Goal: Information Seeking & Learning: Learn about a topic

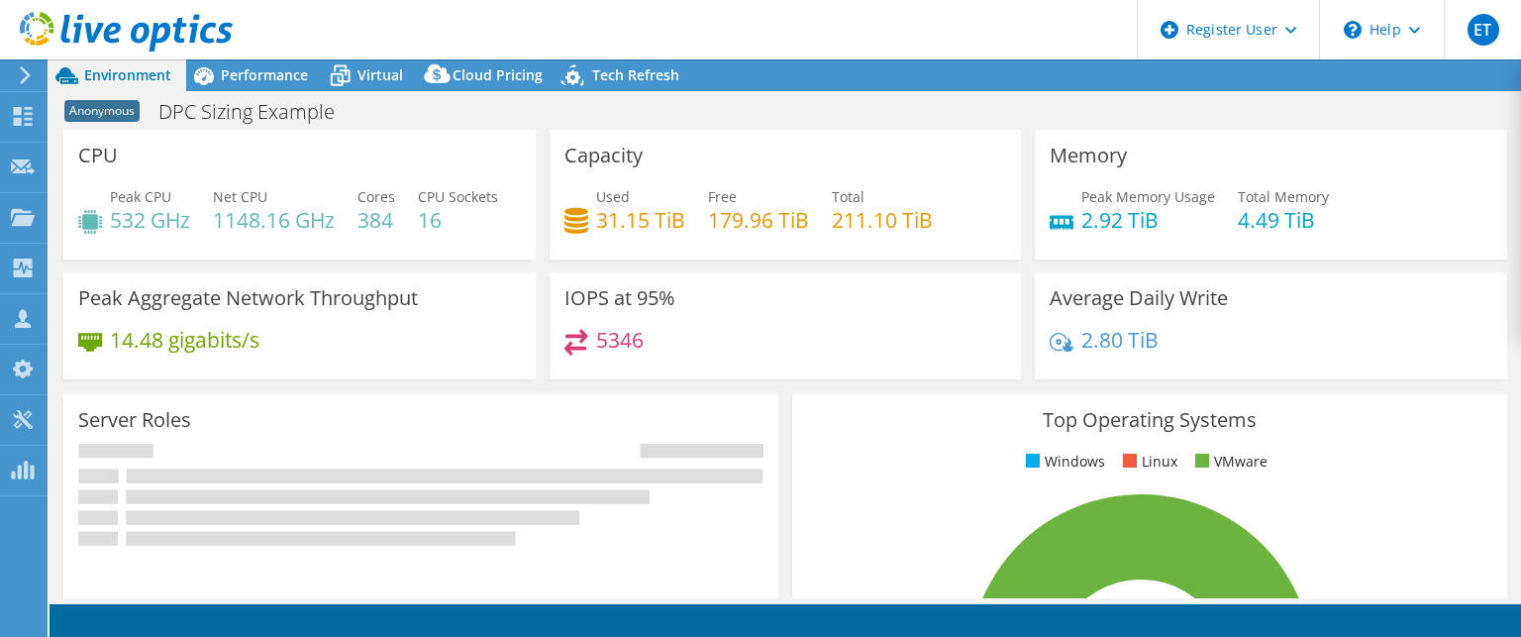
select select "USEast"
select select "USD"
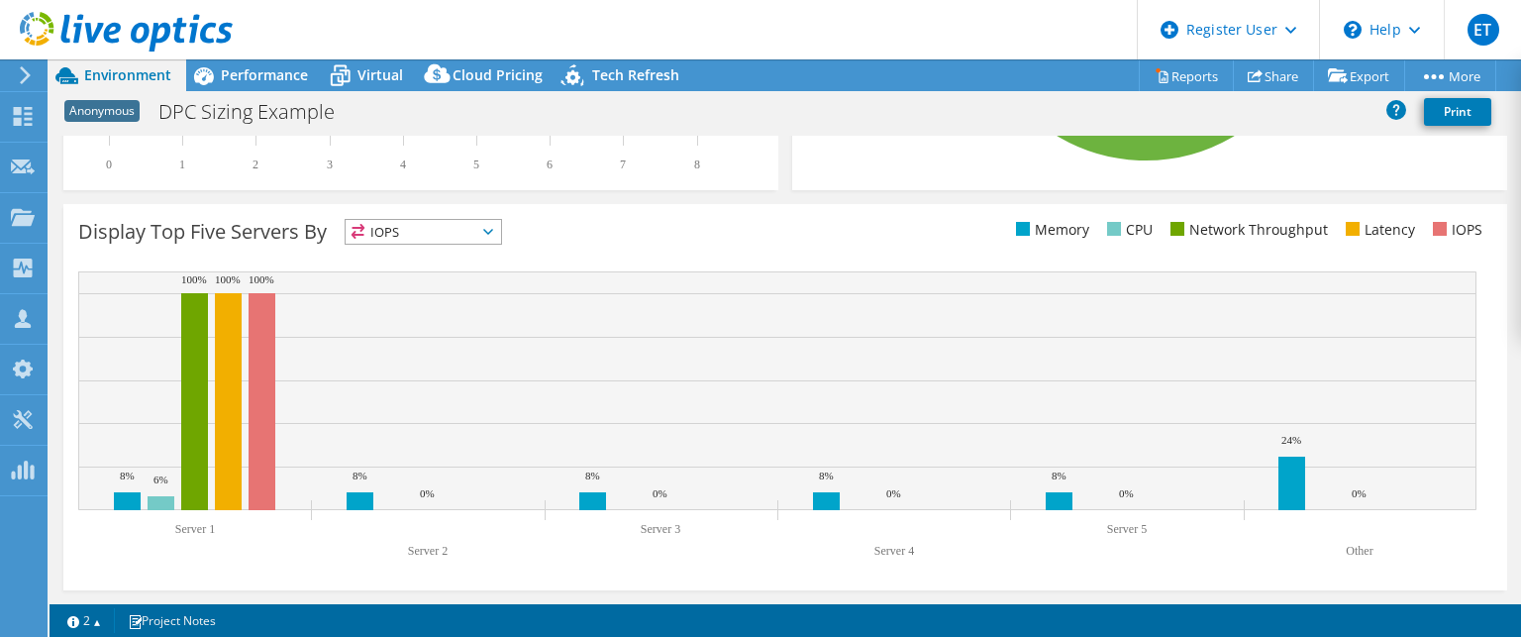
scroll to position [738, 0]
click at [435, 233] on span "IOPS" at bounding box center [423, 232] width 155 height 24
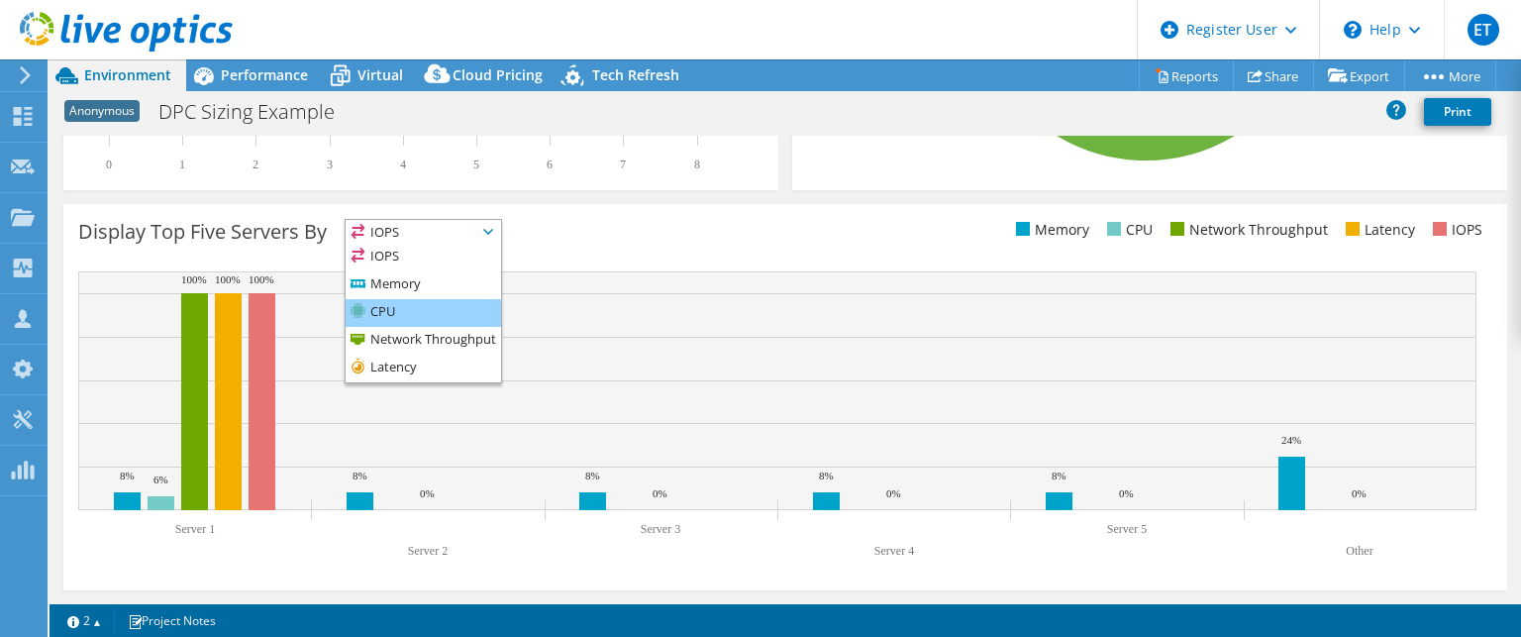
click at [436, 305] on li "CPU" at bounding box center [423, 313] width 155 height 28
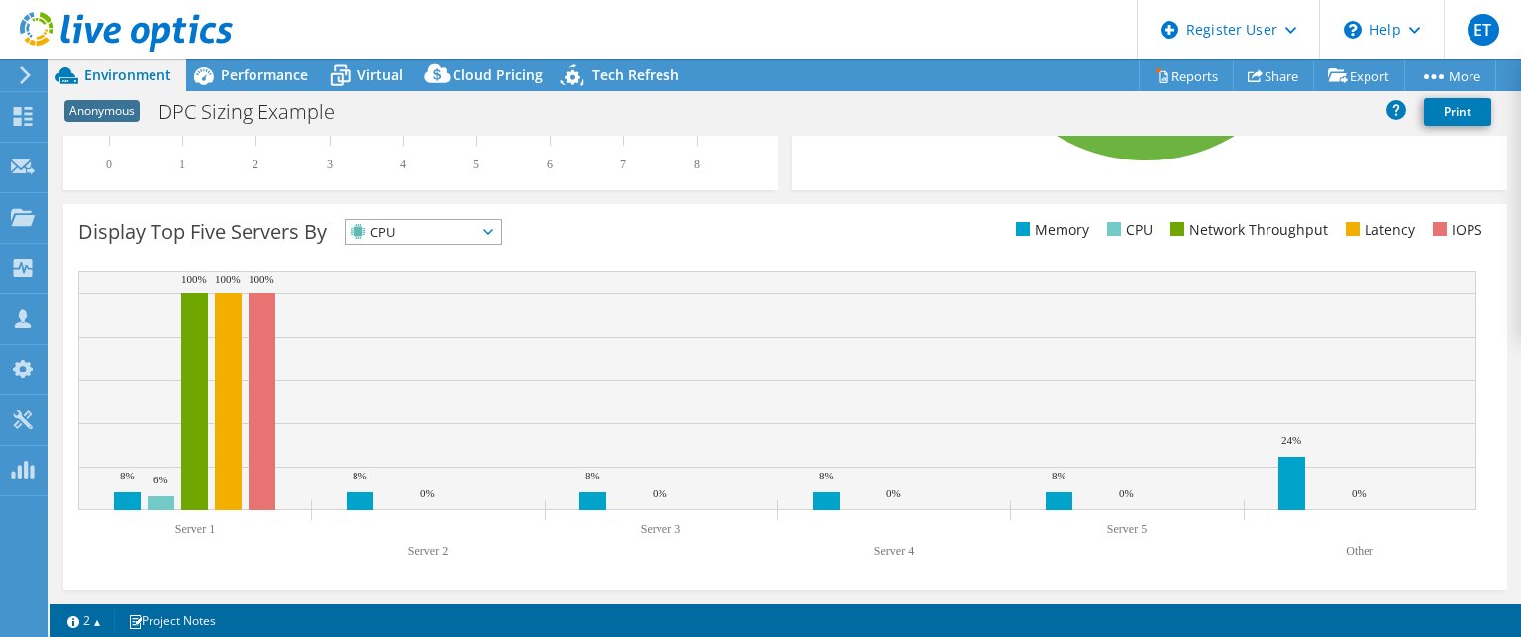
click at [441, 229] on span "CPU" at bounding box center [411, 232] width 131 height 24
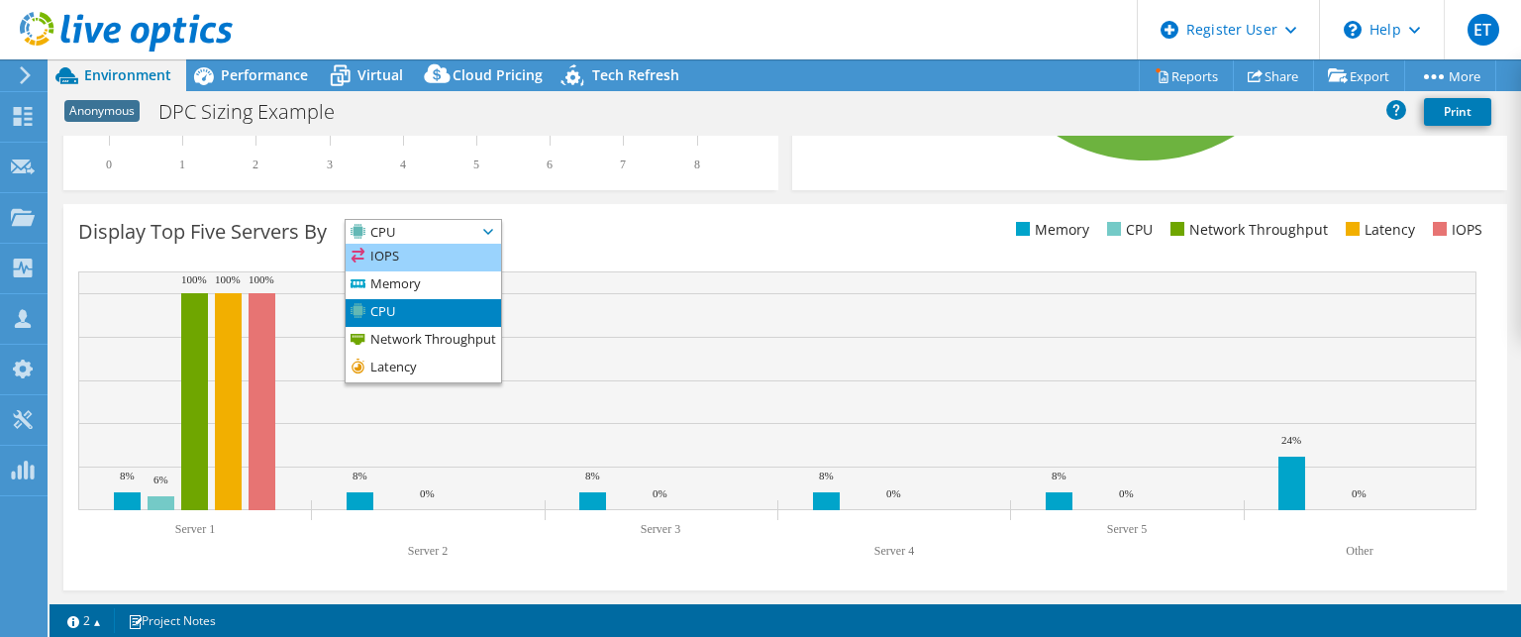
click at [441, 256] on li "IOPS" at bounding box center [423, 258] width 155 height 28
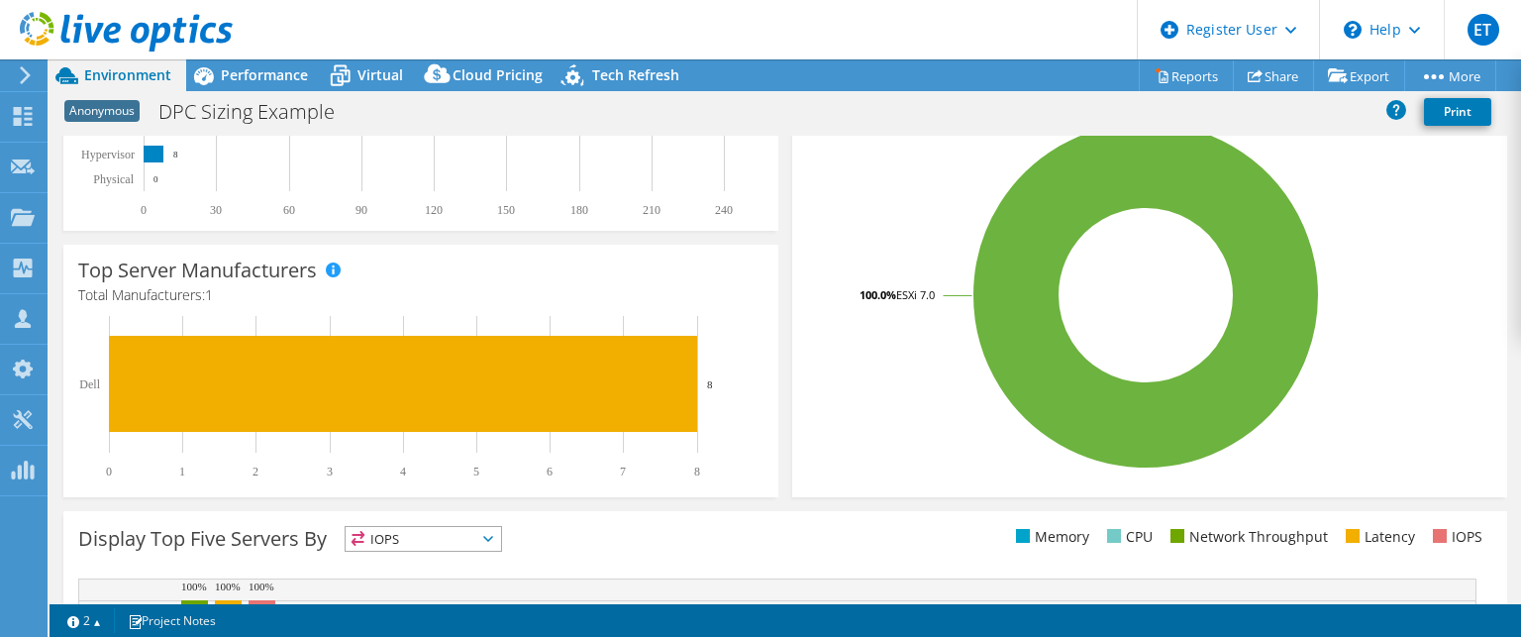
scroll to position [441, 0]
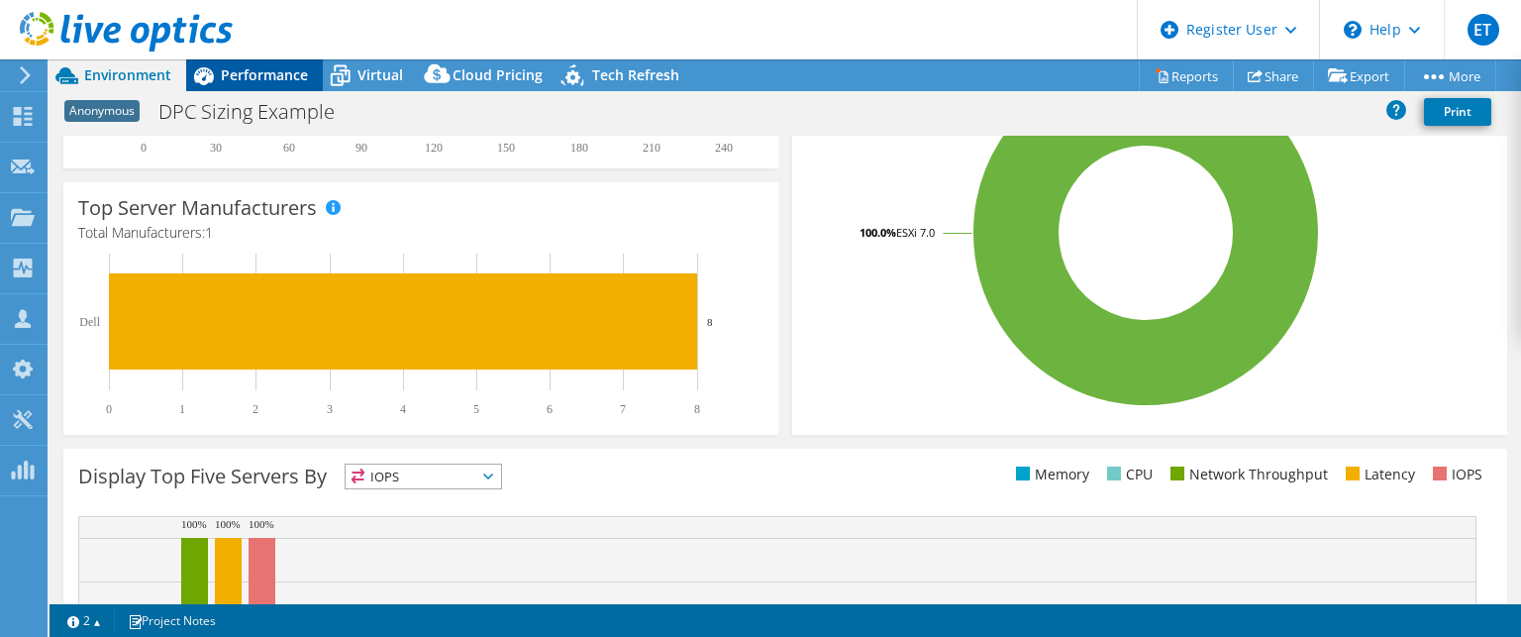
click at [267, 69] on span "Performance" at bounding box center [264, 74] width 87 height 19
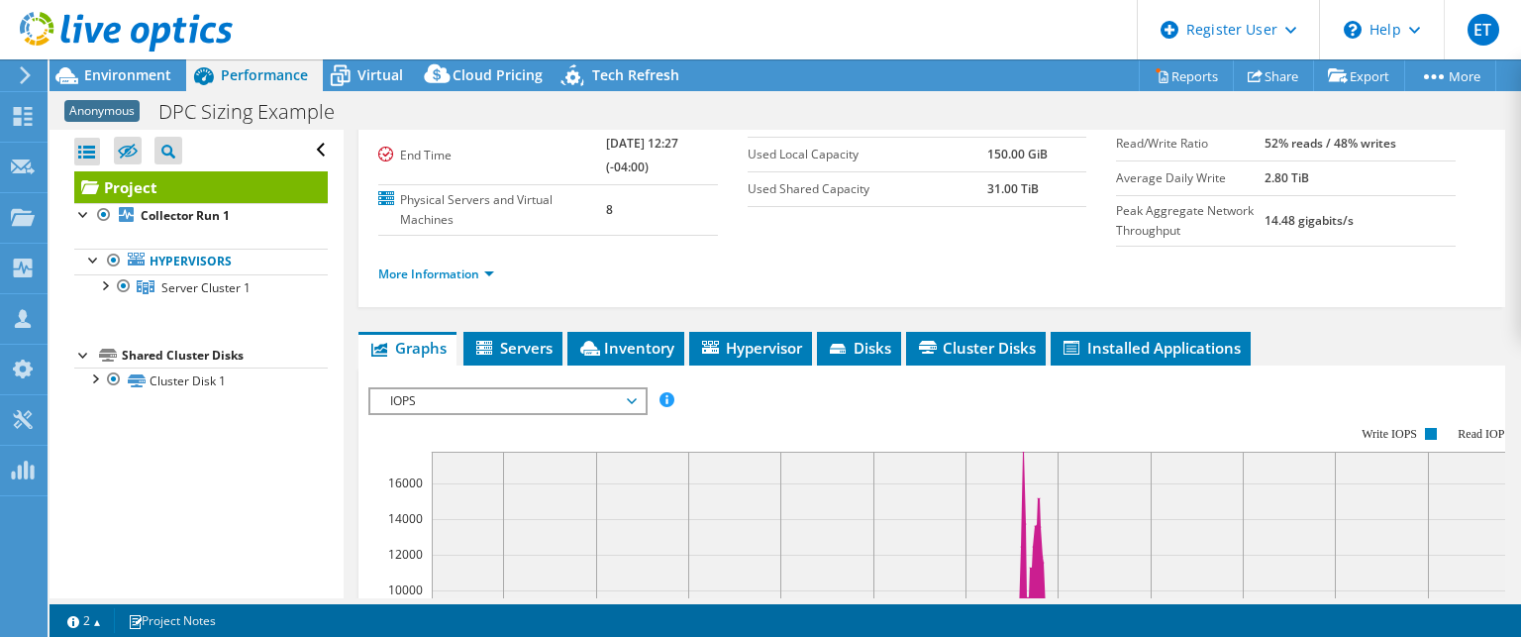
scroll to position [198, 0]
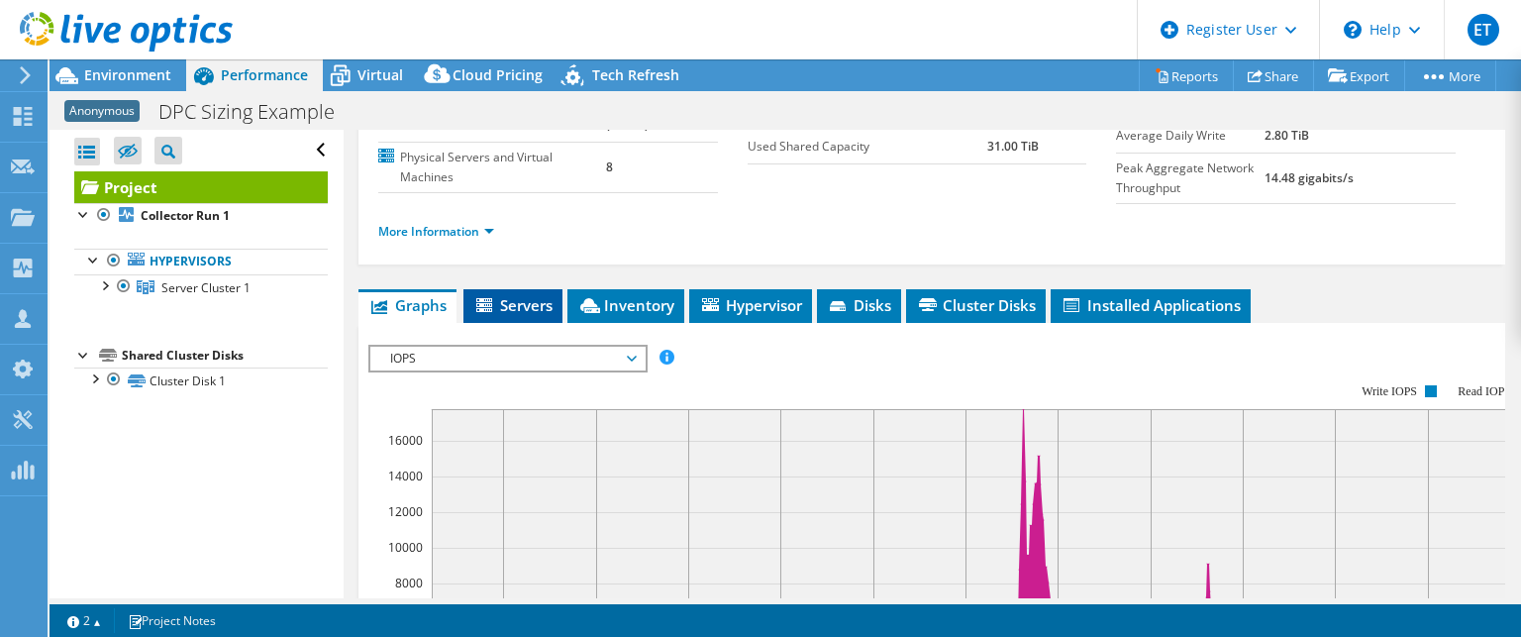
click at [527, 296] on span "Servers" at bounding box center [512, 305] width 79 height 20
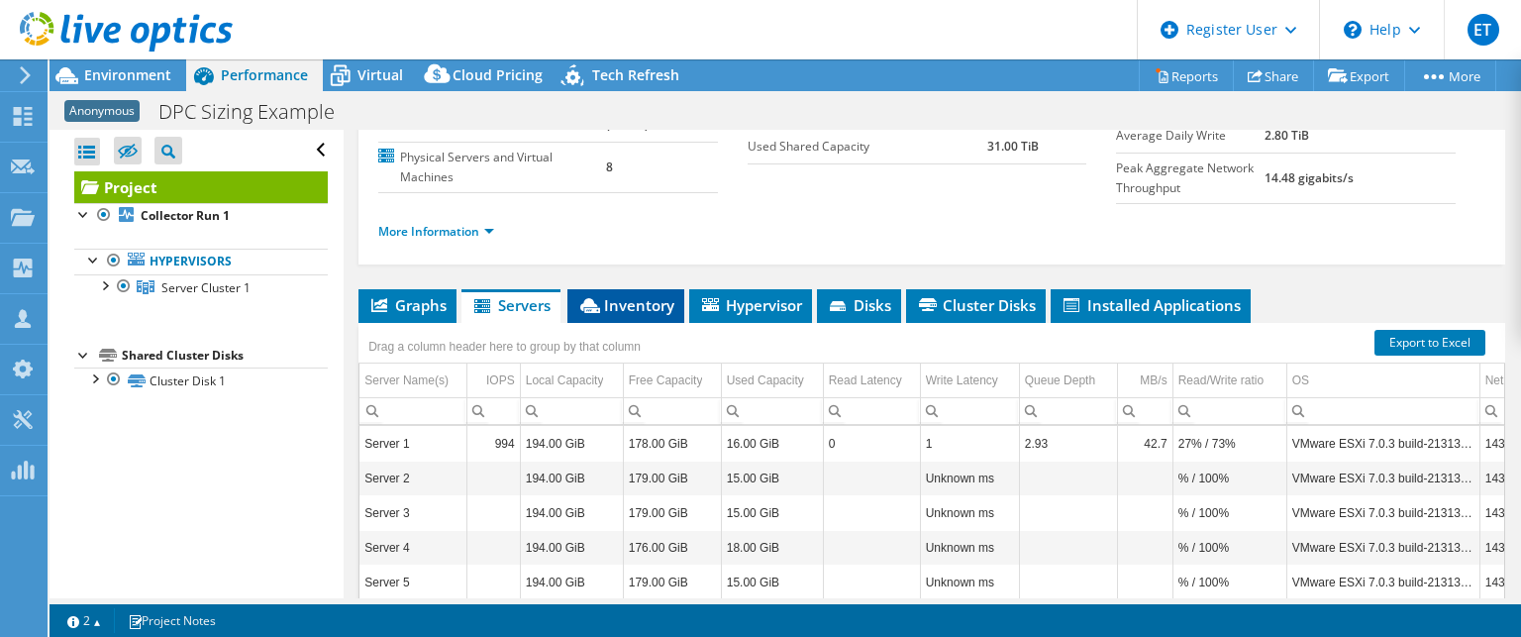
scroll to position [297, 0]
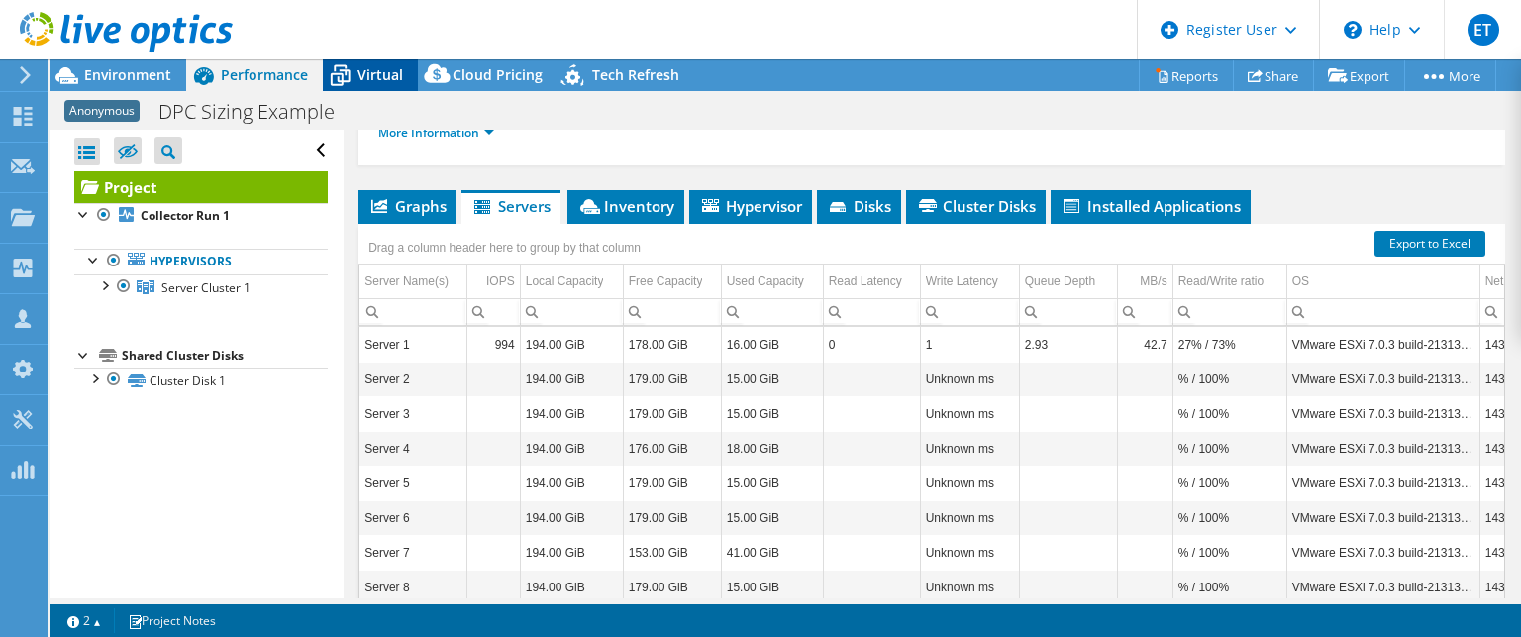
click at [388, 78] on span "Virtual" at bounding box center [380, 74] width 46 height 19
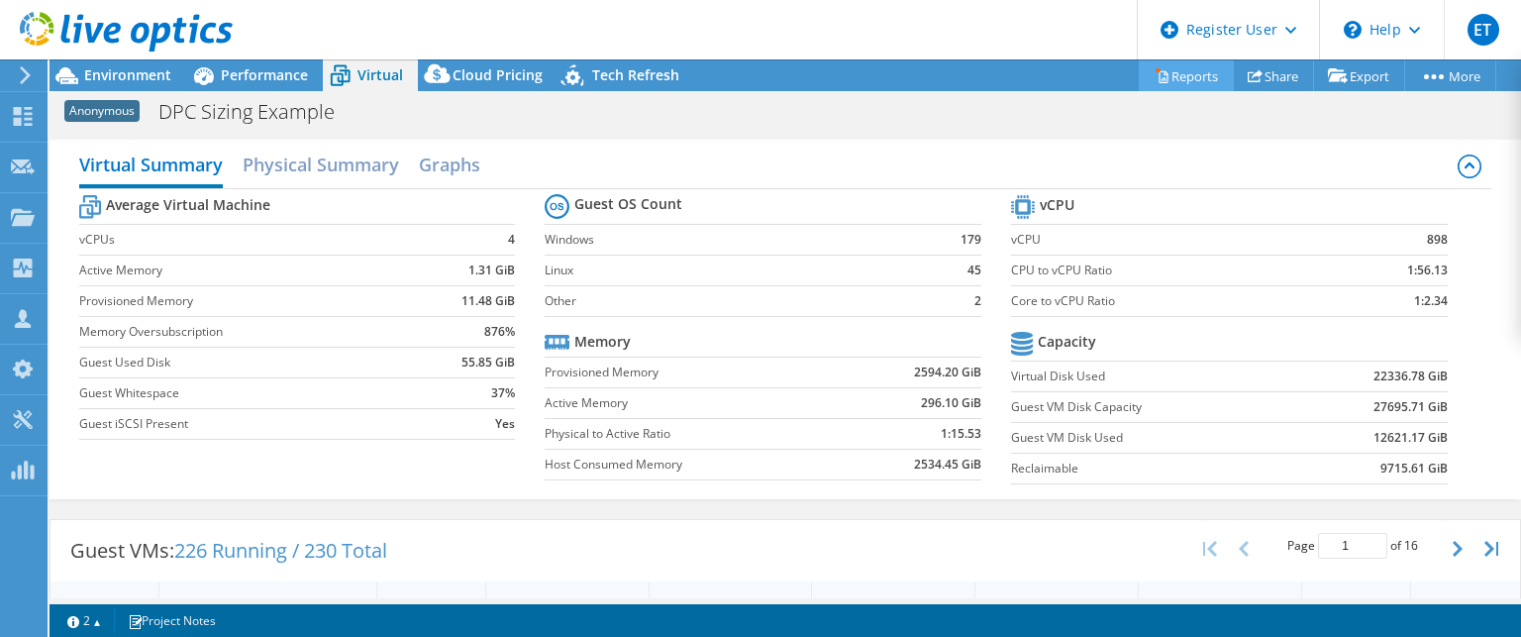
click at [1187, 66] on link "Reports" at bounding box center [1186, 75] width 95 height 31
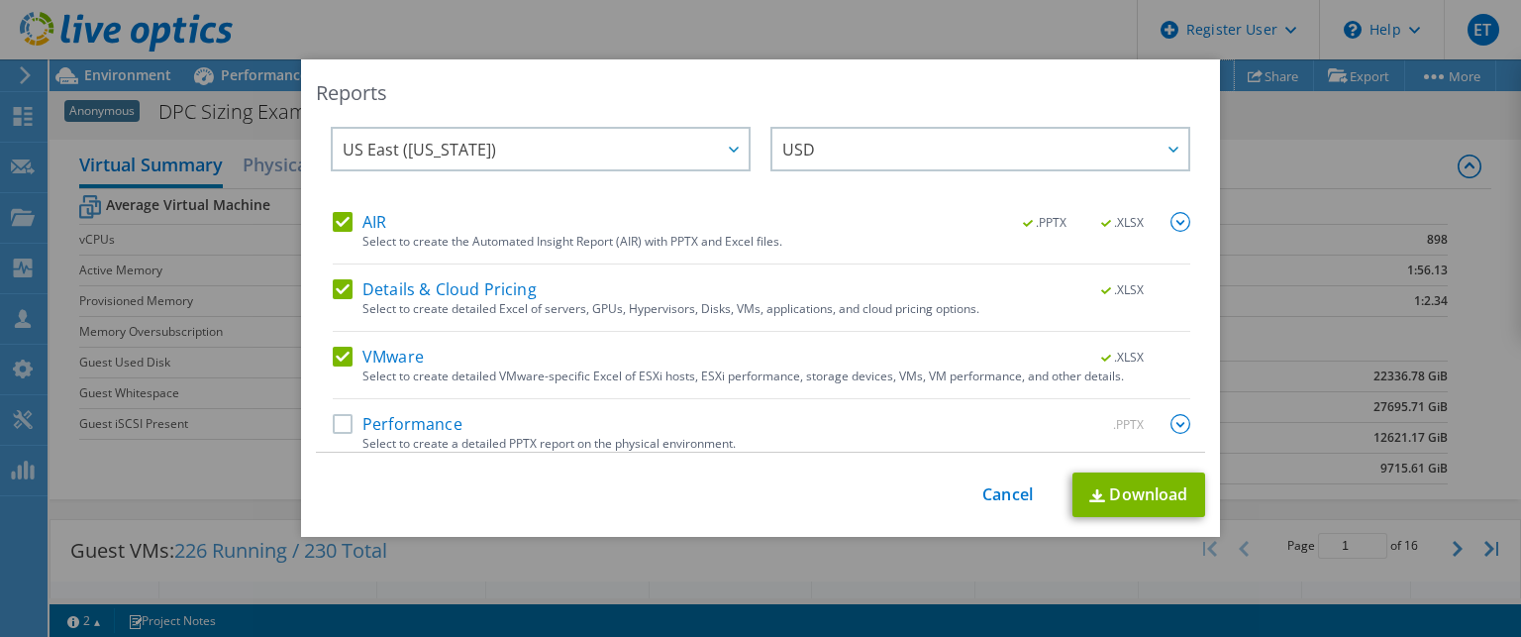
scroll to position [37, 0]
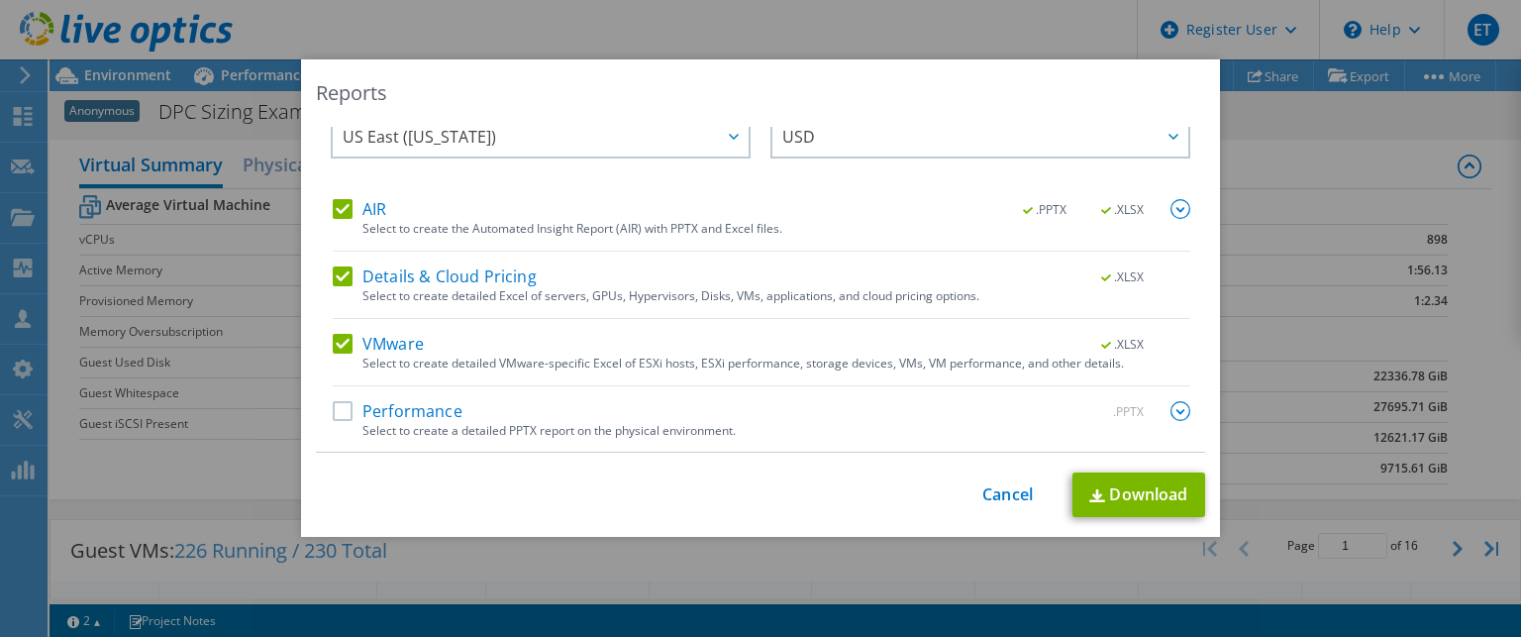
click at [341, 274] on label "Details & Cloud Pricing" at bounding box center [435, 276] width 204 height 20
click at [0, 0] on input "Details & Cloud Pricing" at bounding box center [0, 0] width 0 height 0
click at [333, 334] on label "VMware" at bounding box center [378, 344] width 91 height 20
click at [0, 0] on input "VMware" at bounding box center [0, 0] width 0 height 0
click at [339, 410] on label "Performance" at bounding box center [398, 411] width 130 height 20
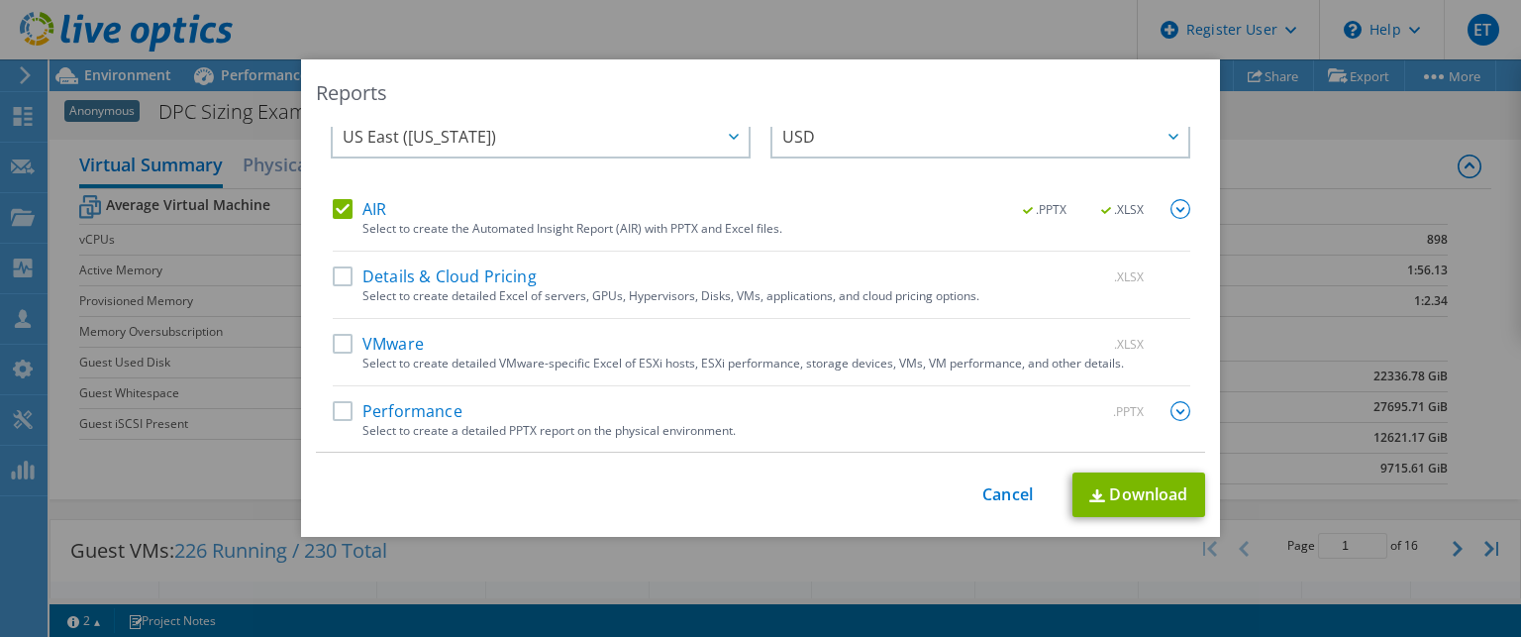
click at [0, 0] on input "Performance" at bounding box center [0, 0] width 0 height 0
click at [1126, 501] on link "Download" at bounding box center [1138, 494] width 133 height 45
click at [1019, 492] on link "Cancel" at bounding box center [1007, 494] width 51 height 19
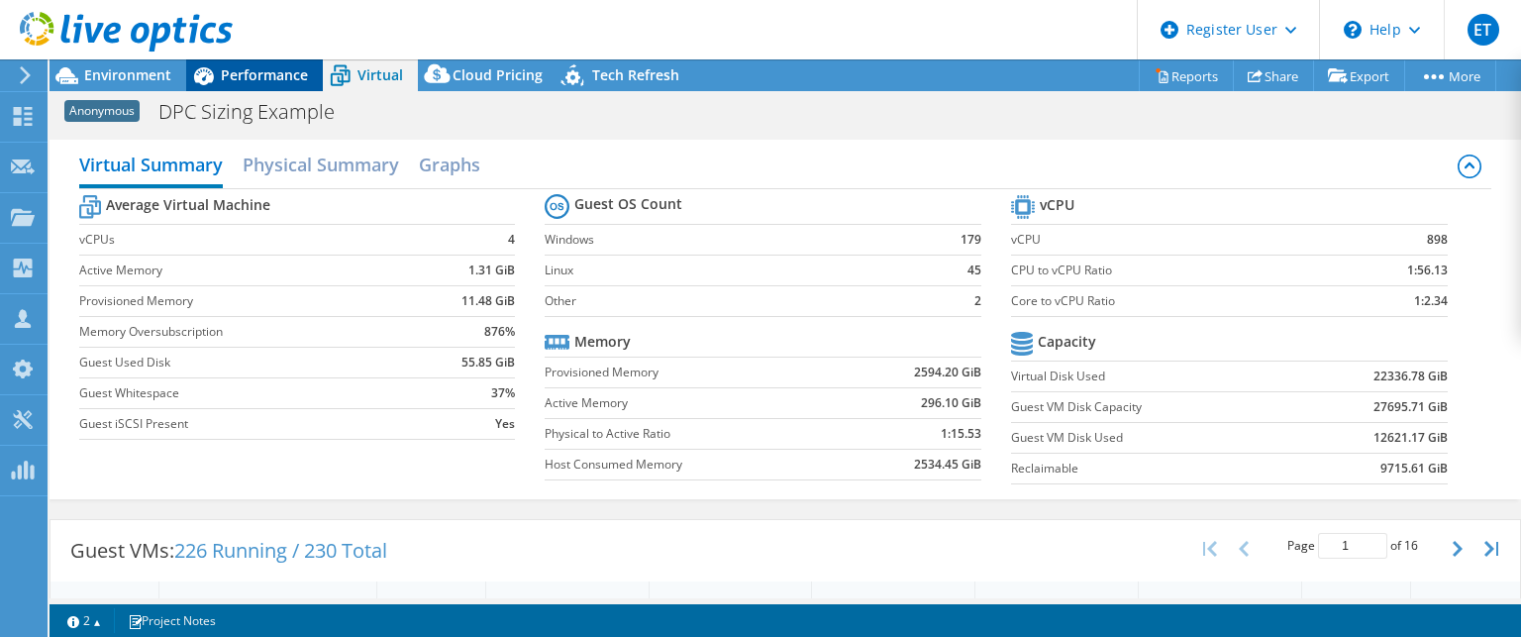
click at [253, 66] on span "Performance" at bounding box center [264, 74] width 87 height 19
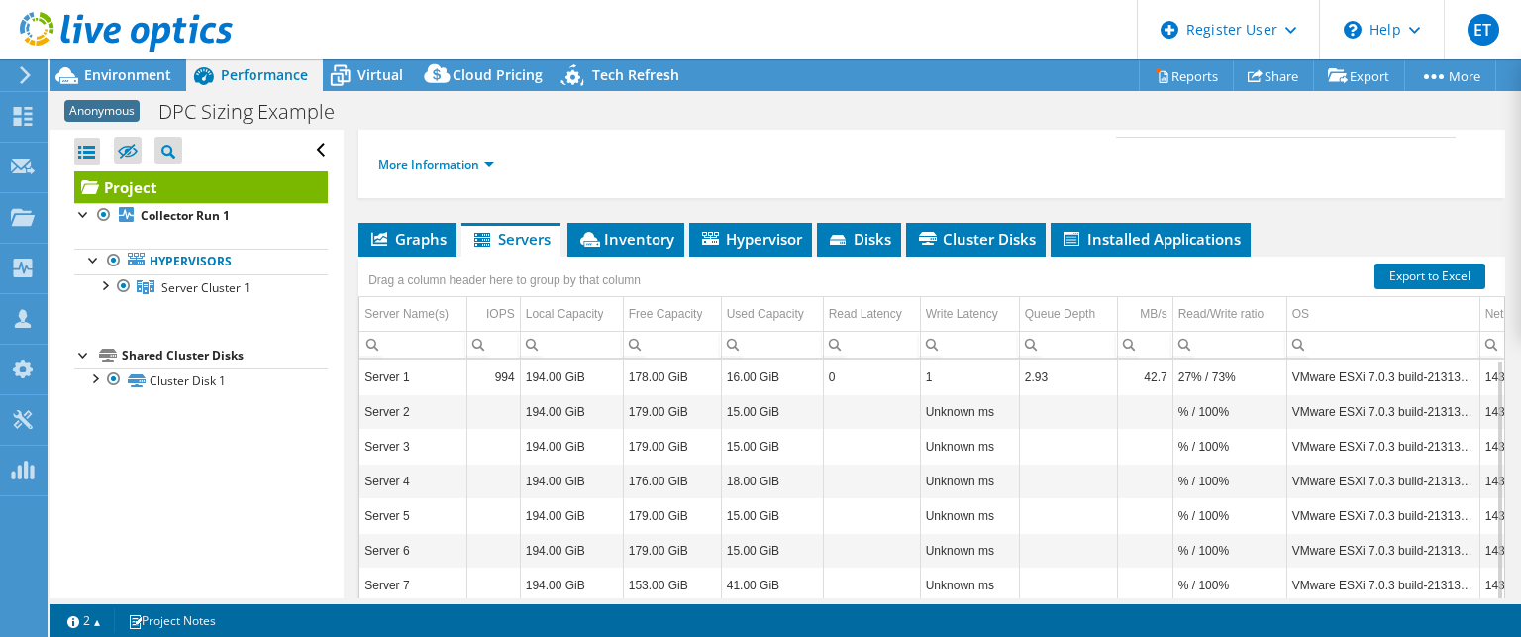
scroll to position [119, 0]
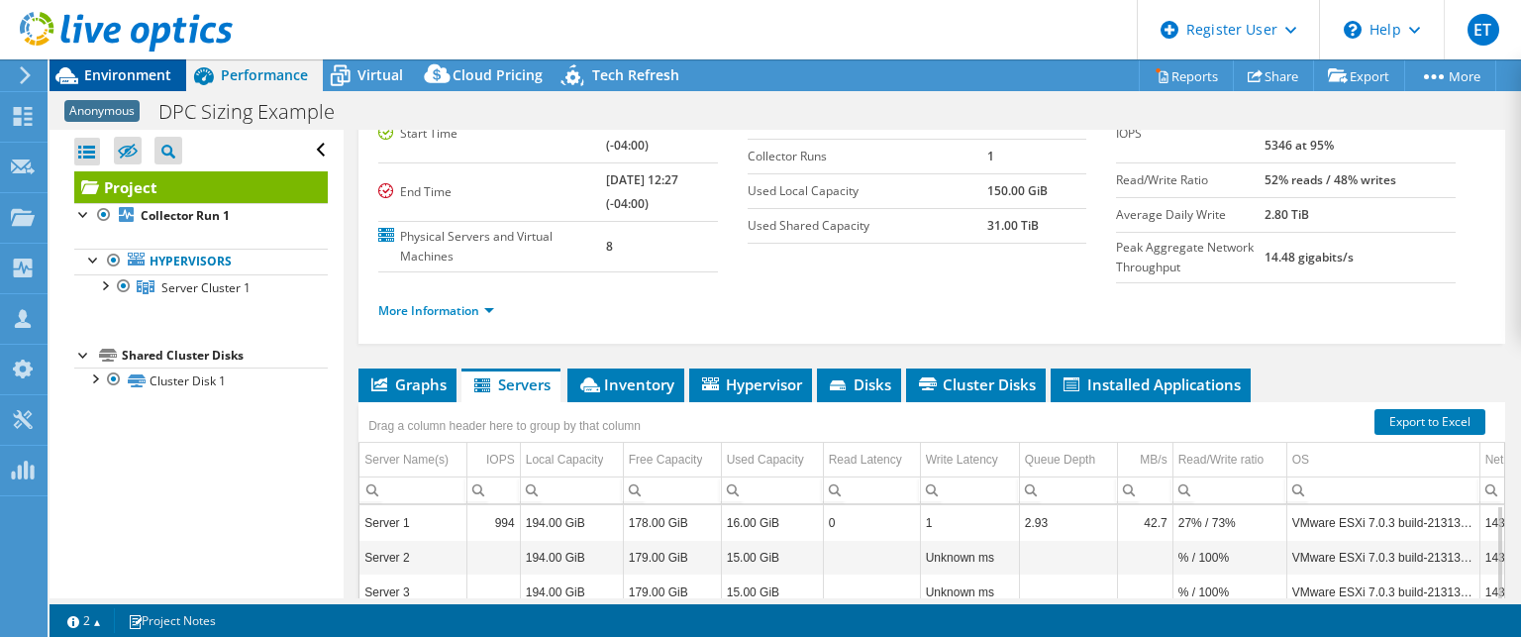
click at [147, 76] on span "Environment" at bounding box center [127, 74] width 87 height 19
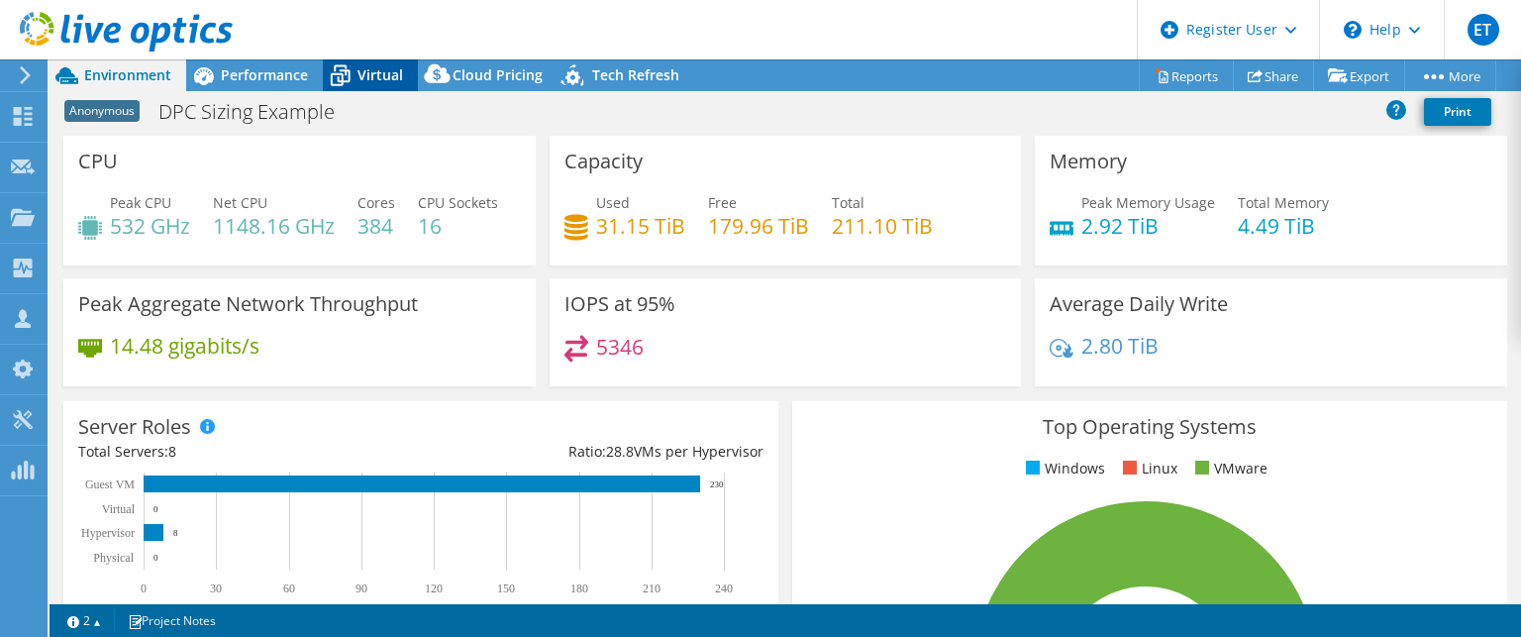
click at [359, 72] on span "Virtual" at bounding box center [380, 74] width 46 height 19
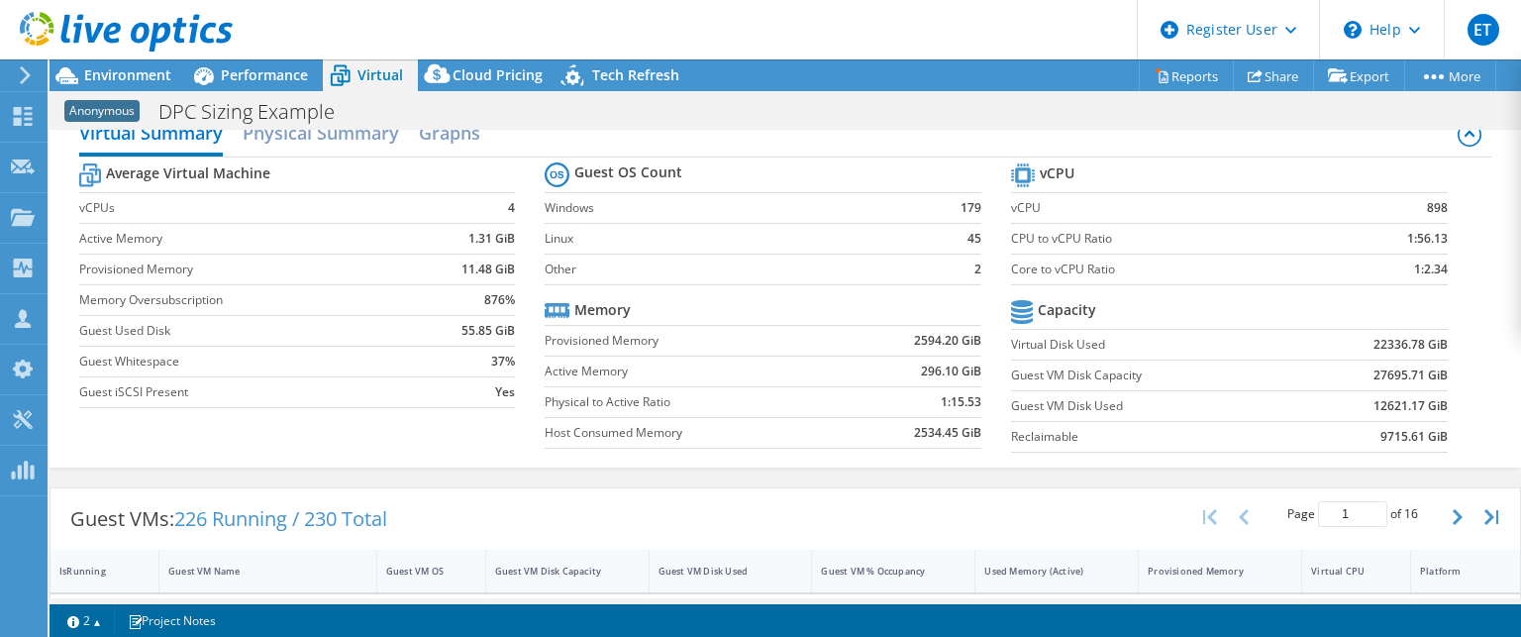
scroll to position [0, 0]
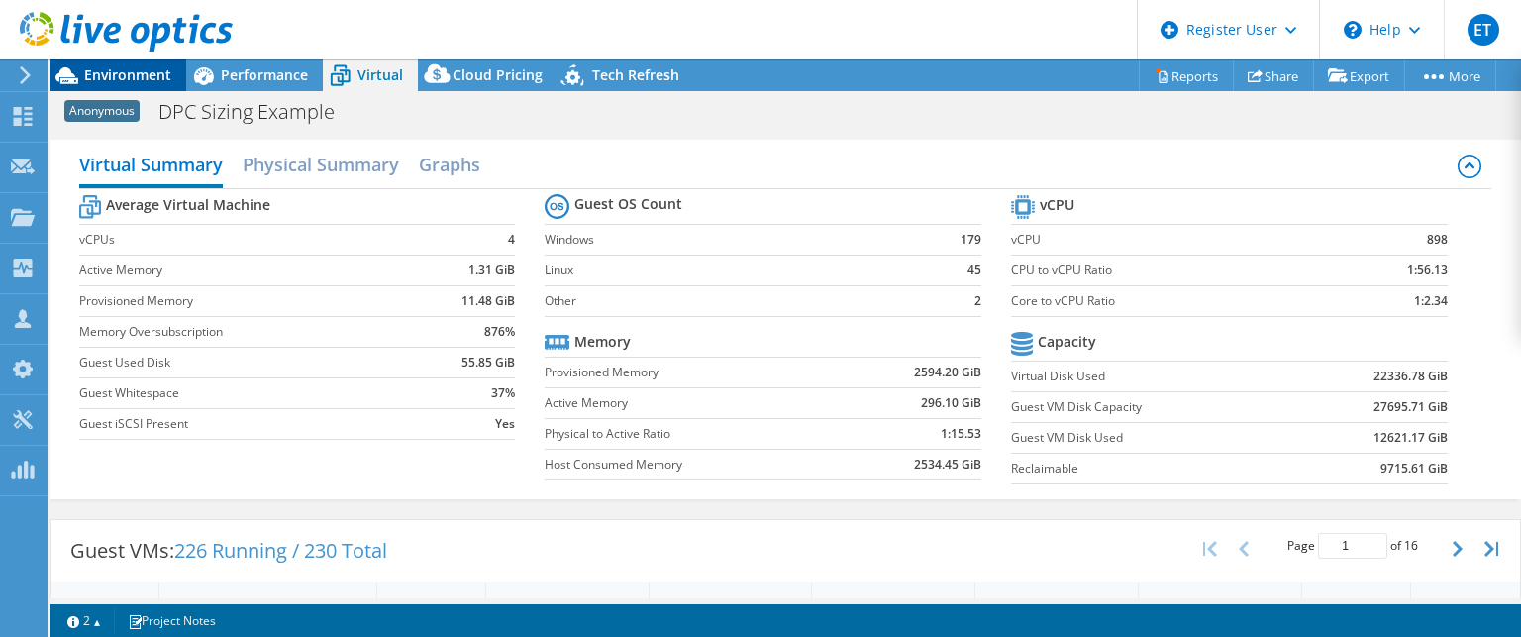
click at [150, 79] on span "Environment" at bounding box center [127, 74] width 87 height 19
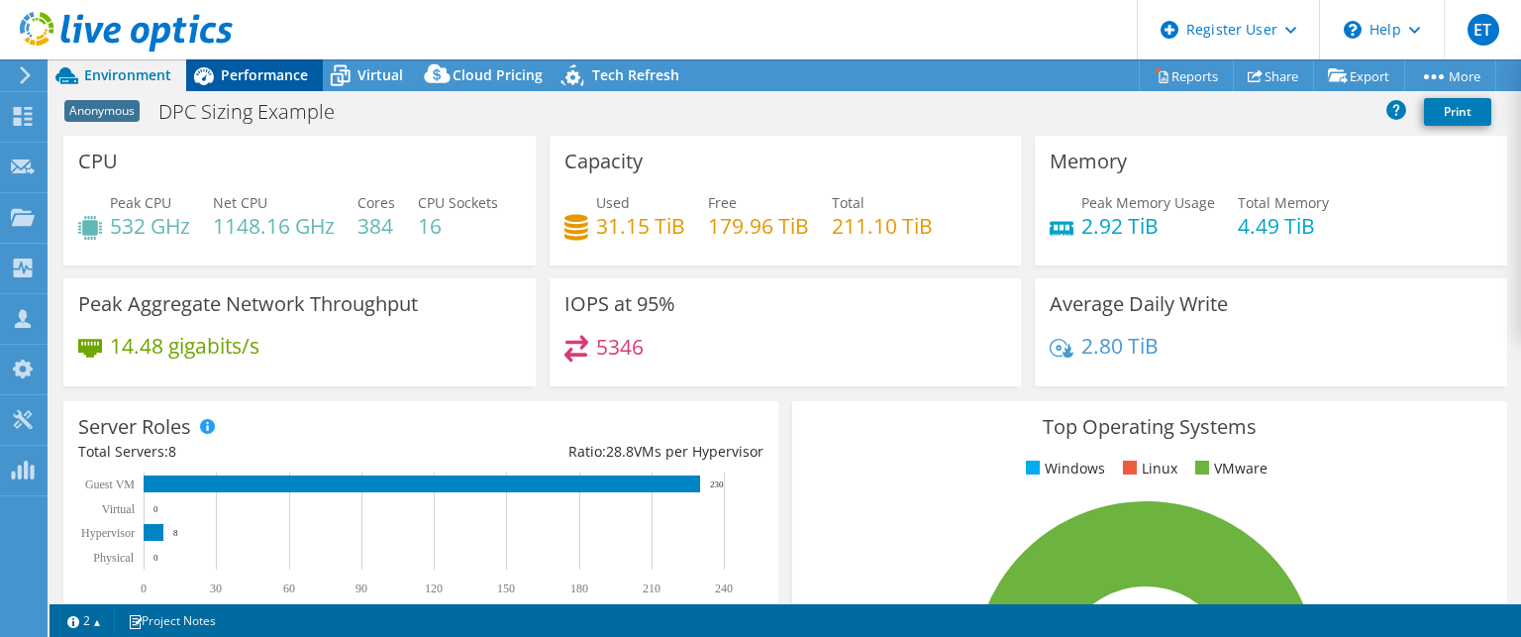
click at [274, 86] on div "Performance" at bounding box center [254, 75] width 137 height 32
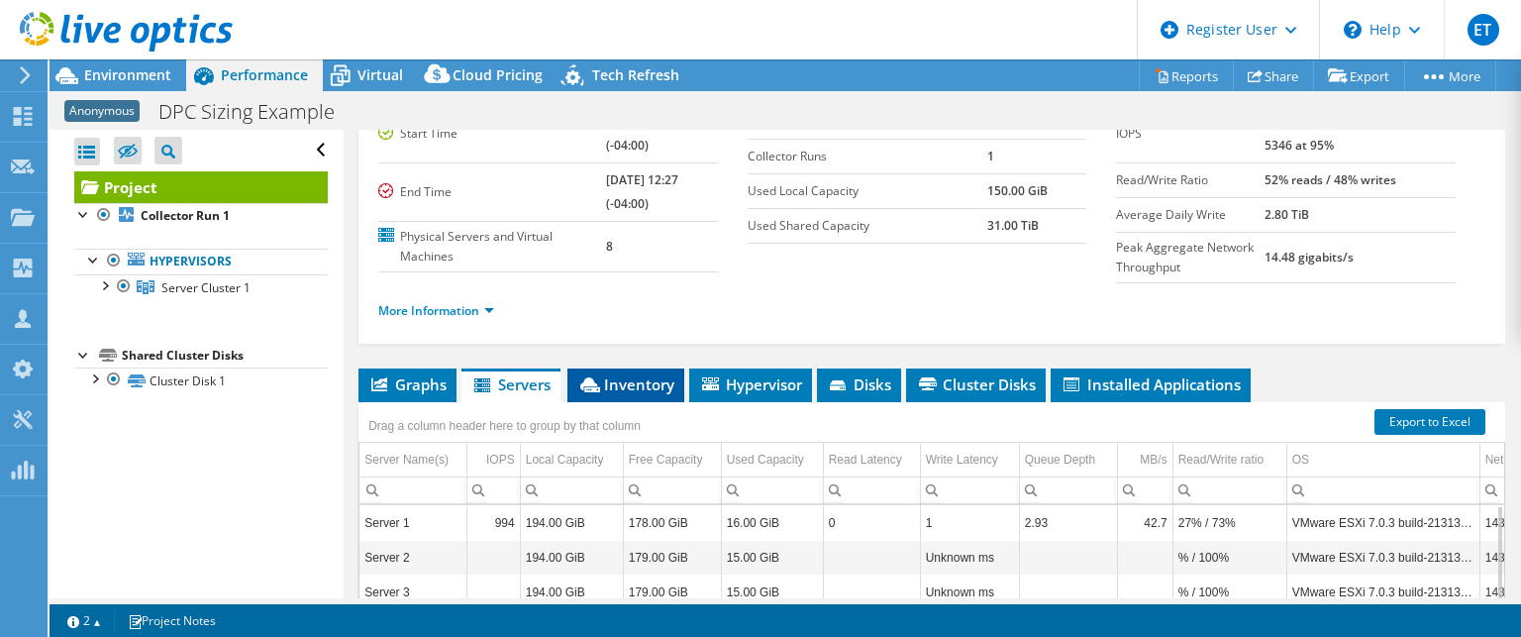
click at [637, 384] on span "Inventory" at bounding box center [625, 384] width 97 height 20
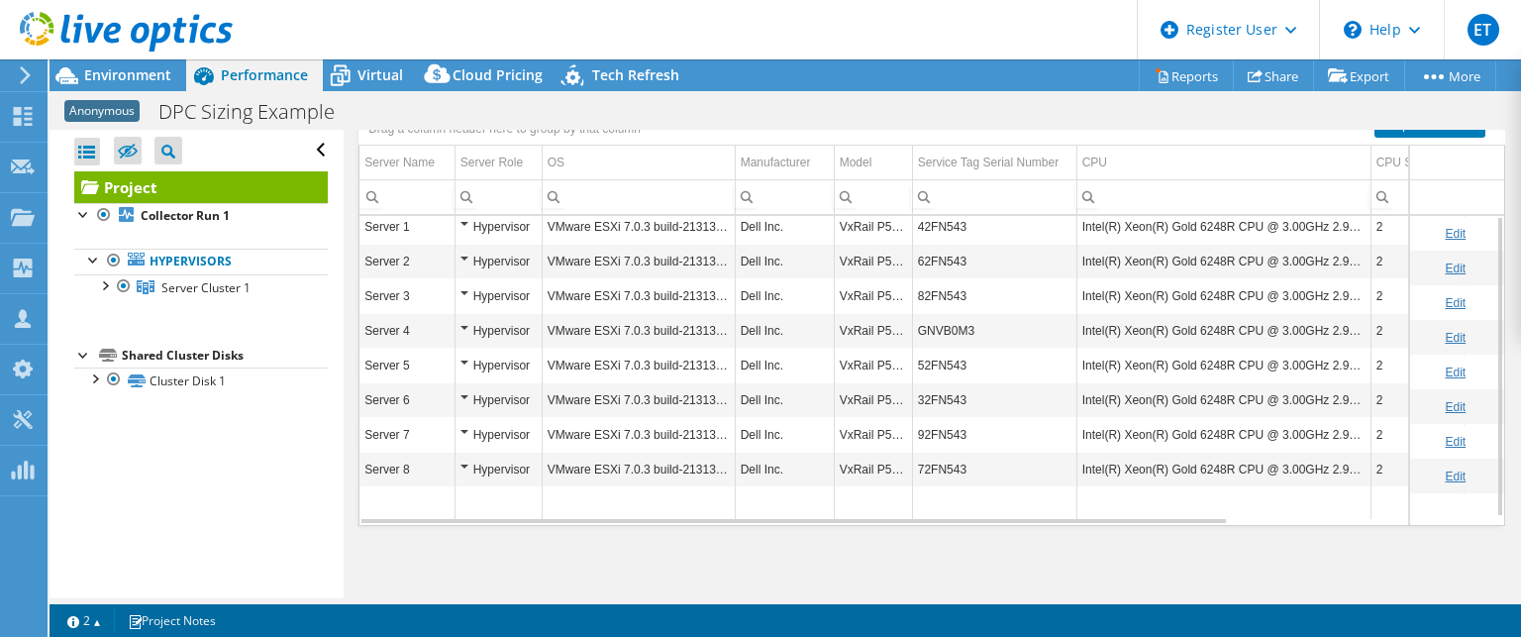
scroll to position [317, 0]
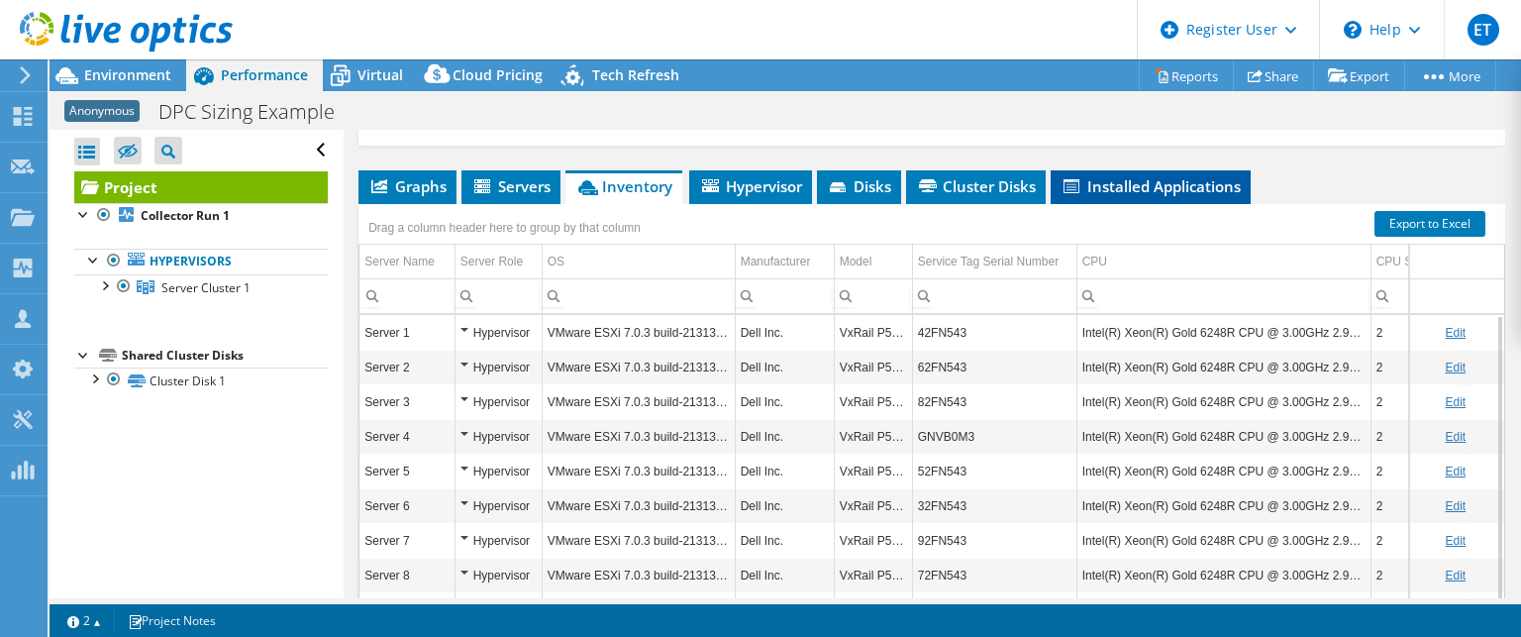
click at [1114, 183] on span "Installed Applications" at bounding box center [1151, 186] width 180 height 20
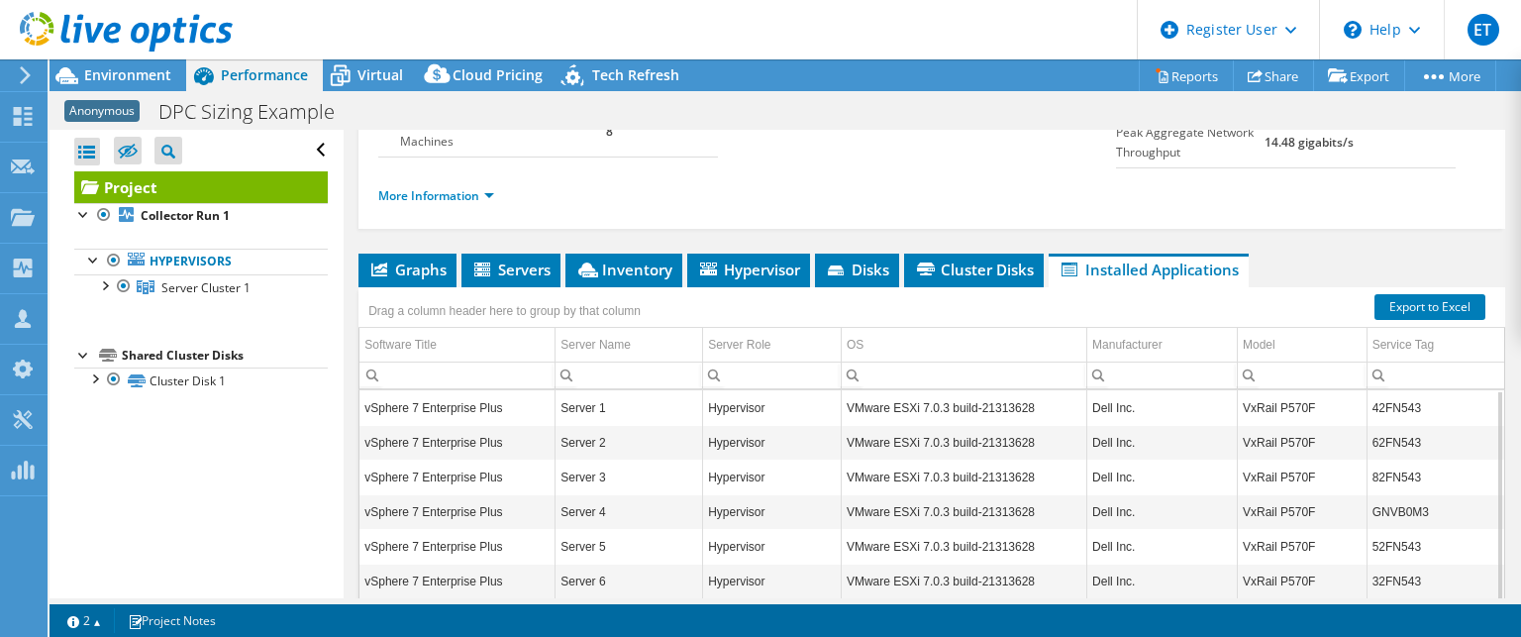
scroll to position [119, 0]
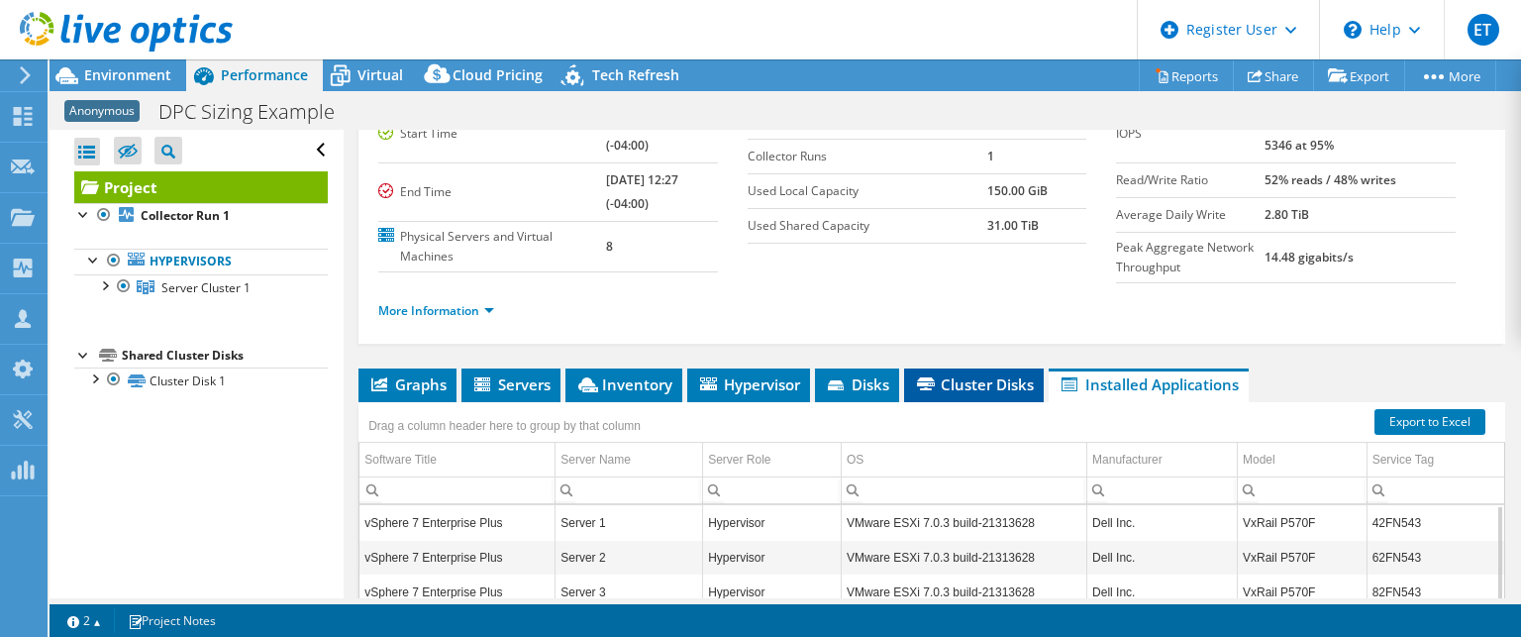
click at [993, 378] on span "Cluster Disks" at bounding box center [974, 384] width 120 height 20
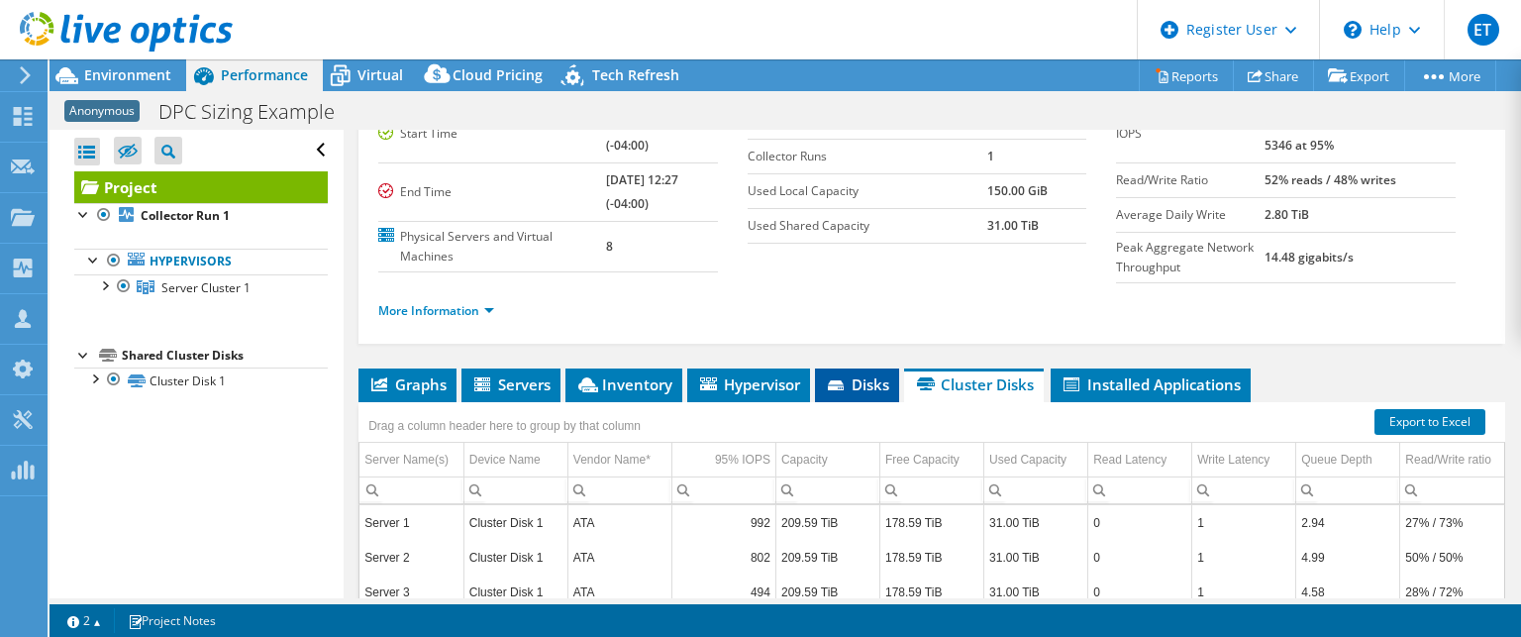
scroll to position [317, 0]
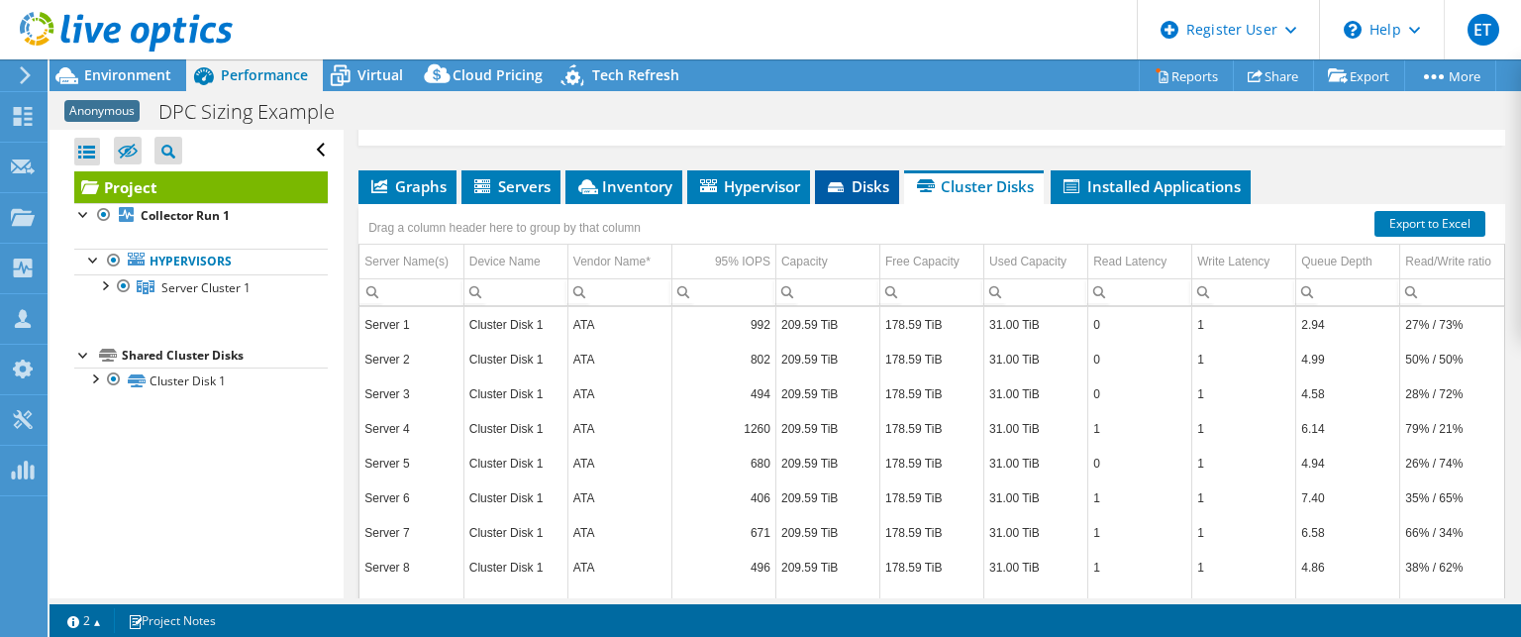
click at [844, 182] on icon at bounding box center [836, 187] width 16 height 10
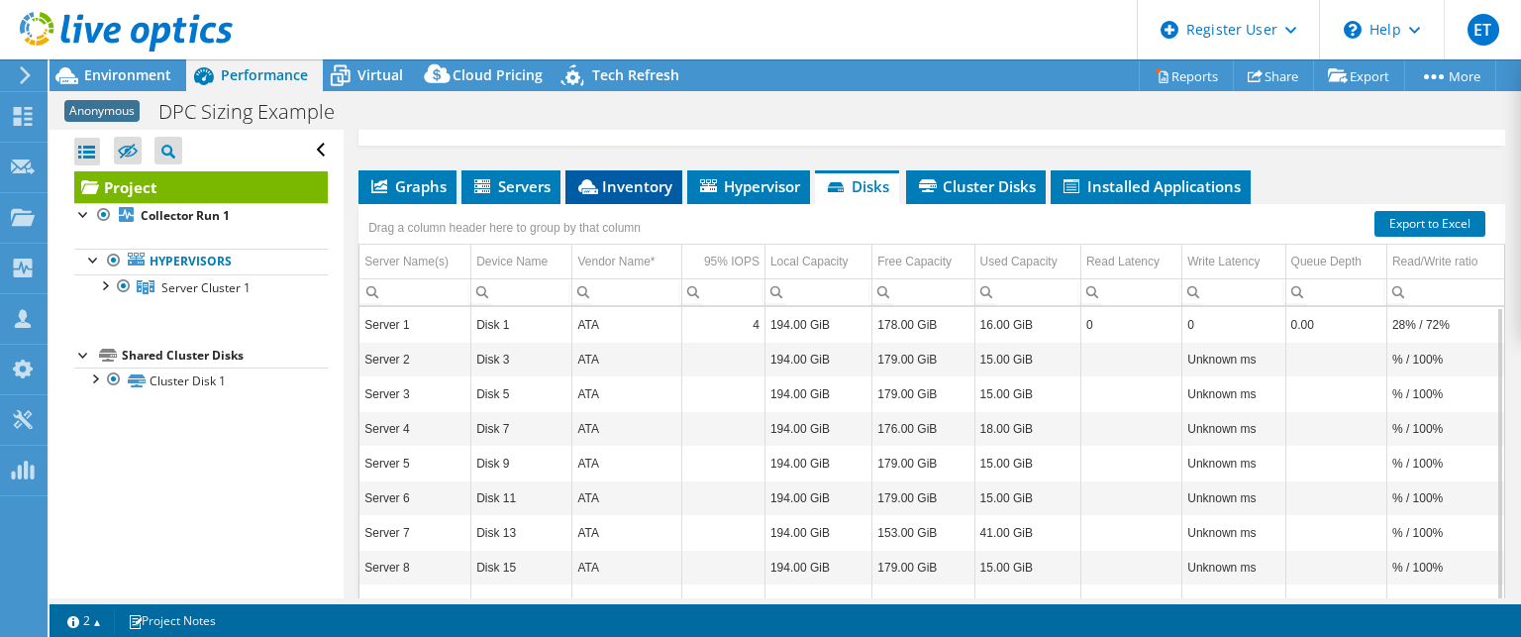
click at [667, 178] on span "Inventory" at bounding box center [623, 186] width 97 height 20
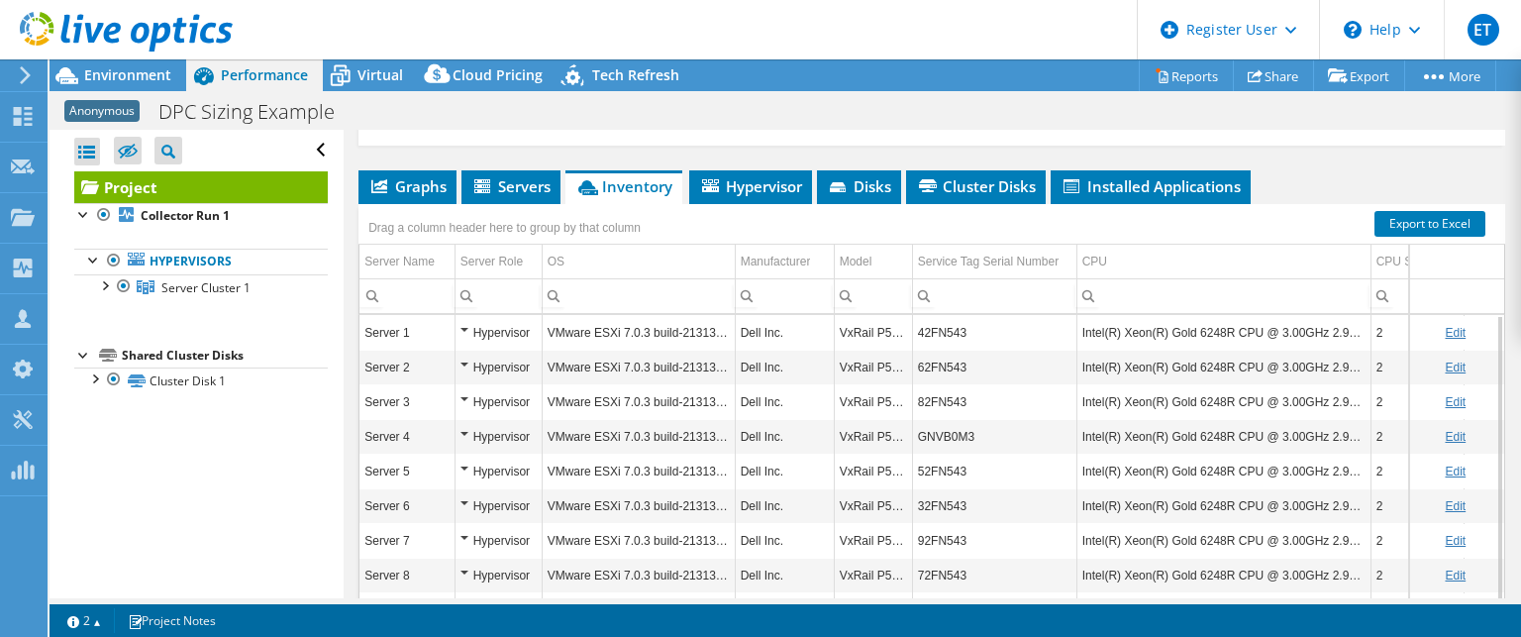
click at [465, 326] on div "Hypervisor" at bounding box center [498, 333] width 76 height 24
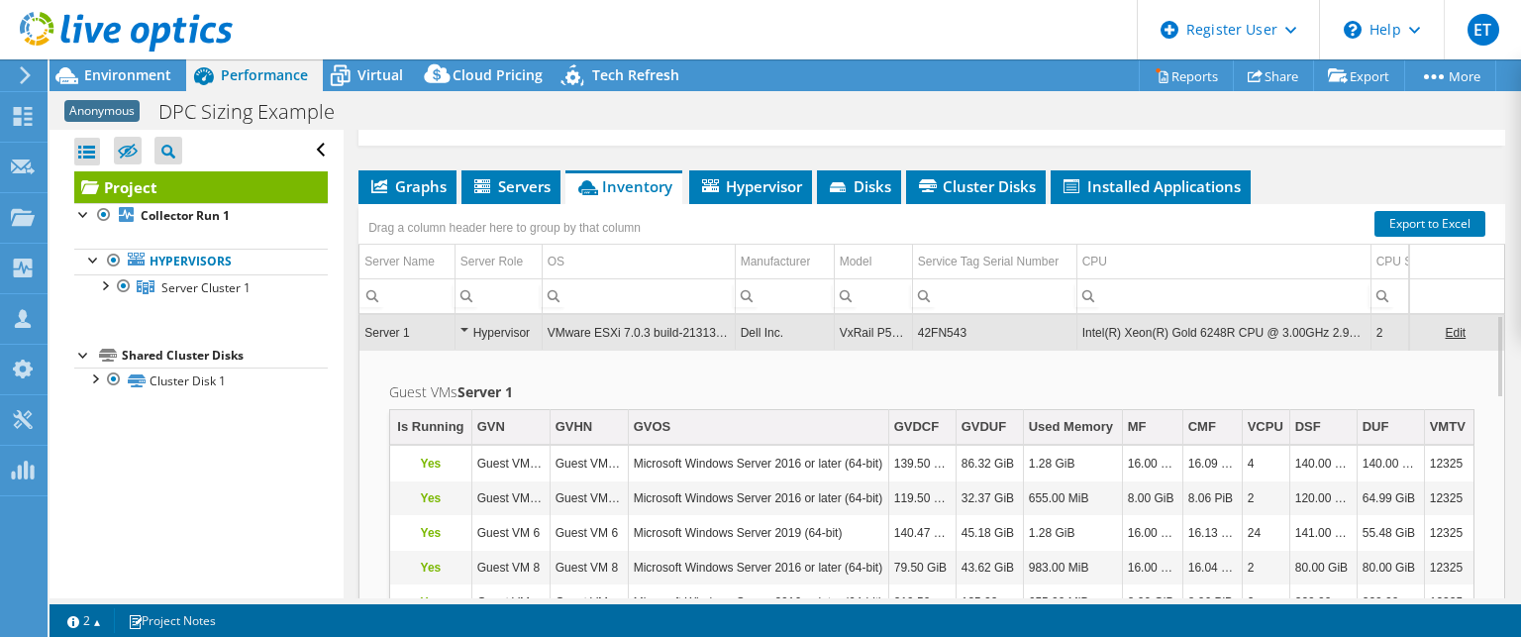
click at [465, 325] on div "Hypervisor" at bounding box center [498, 333] width 76 height 24
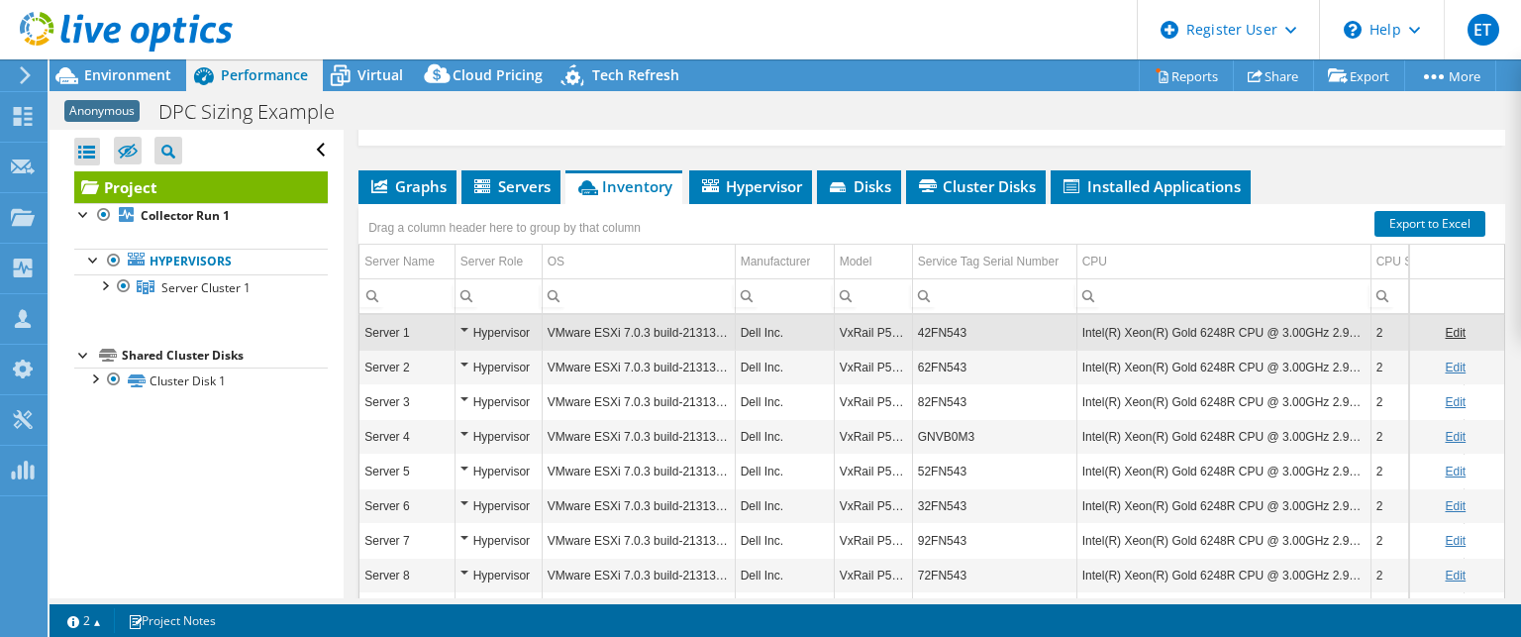
click at [465, 325] on div "Hypervisor" at bounding box center [498, 333] width 76 height 24
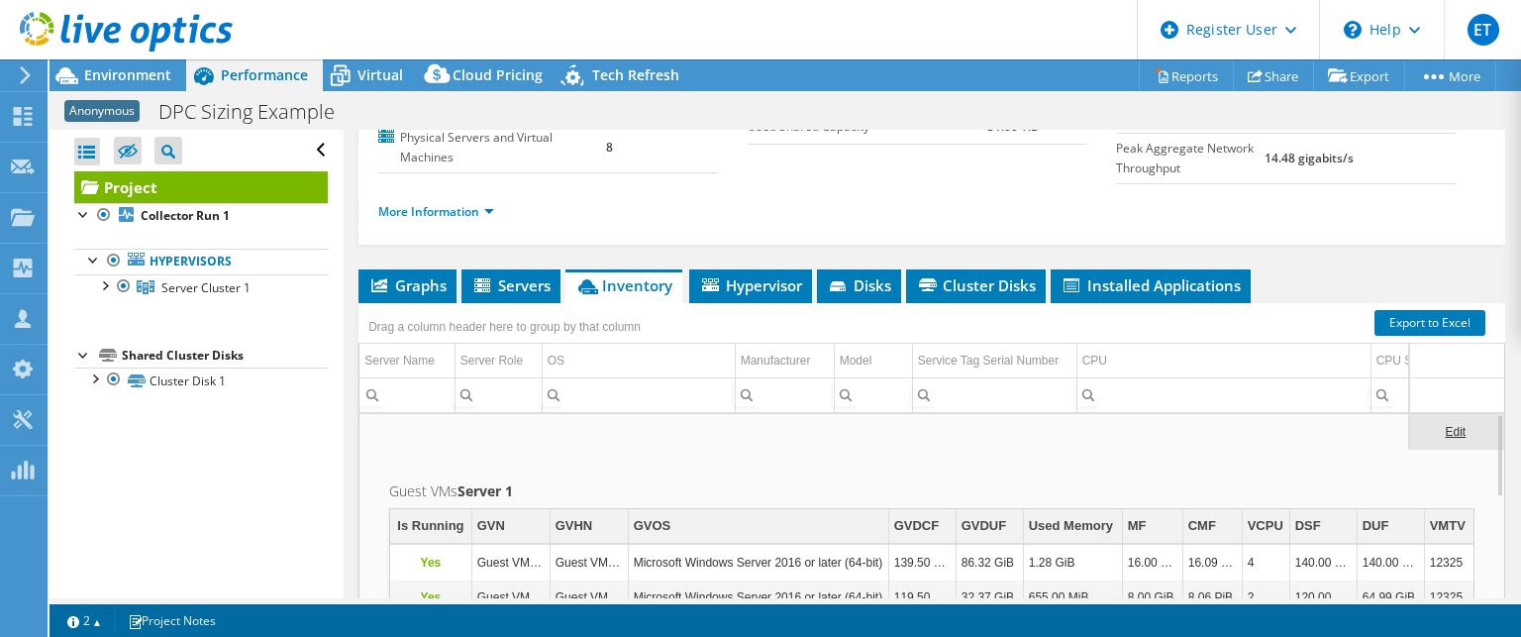
scroll to position [119, 0]
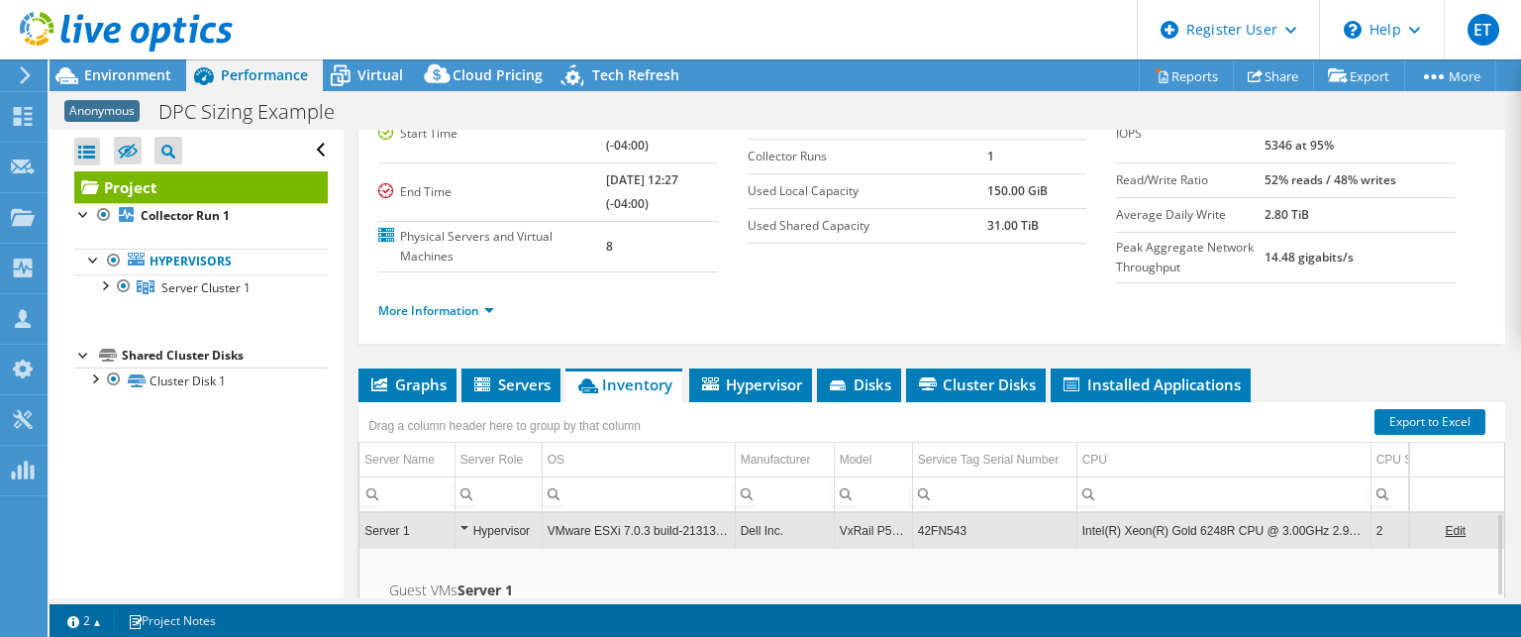
click at [465, 524] on div "Hypervisor" at bounding box center [498, 531] width 76 height 24
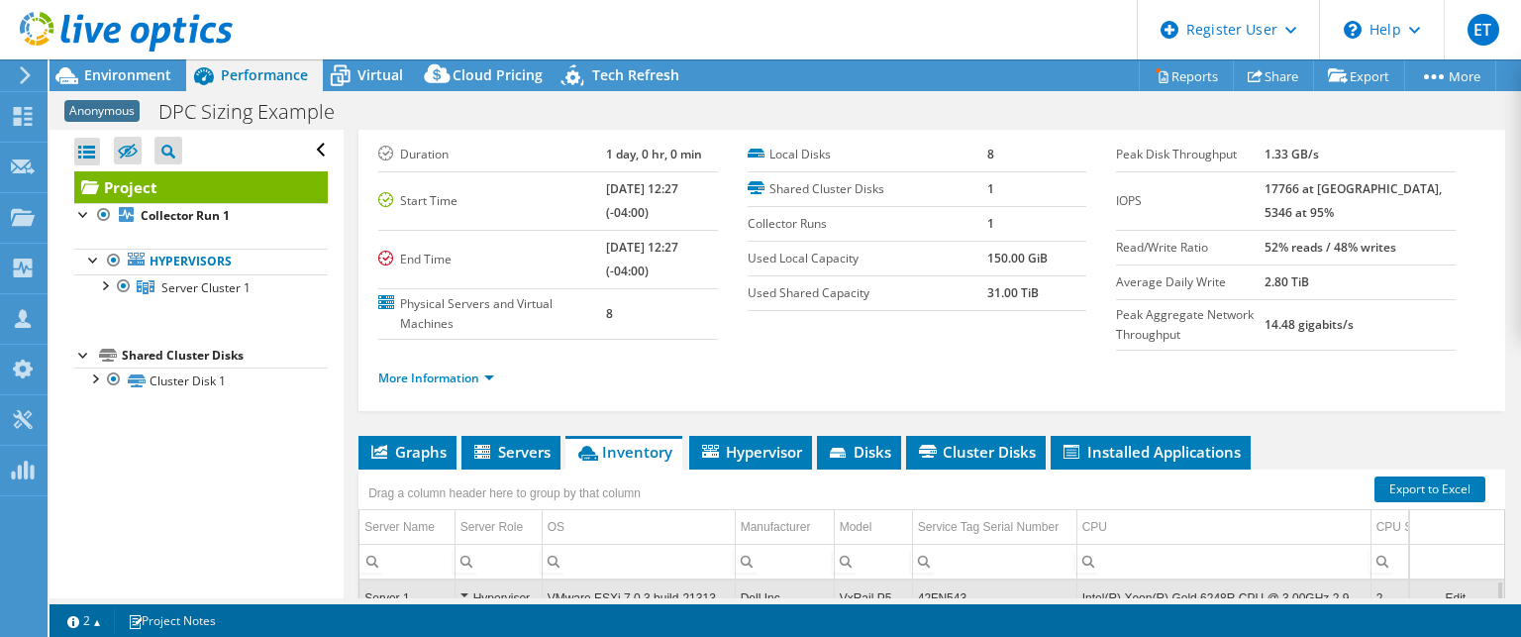
scroll to position [20, 0]
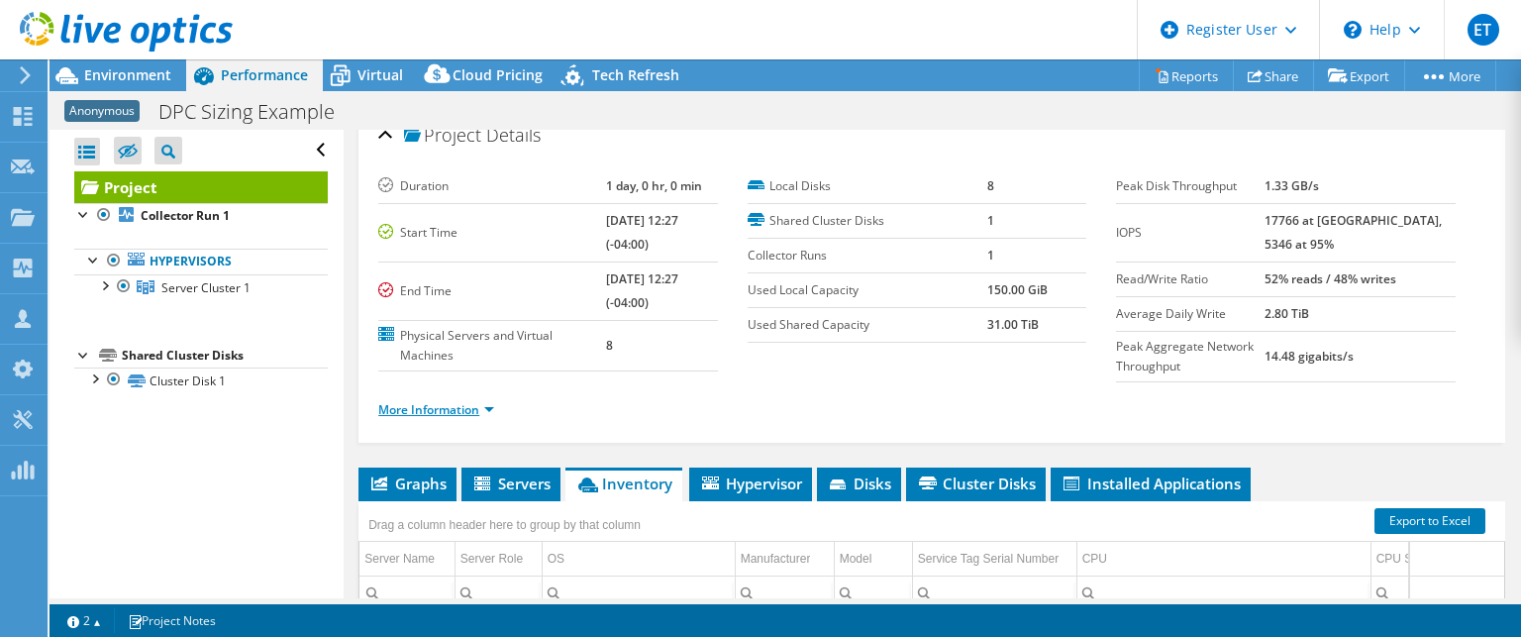
click at [480, 405] on link "More Information" at bounding box center [436, 409] width 116 height 17
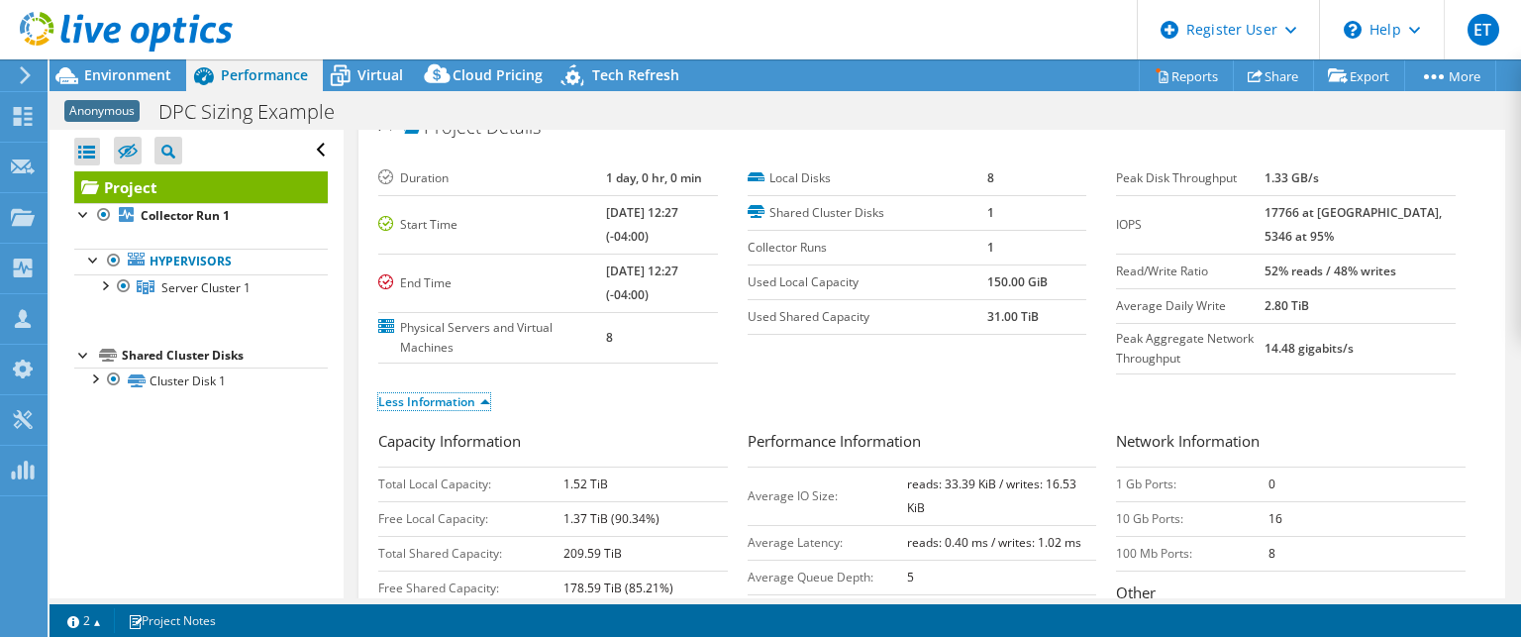
scroll to position [0, 0]
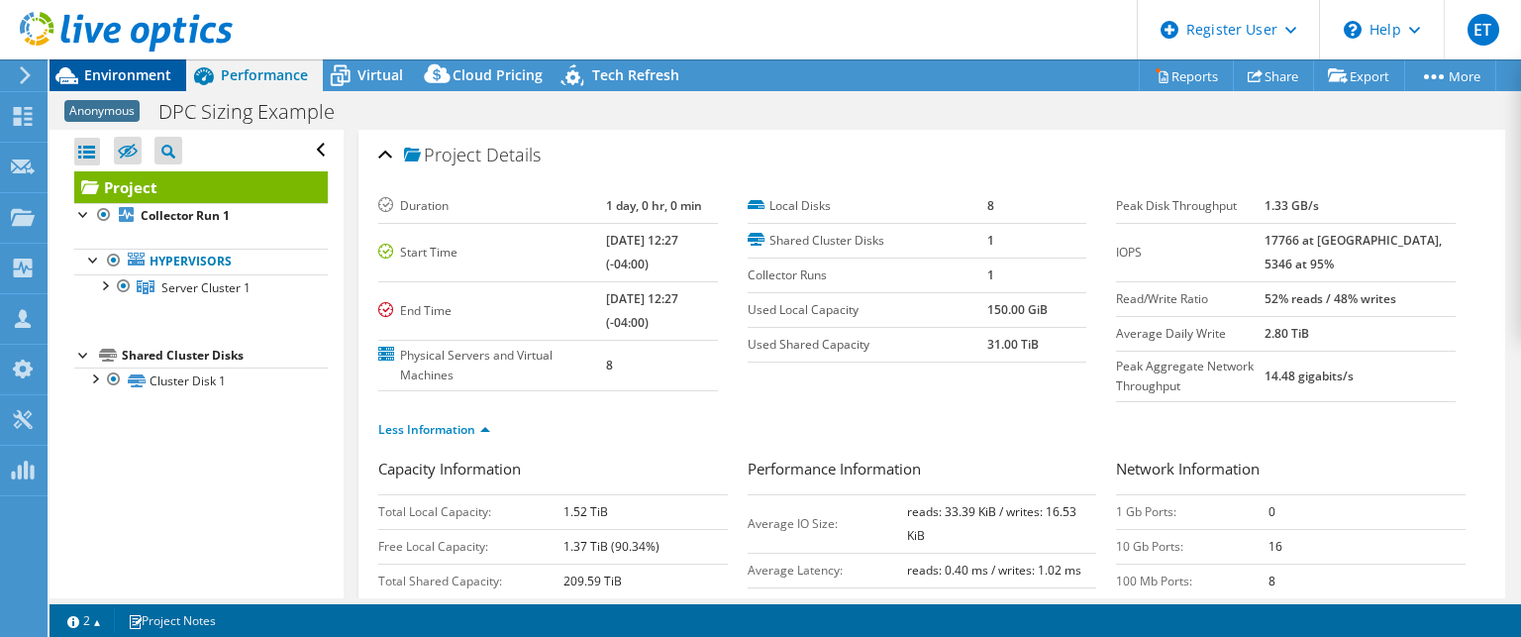
click at [127, 73] on span "Environment" at bounding box center [127, 74] width 87 height 19
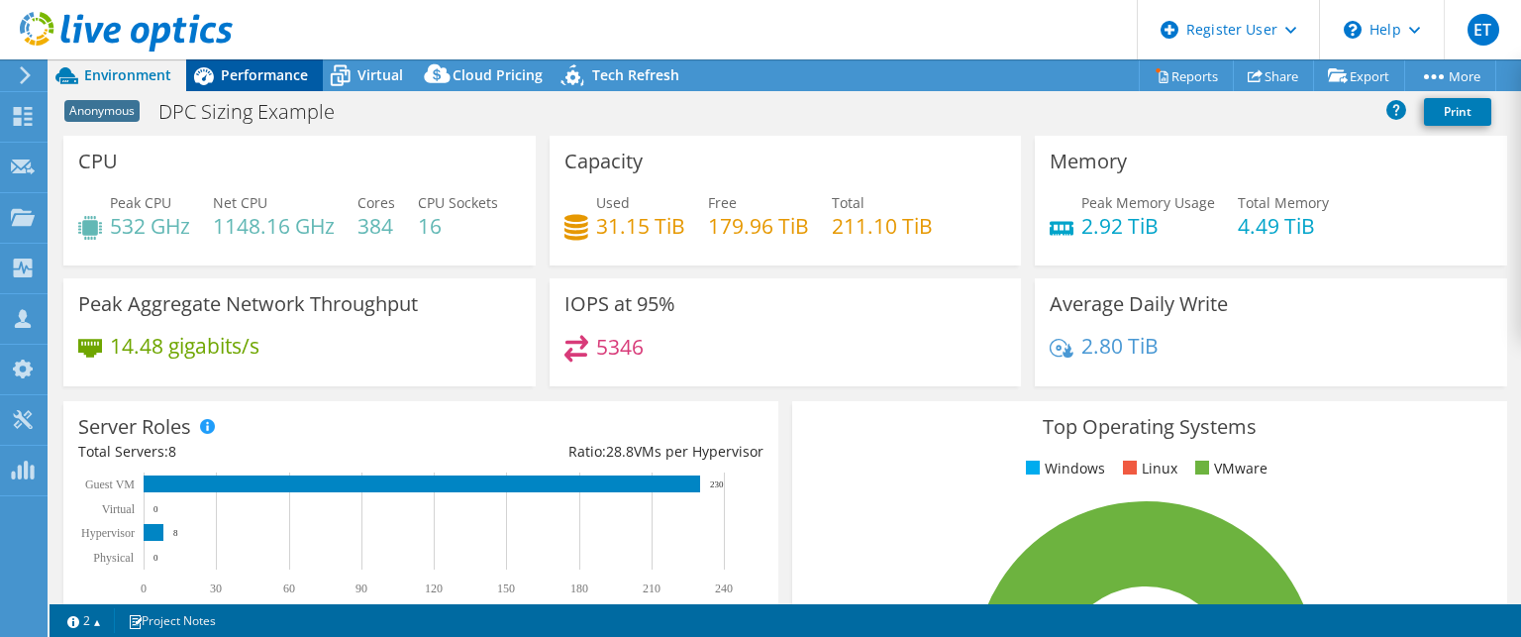
click at [254, 82] on span "Performance" at bounding box center [264, 74] width 87 height 19
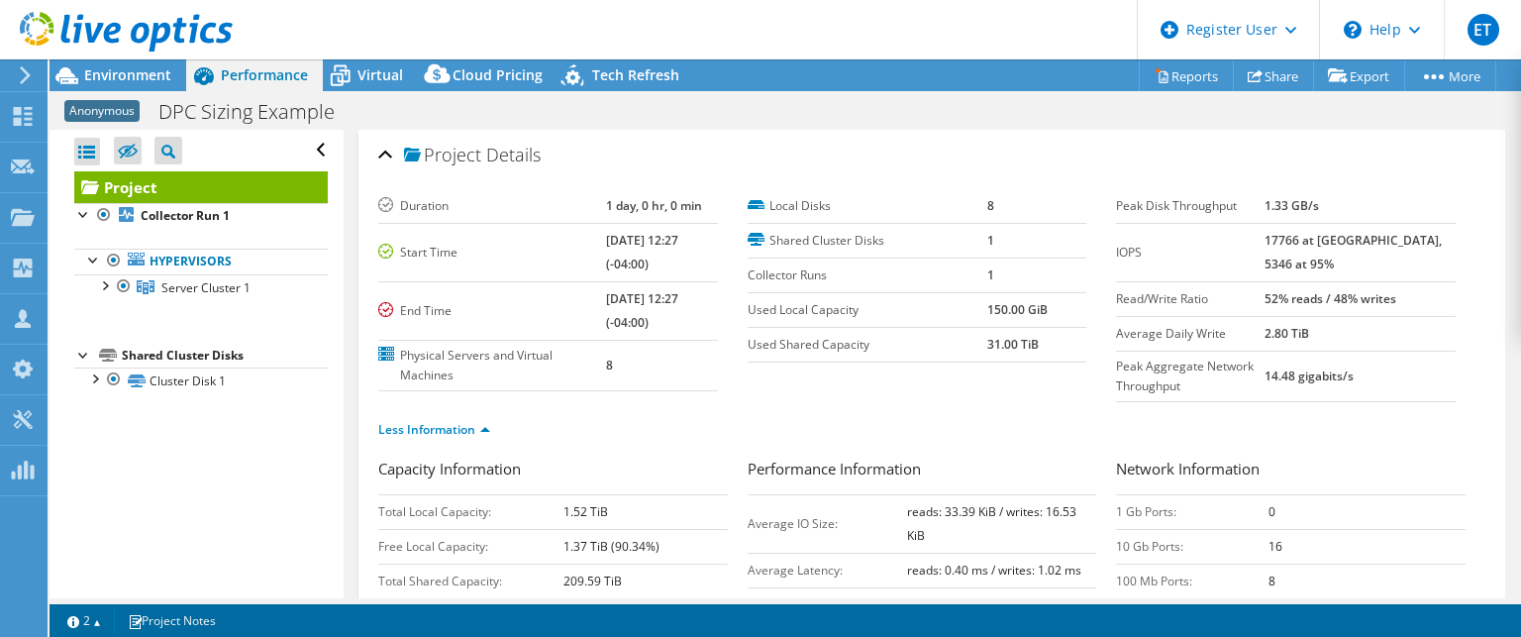
click at [197, 73] on icon at bounding box center [204, 76] width 20 height 18
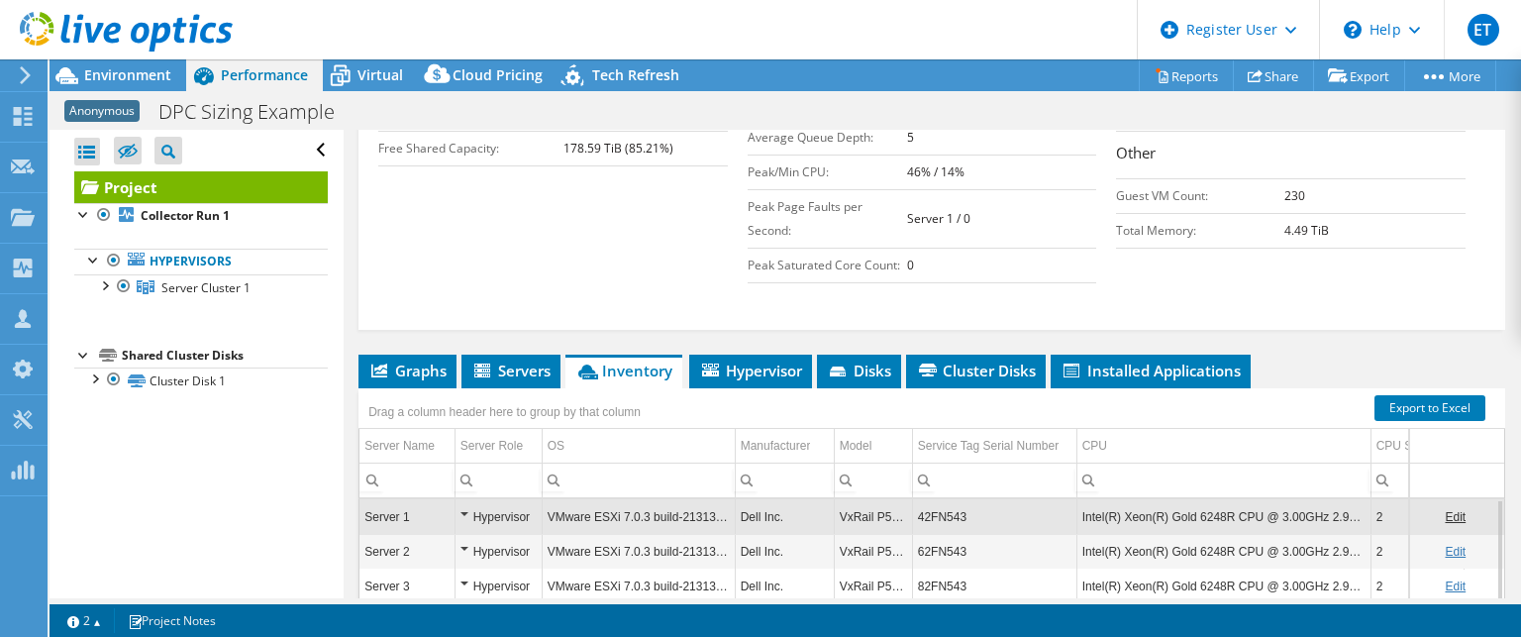
scroll to position [452, 0]
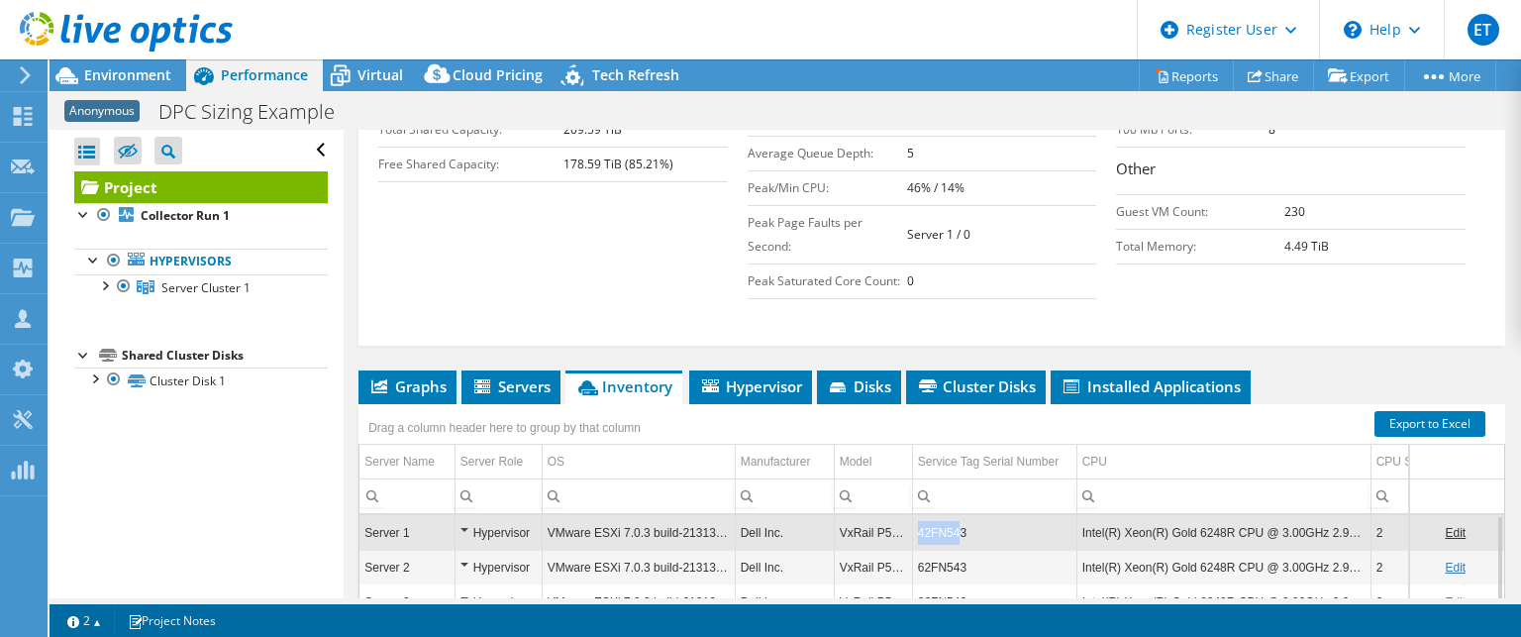
drag, startPoint x: 959, startPoint y: 526, endPoint x: 910, endPoint y: 530, distance: 48.7
click at [910, 530] on tr "Server 1 Hypervisor VMware ESXi 7.0.3 build-21313628 Dell Inc. VxRail P570F 42F…" at bounding box center [1094, 532] width 1470 height 35
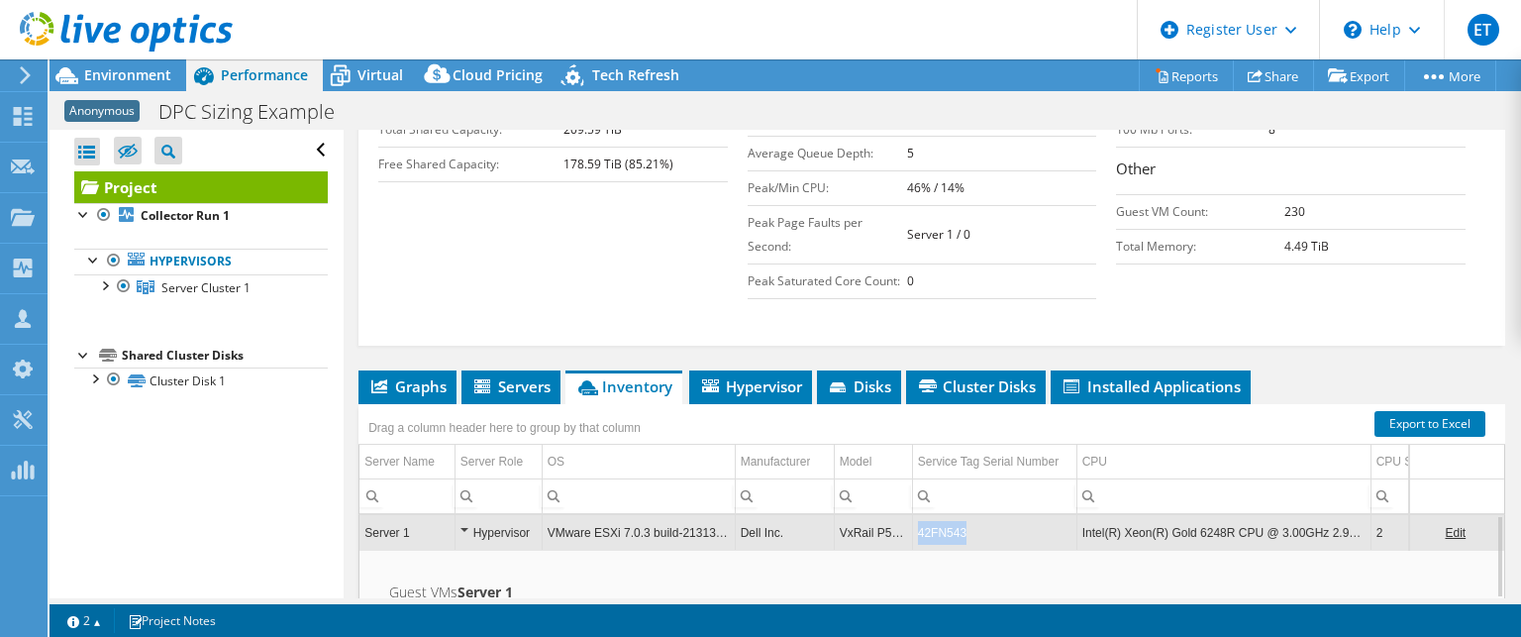
drag, startPoint x: 963, startPoint y: 524, endPoint x: 915, endPoint y: 526, distance: 47.6
click at [915, 526] on td "42FN543" at bounding box center [994, 532] width 164 height 35
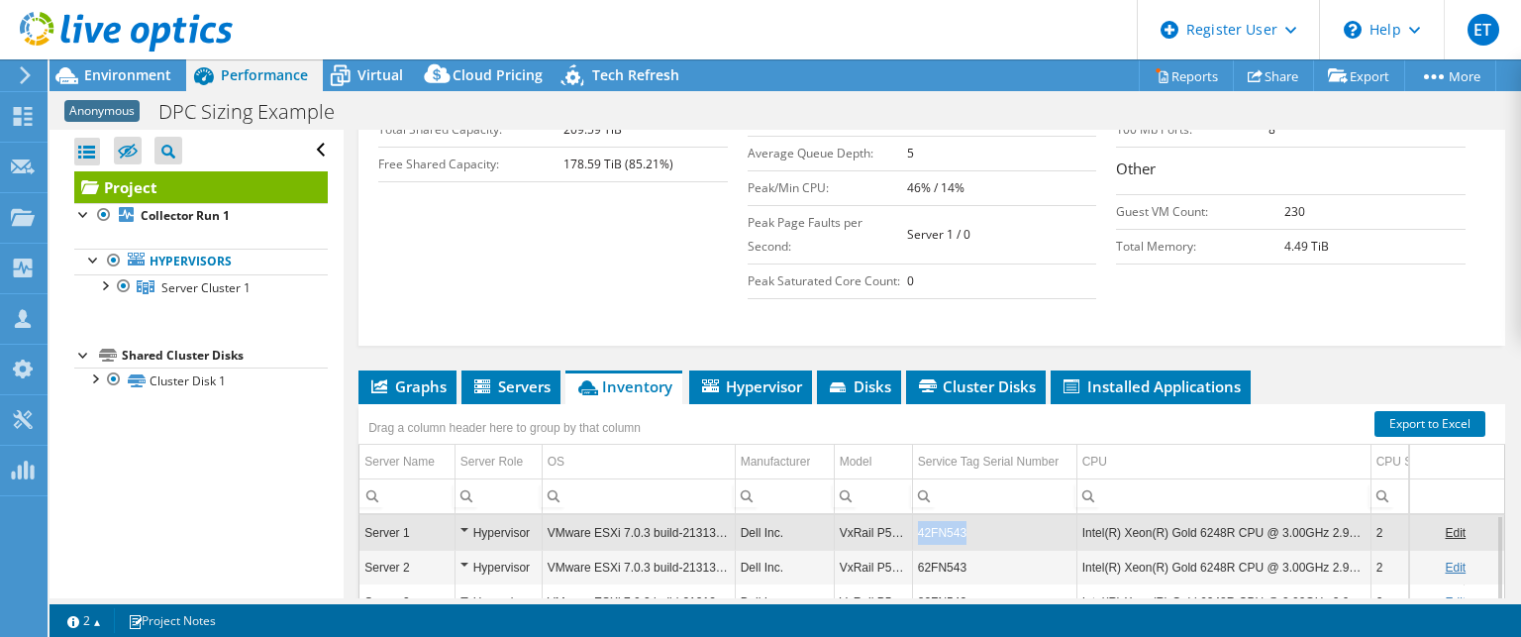
drag, startPoint x: 915, startPoint y: 526, endPoint x: 965, endPoint y: 522, distance: 49.7
click at [965, 522] on td "42FN543" at bounding box center [994, 532] width 164 height 35
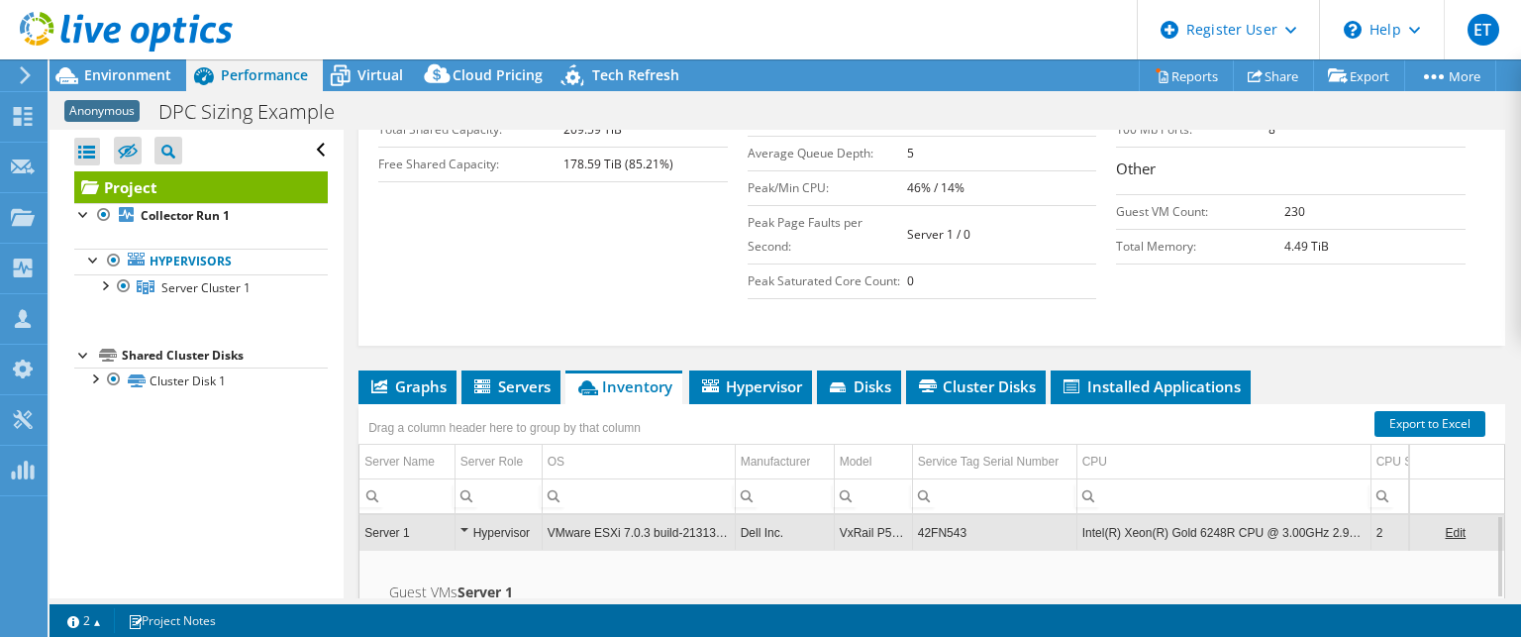
drag, startPoint x: 958, startPoint y: 526, endPoint x: 914, endPoint y: 431, distance: 104.6
click at [914, 431] on div "Drag a column header here to group by that column" at bounding box center [931, 421] width 1147 height 35
click at [523, 534] on div "Hypervisor" at bounding box center [498, 533] width 76 height 24
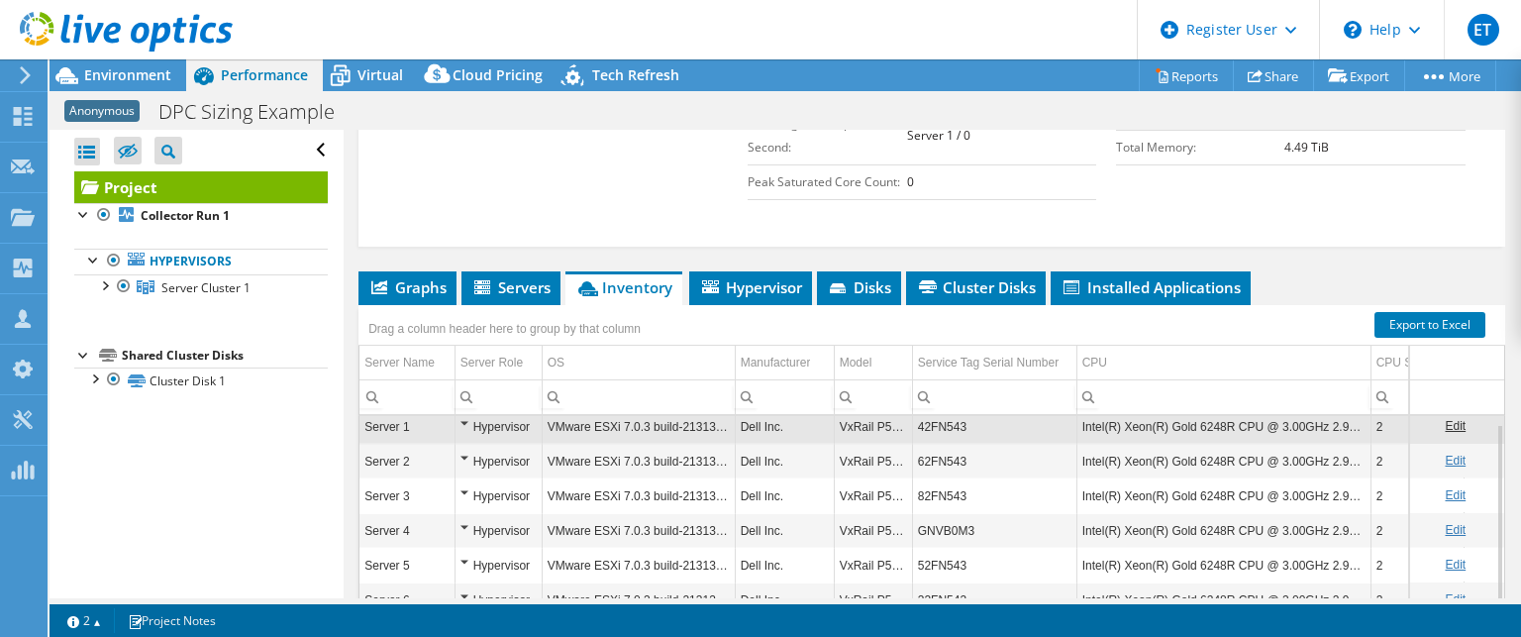
scroll to position [650, 0]
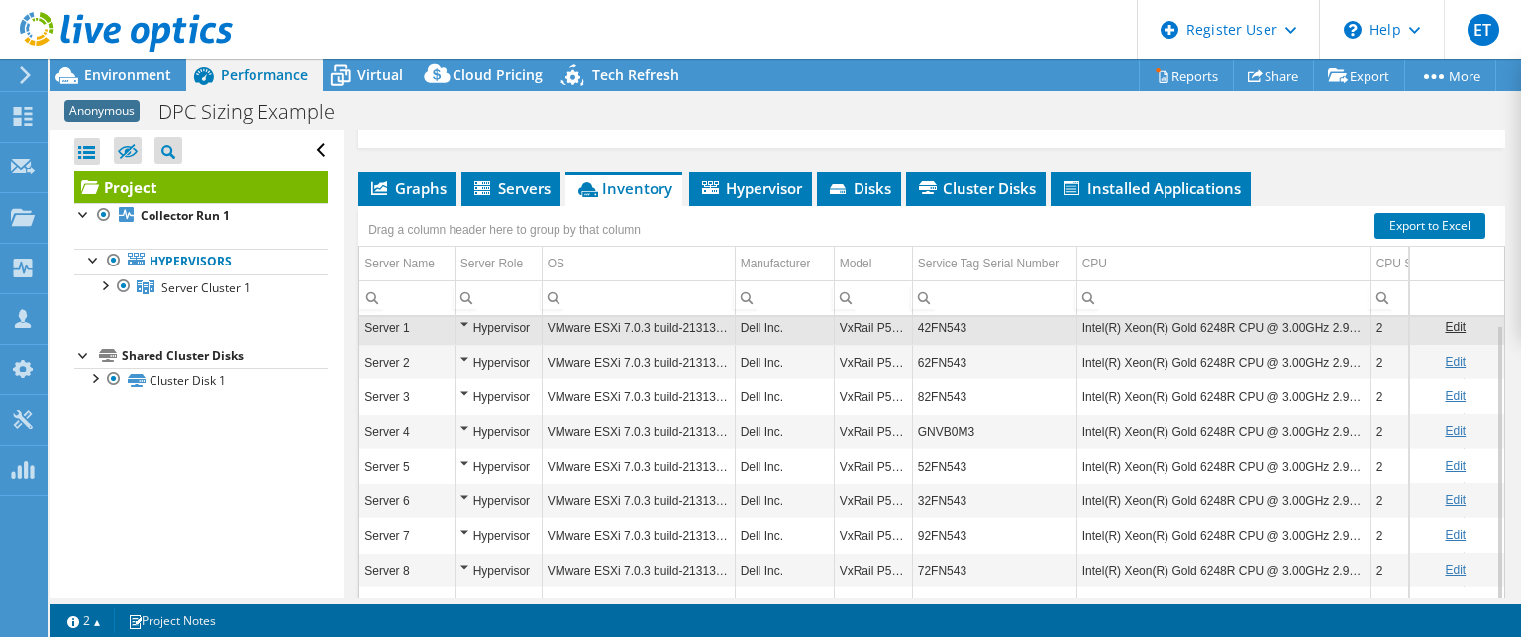
click at [1445, 325] on link "Edit" at bounding box center [1455, 327] width 21 height 14
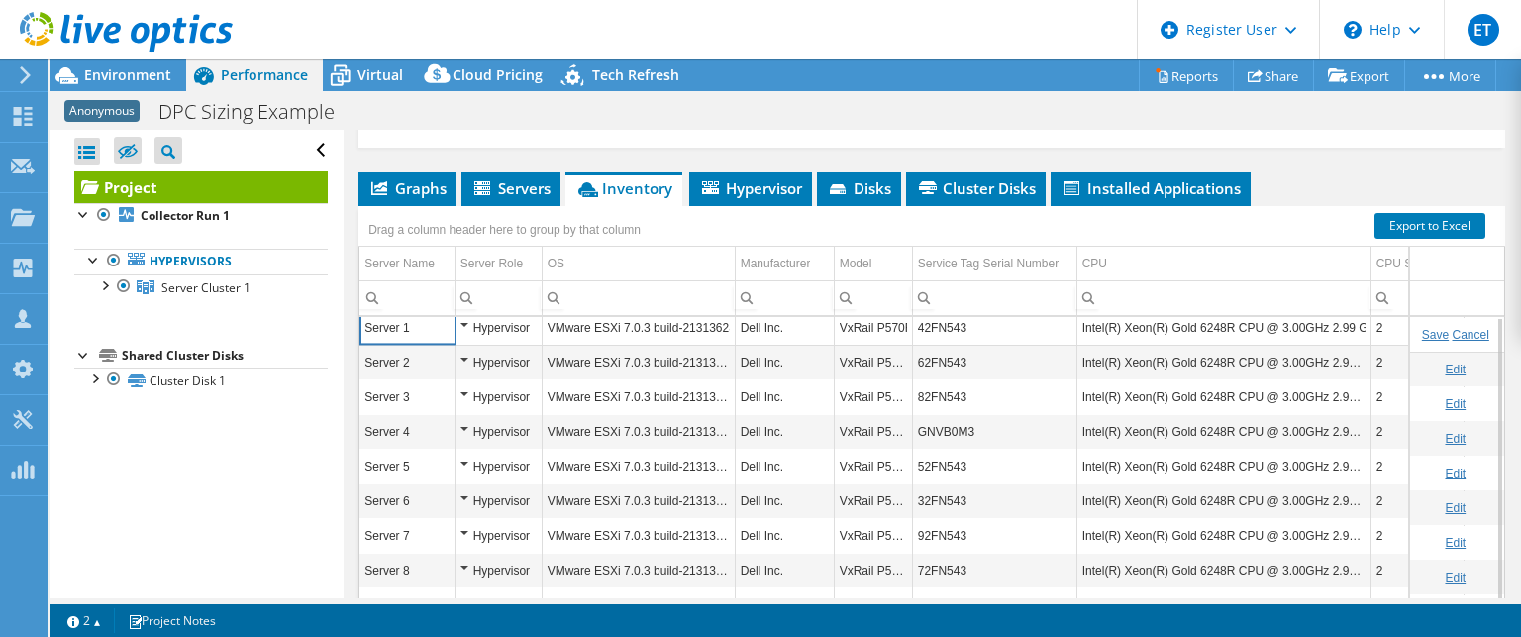
scroll to position [0, 0]
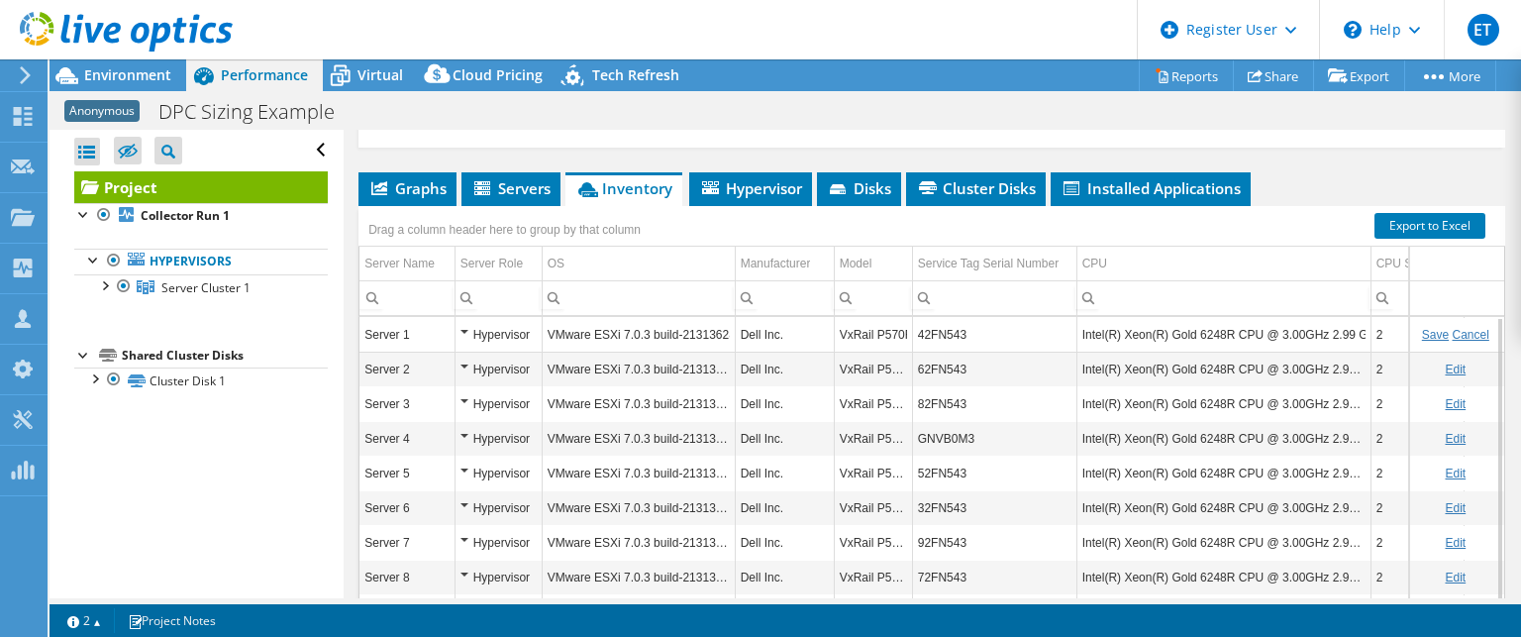
click at [1453, 331] on link "Cancel" at bounding box center [1471, 335] width 37 height 14
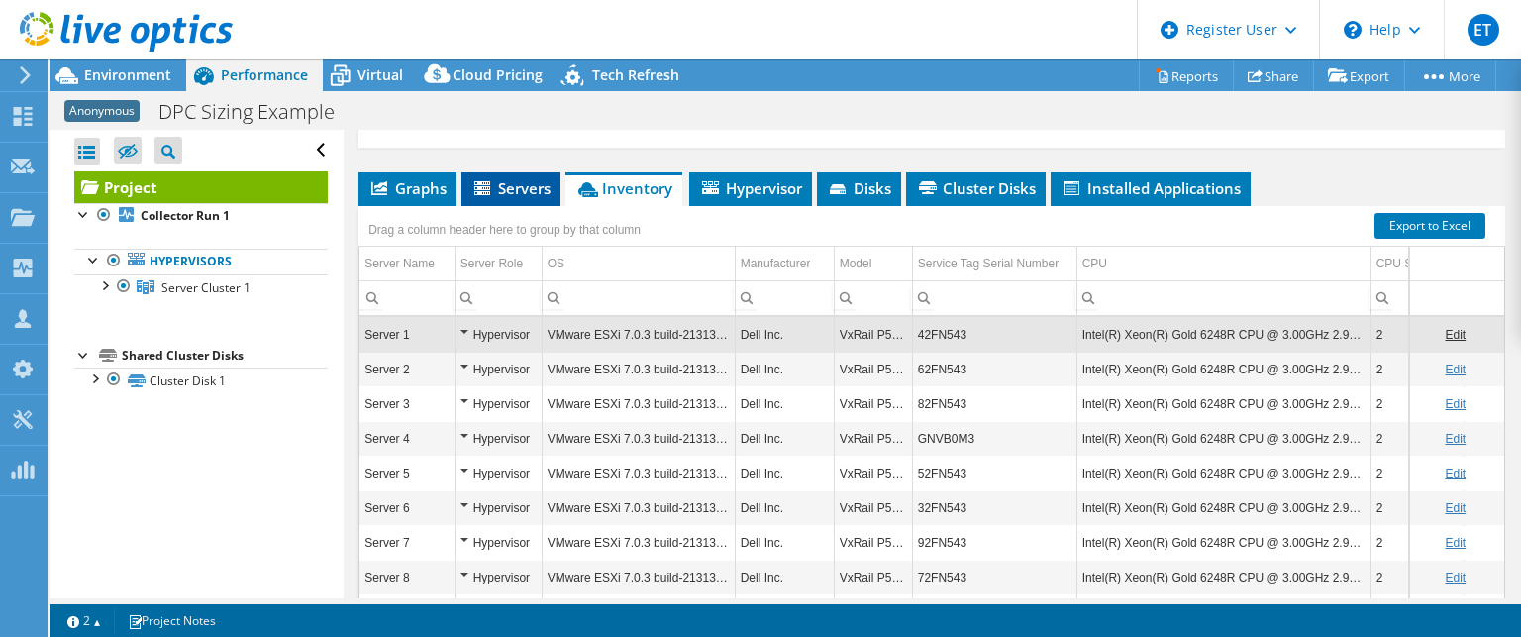
click at [510, 190] on span "Servers" at bounding box center [510, 188] width 79 height 20
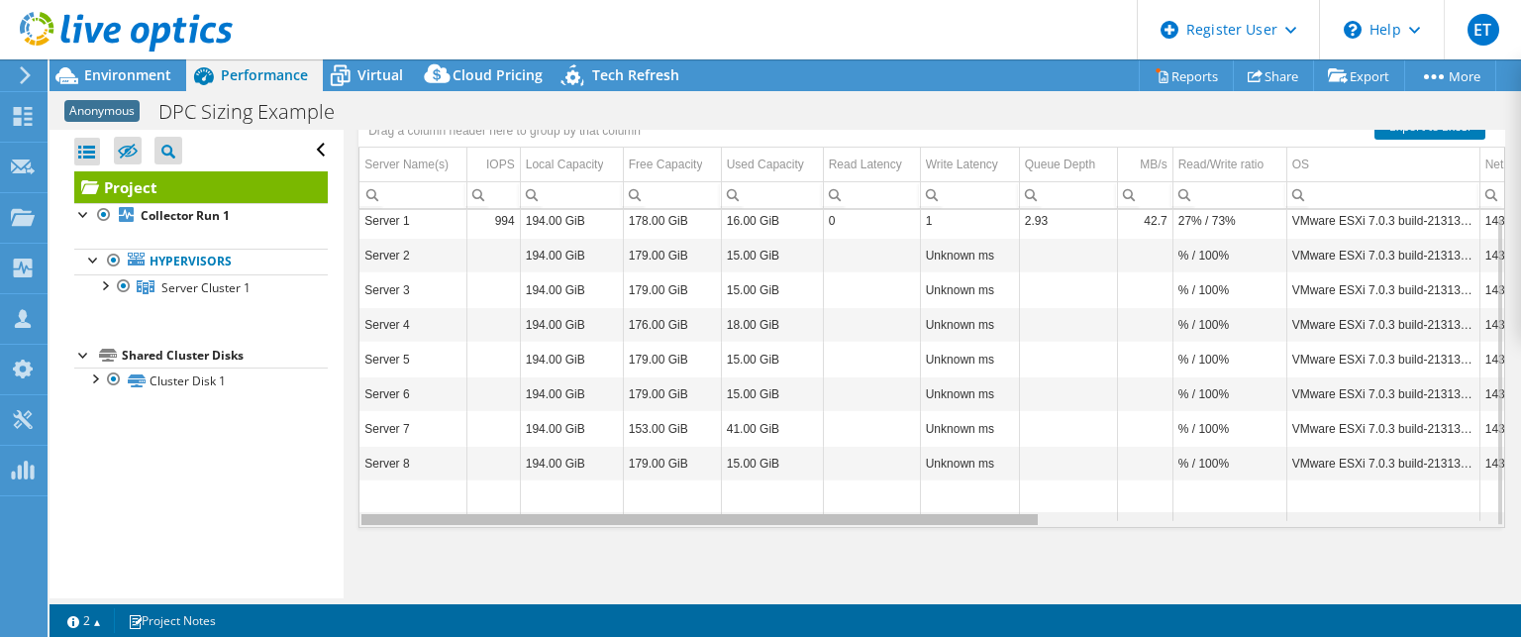
drag, startPoint x: 891, startPoint y: 514, endPoint x: 535, endPoint y: 518, distance: 356.5
click at [535, 520] on body "ET Dell User [PERSON_NAME] [PERSON_NAME][EMAIL_ADDRESS][PERSON_NAME][DOMAIN_NAM…" at bounding box center [760, 318] width 1521 height 637
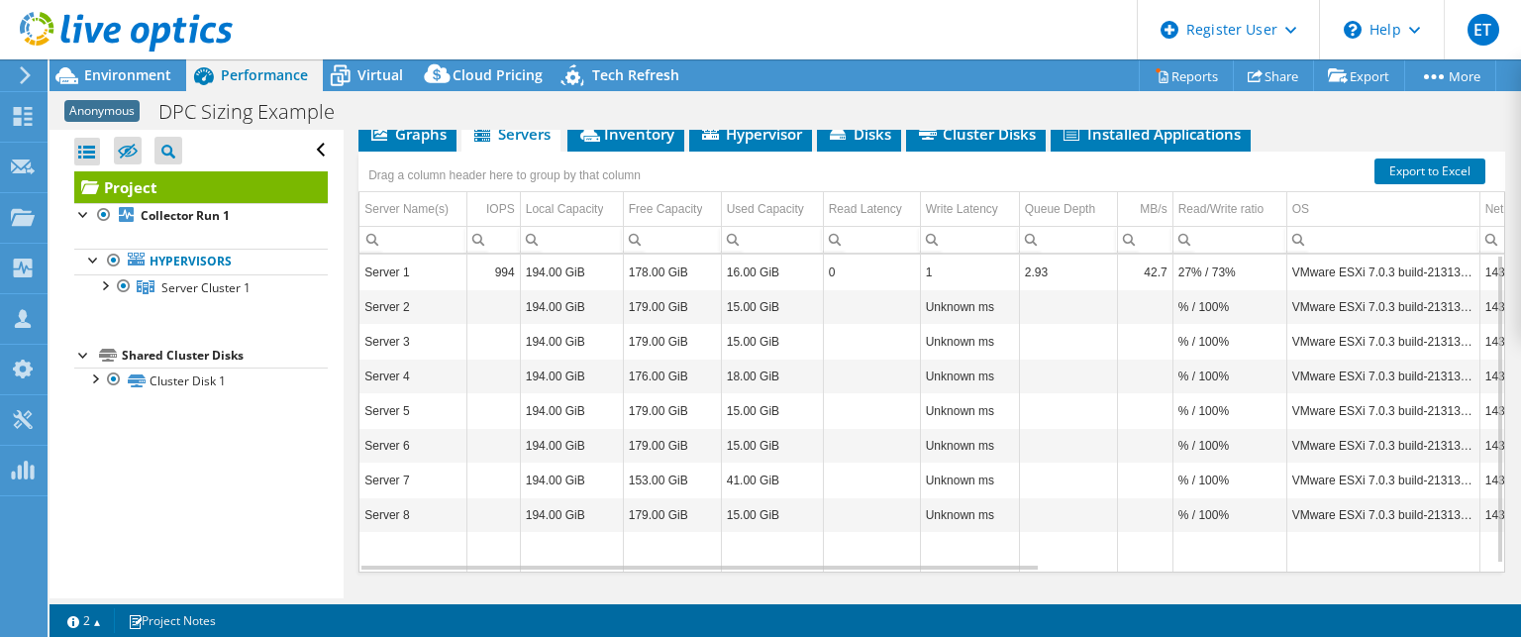
scroll to position [650, 0]
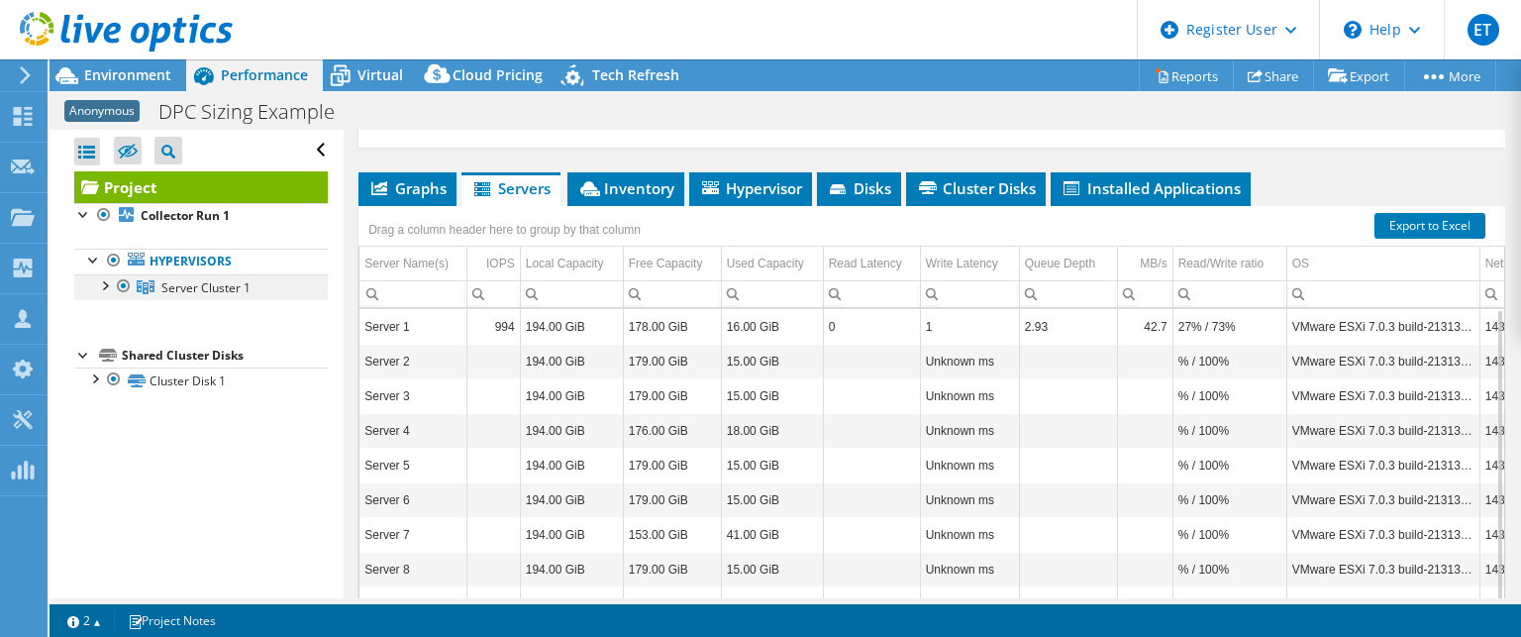
click at [102, 283] on div at bounding box center [104, 284] width 20 height 20
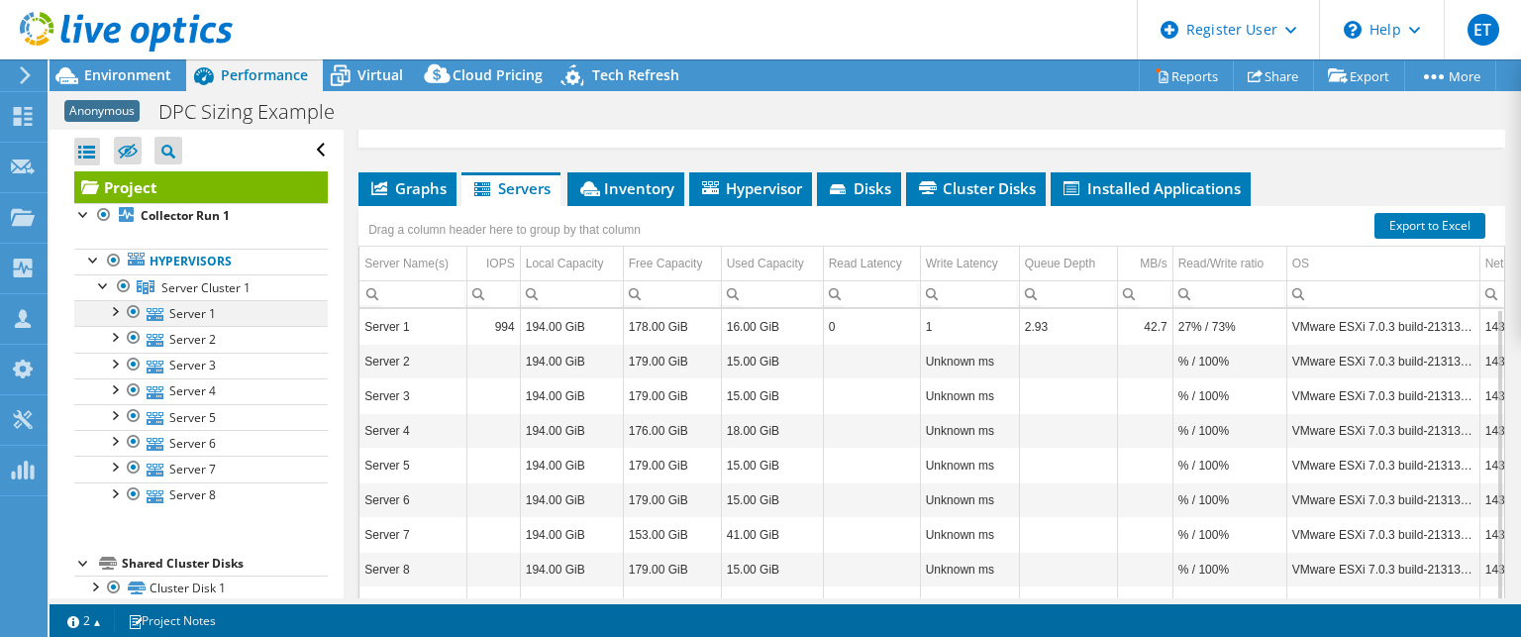
click at [111, 316] on div at bounding box center [114, 310] width 20 height 20
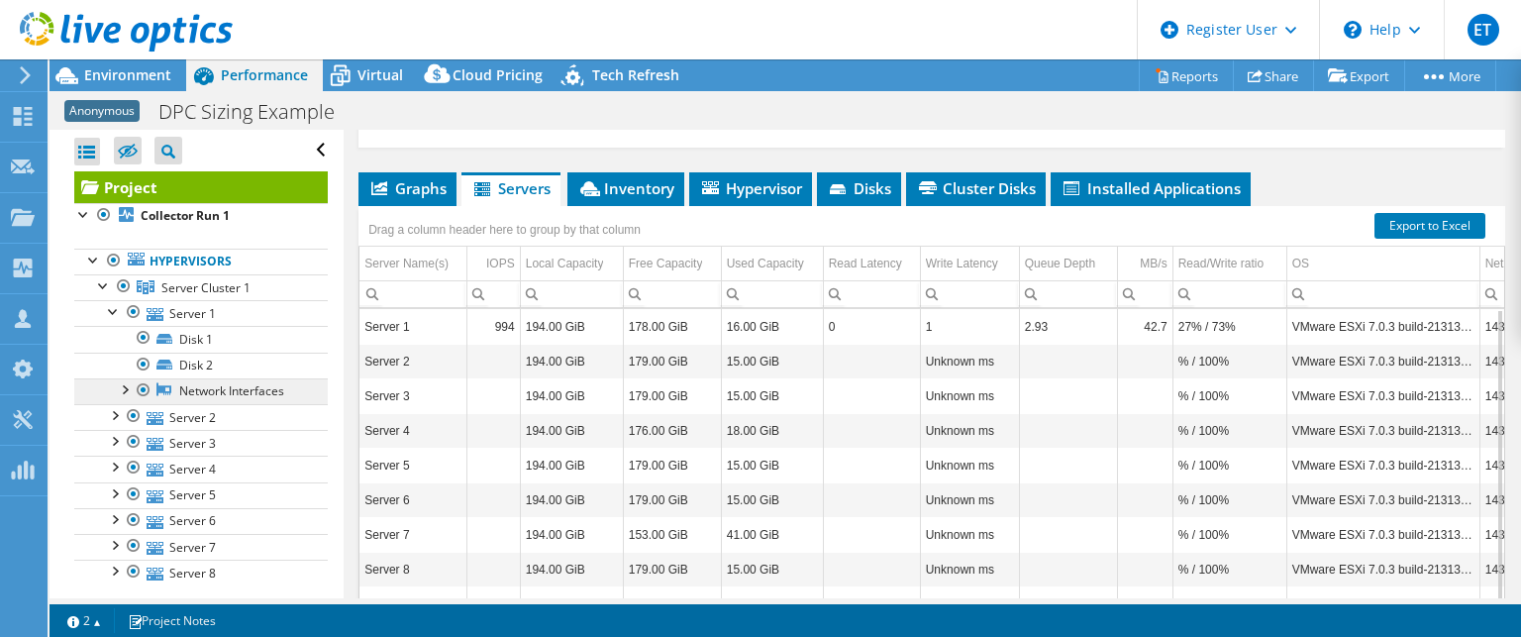
click at [231, 387] on link "Network Interfaces" at bounding box center [201, 391] width 254 height 26
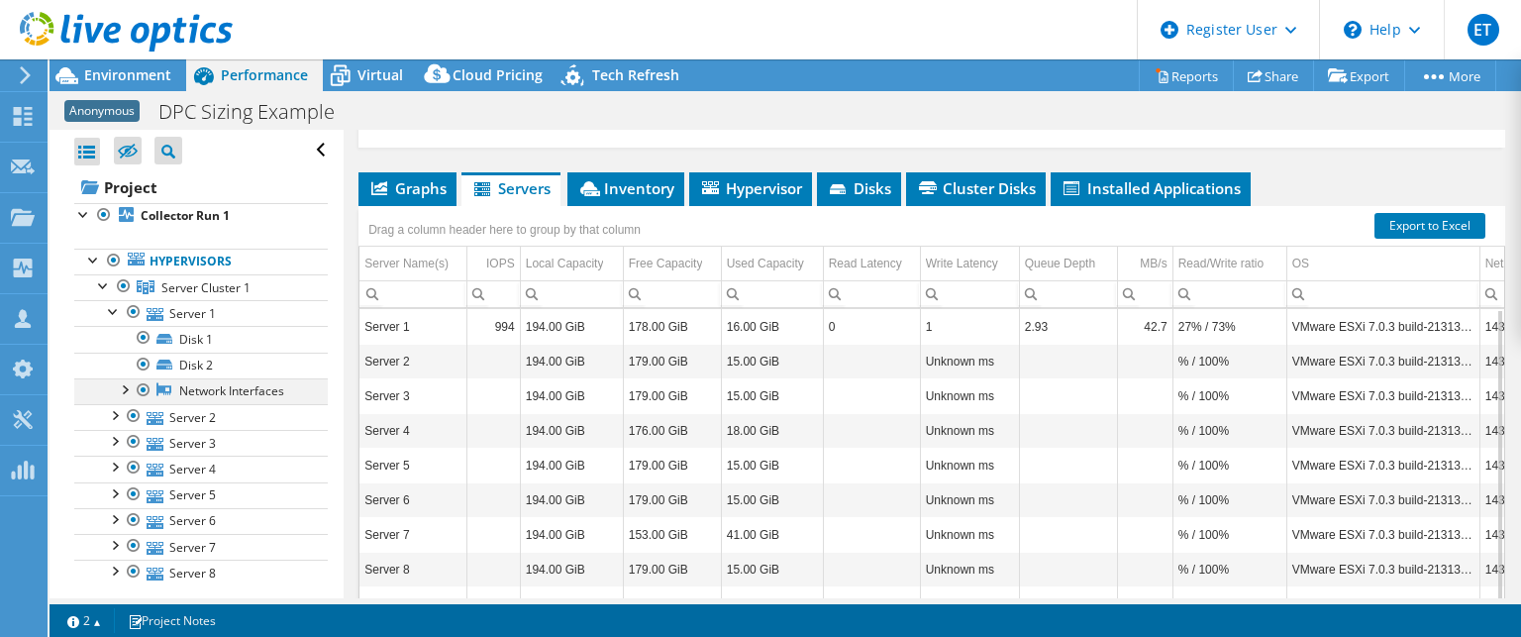
click at [129, 388] on div at bounding box center [124, 388] width 20 height 20
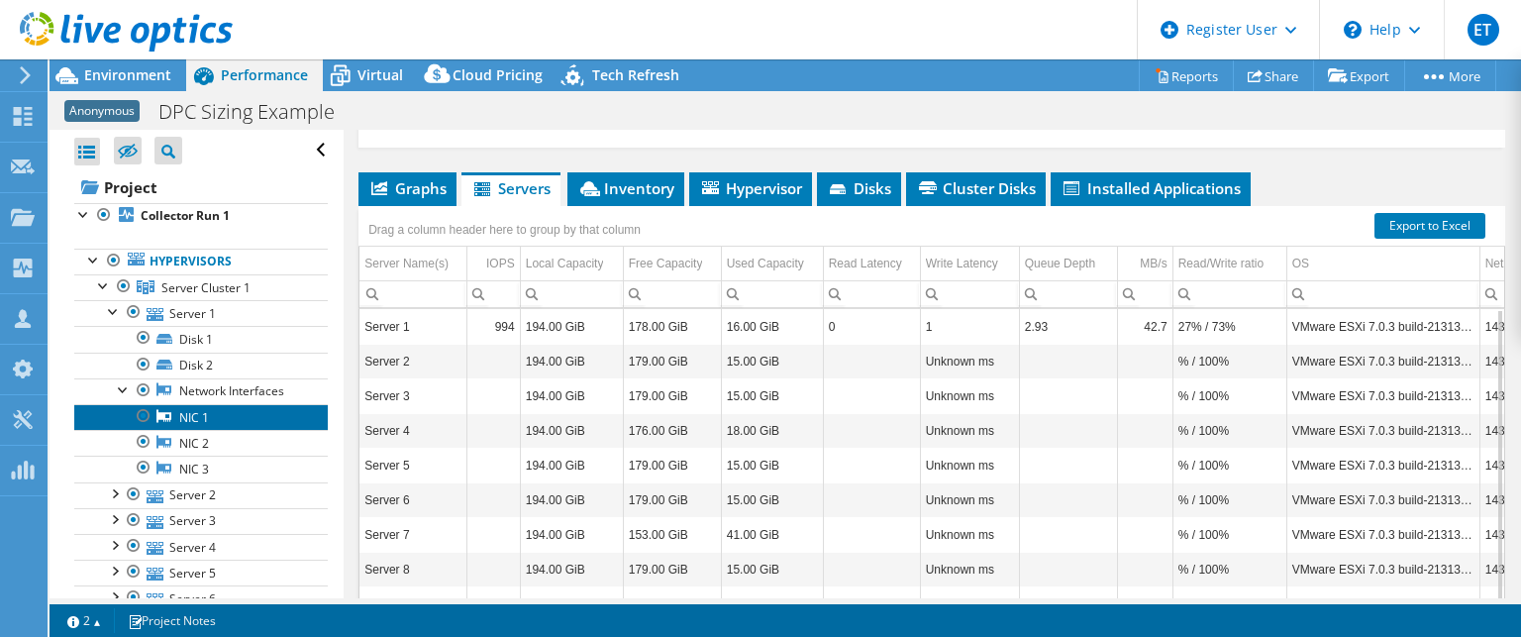
click at [183, 415] on link "NIC 1" at bounding box center [201, 417] width 254 height 26
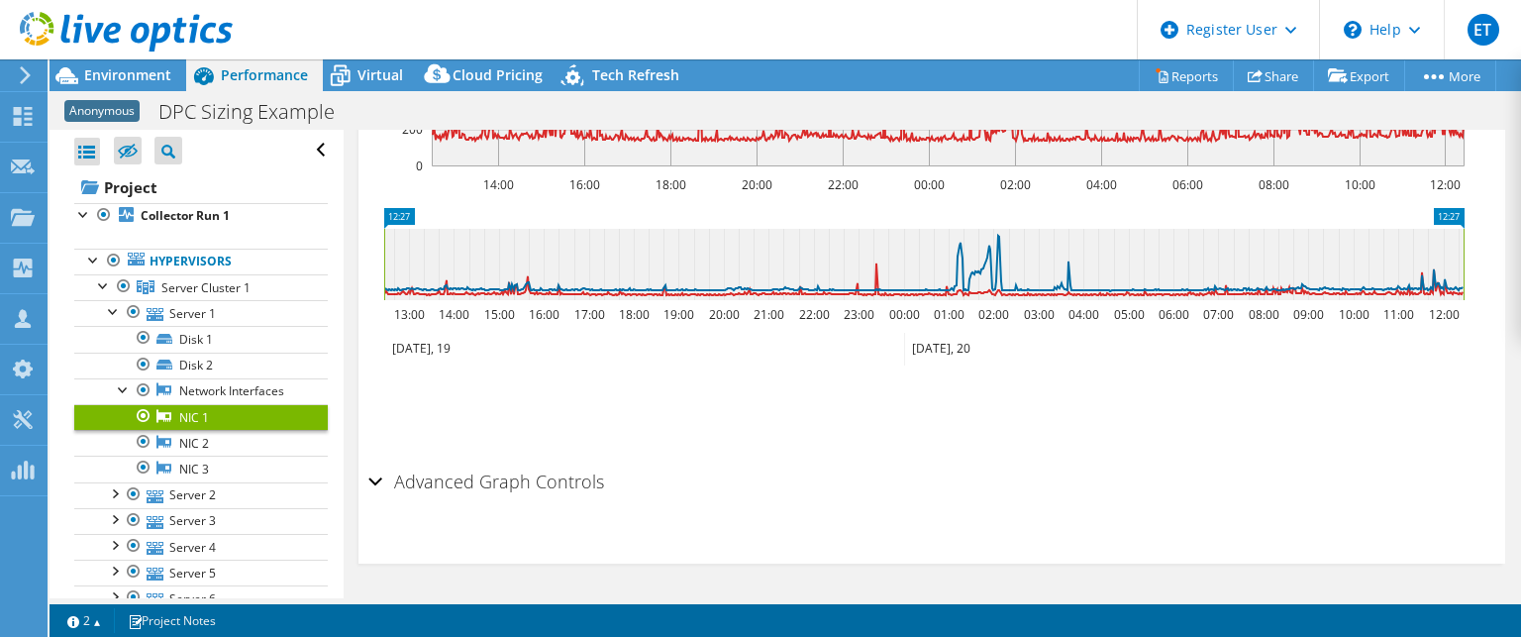
scroll to position [457, 0]
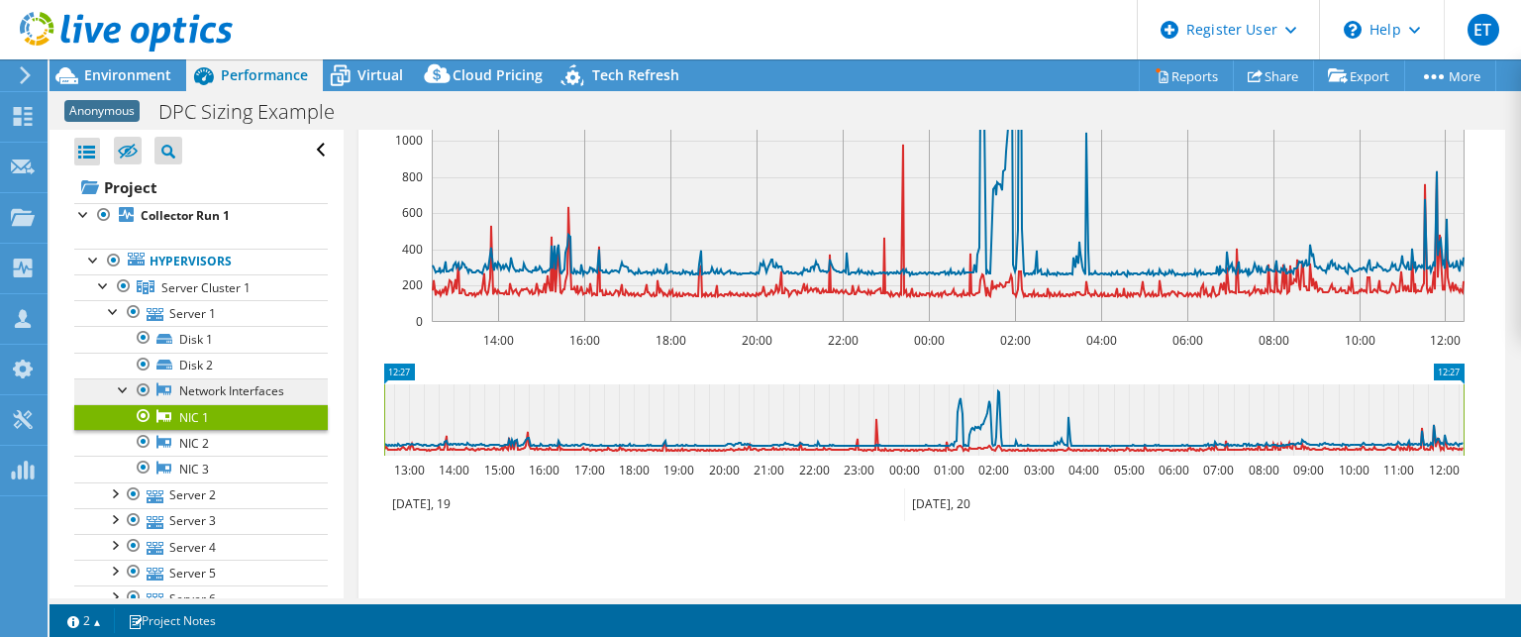
click at [194, 392] on link "Network Interfaces" at bounding box center [201, 391] width 254 height 26
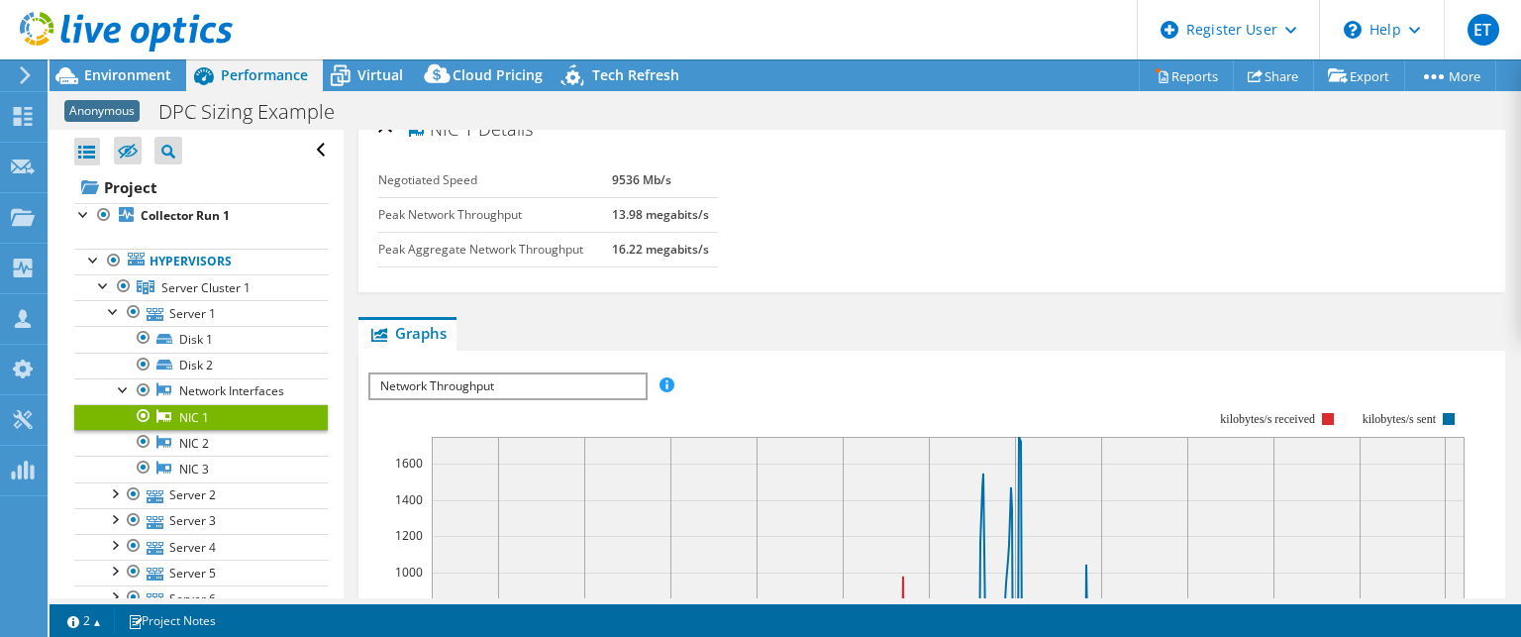
scroll to position [0, 0]
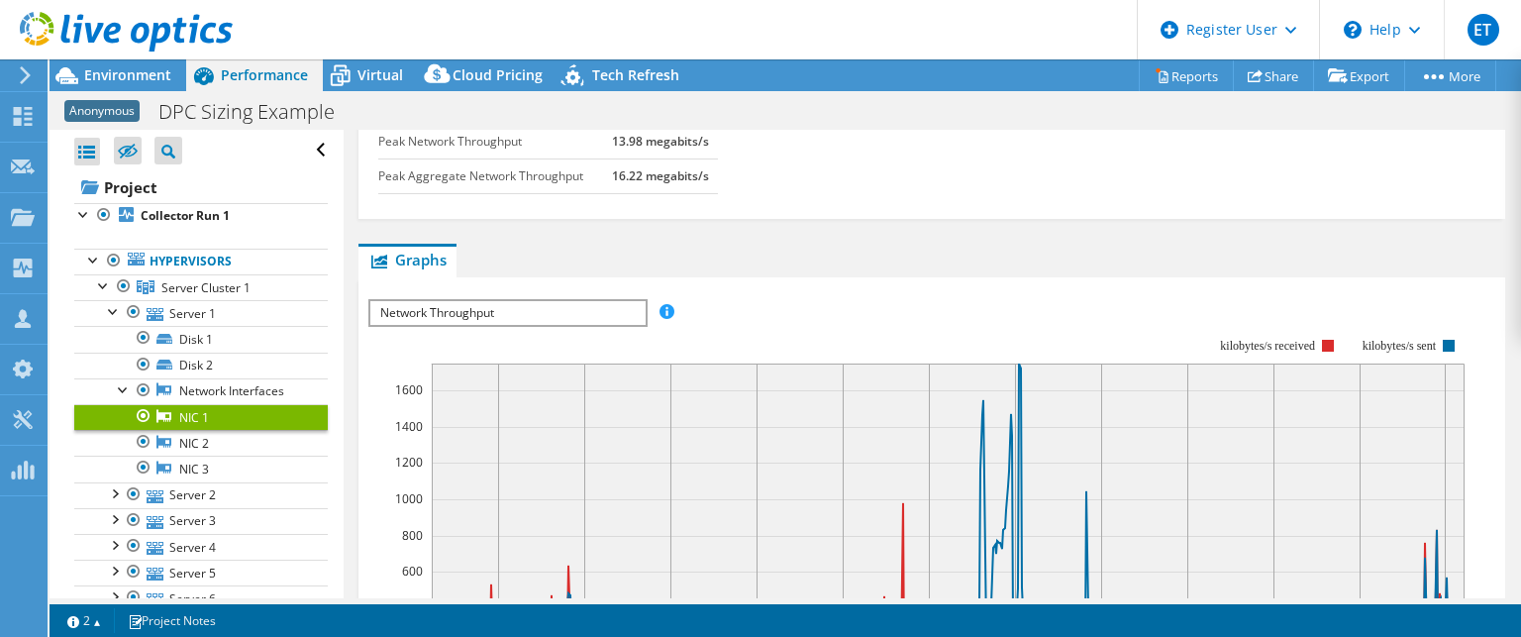
click at [606, 310] on span "Network Throughput" at bounding box center [507, 313] width 274 height 24
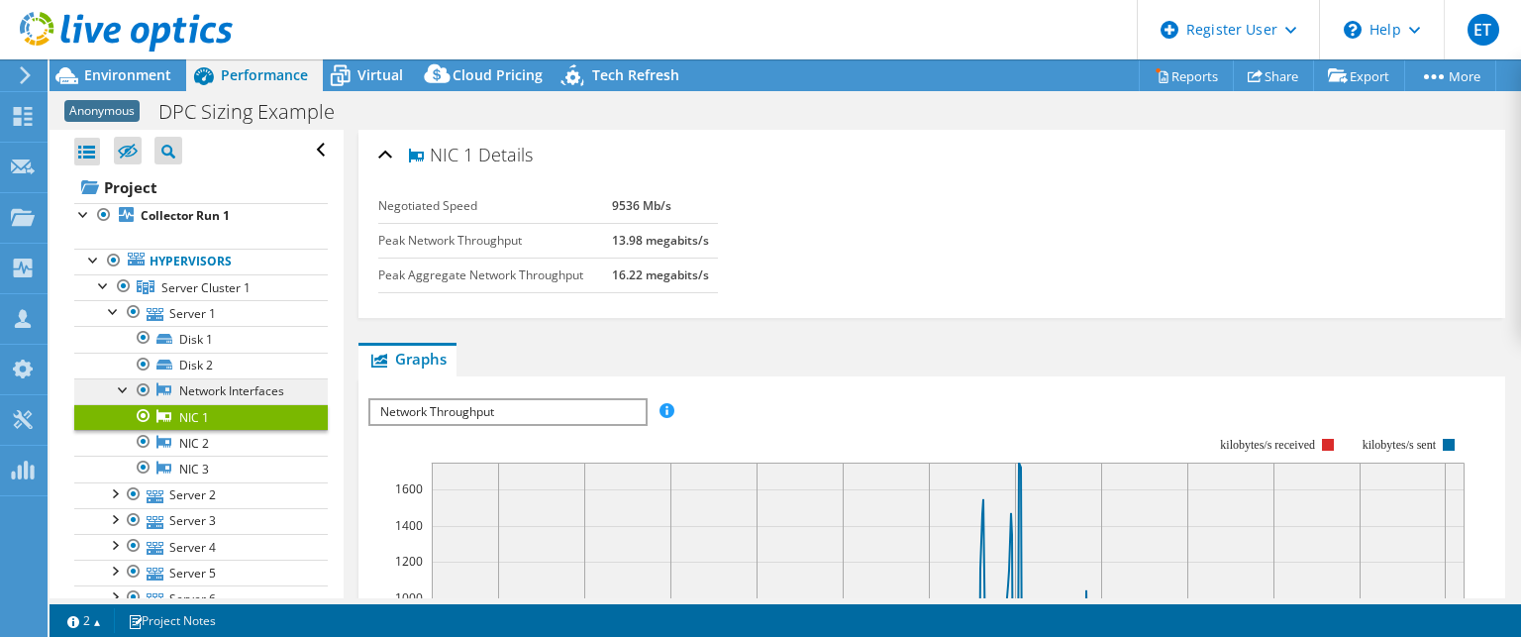
click at [210, 392] on link "Network Interfaces" at bounding box center [201, 391] width 254 height 26
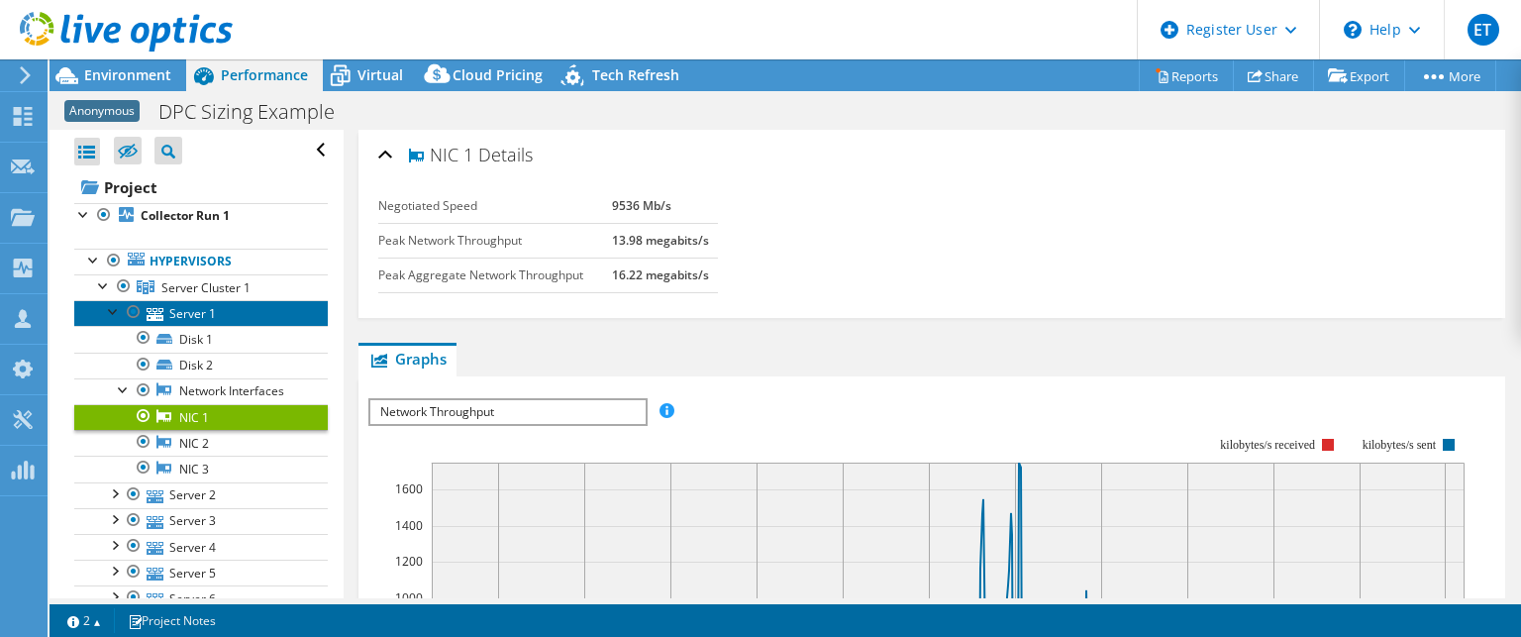
click at [192, 305] on link "Server 1" at bounding box center [201, 313] width 254 height 26
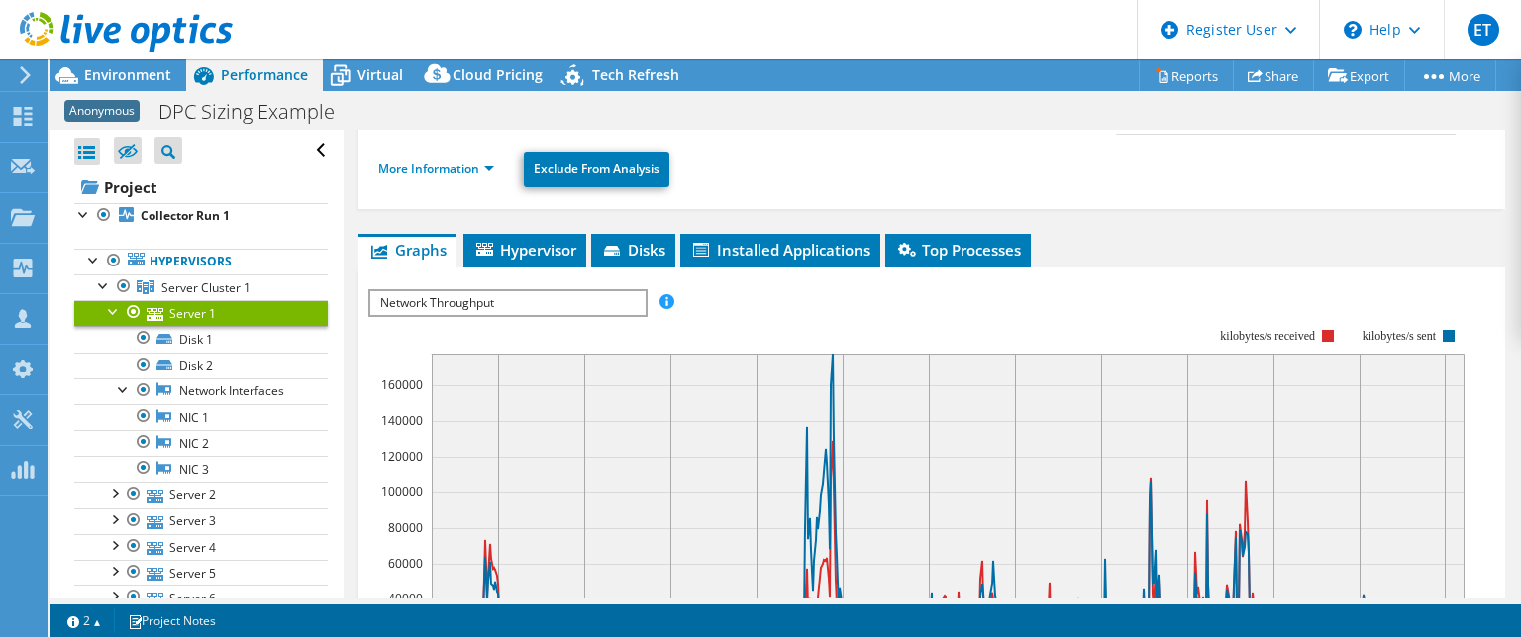
click at [620, 293] on span "Network Throughput" at bounding box center [507, 303] width 274 height 24
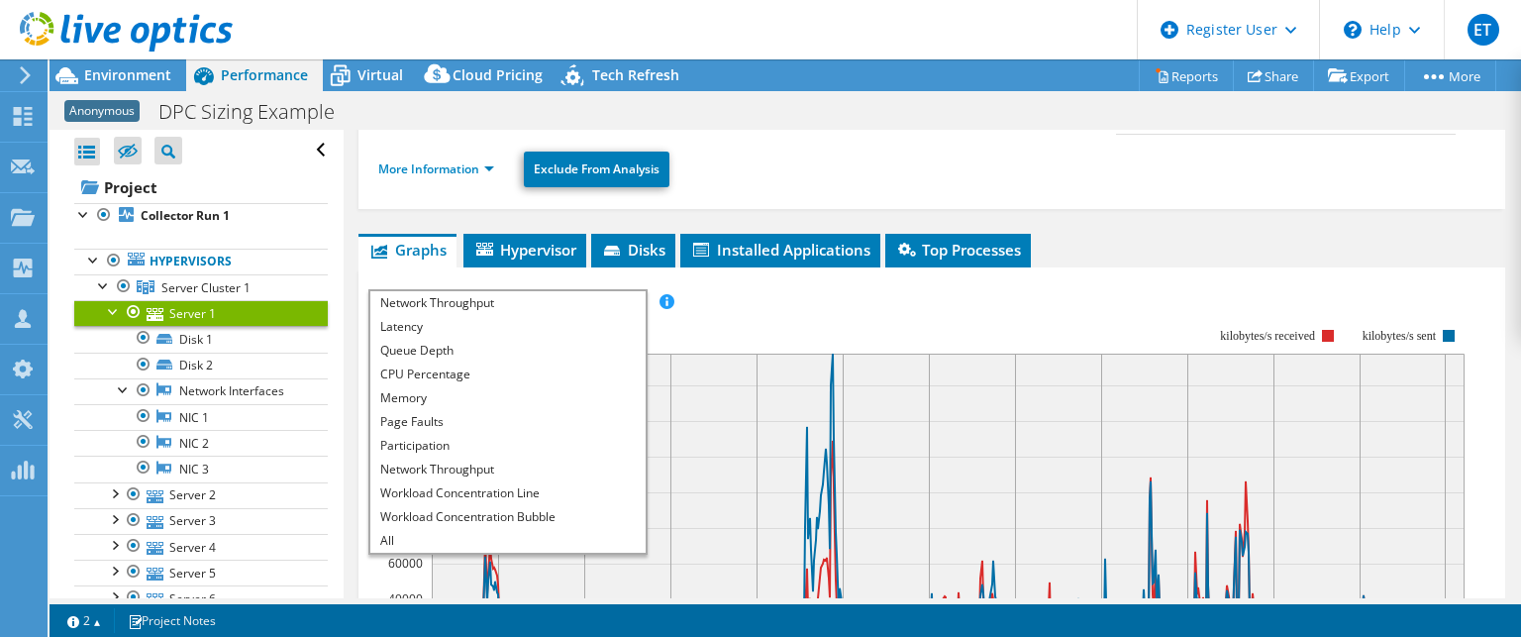
click at [800, 306] on rect at bounding box center [916, 499] width 1096 height 396
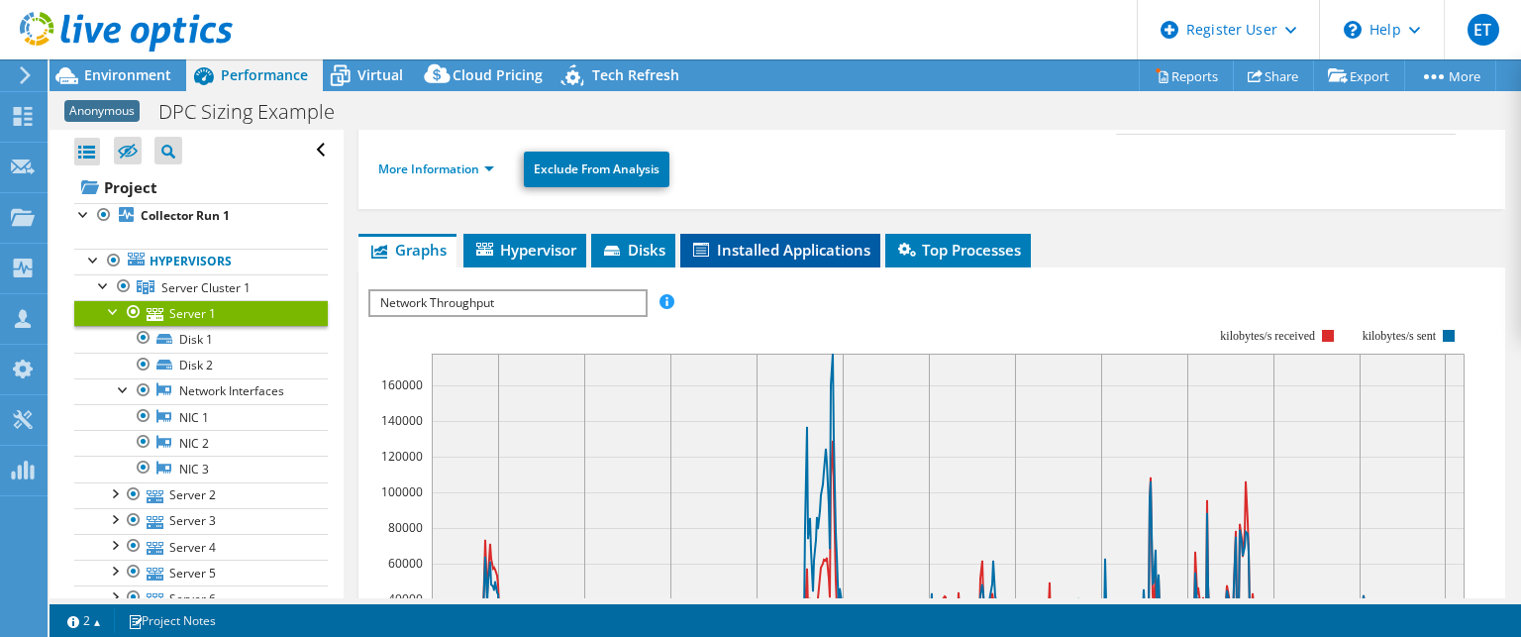
click at [725, 245] on span "Installed Applications" at bounding box center [780, 250] width 180 height 20
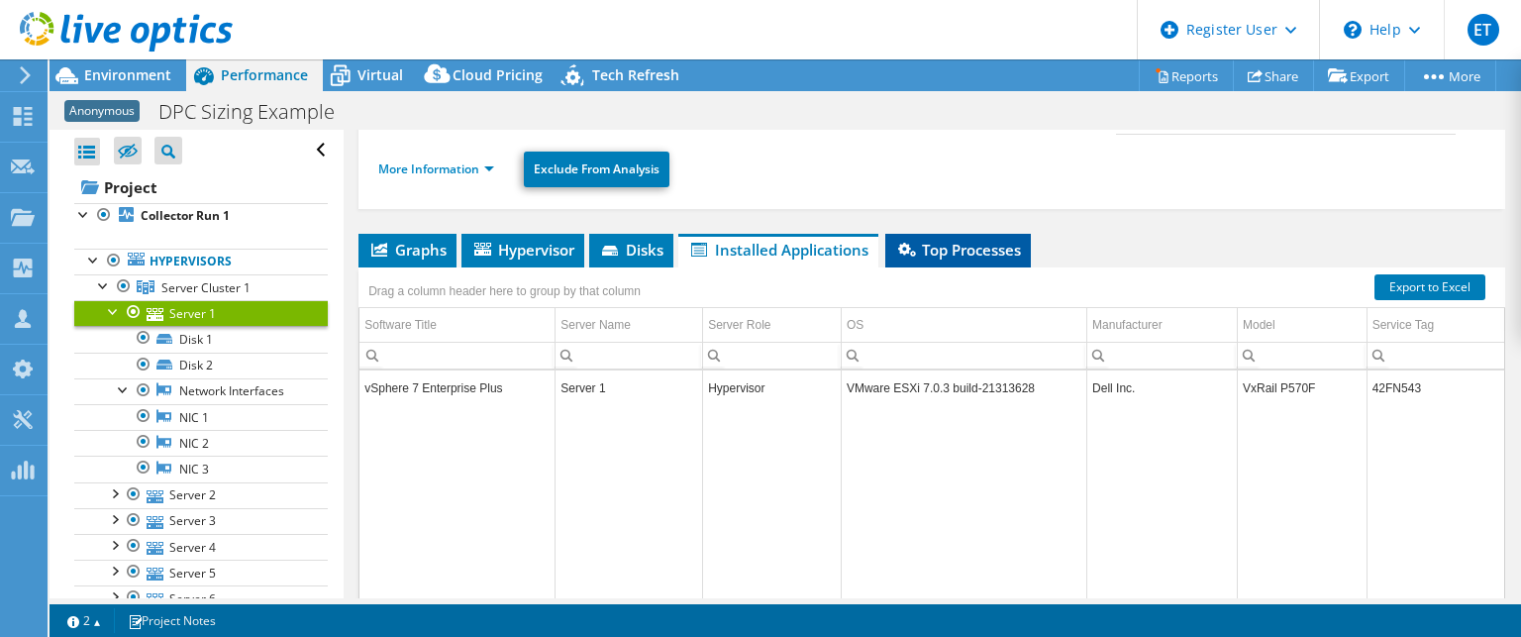
click at [939, 245] on span "Top Processes" at bounding box center [958, 250] width 126 height 20
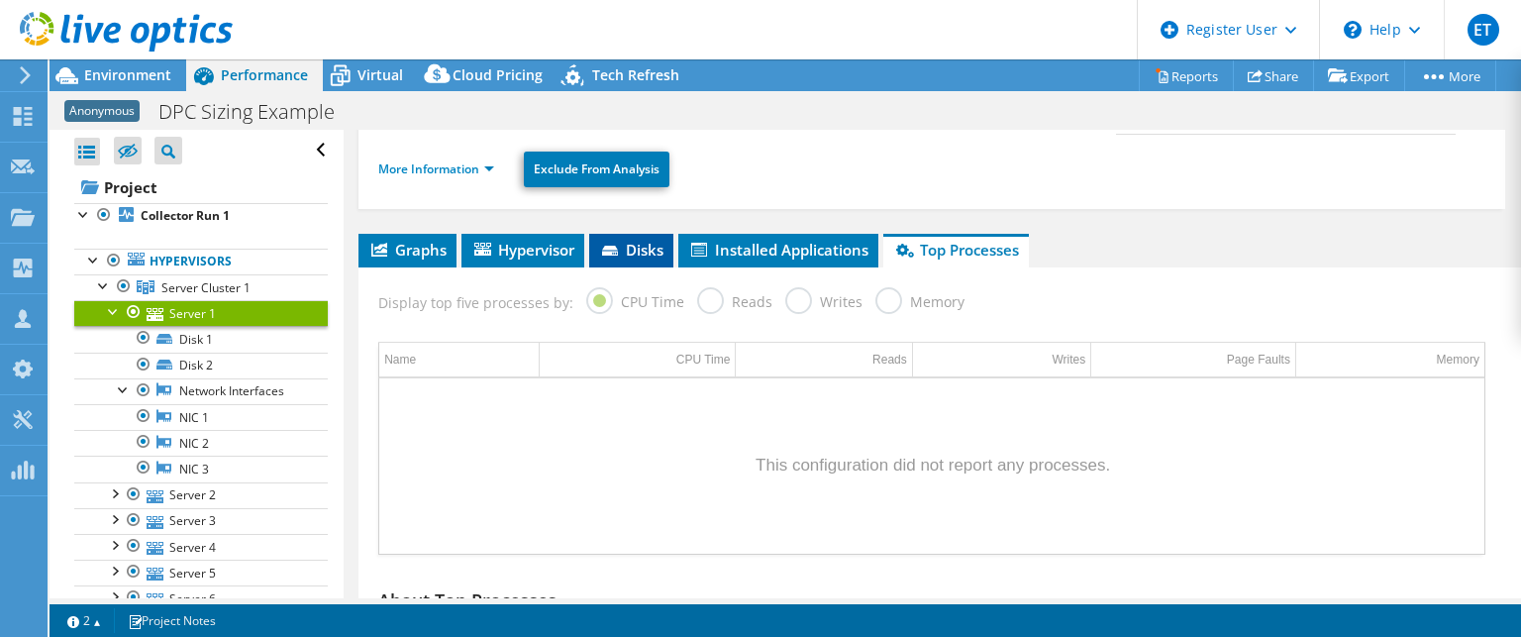
click at [621, 240] on span "Disks" at bounding box center [631, 250] width 64 height 20
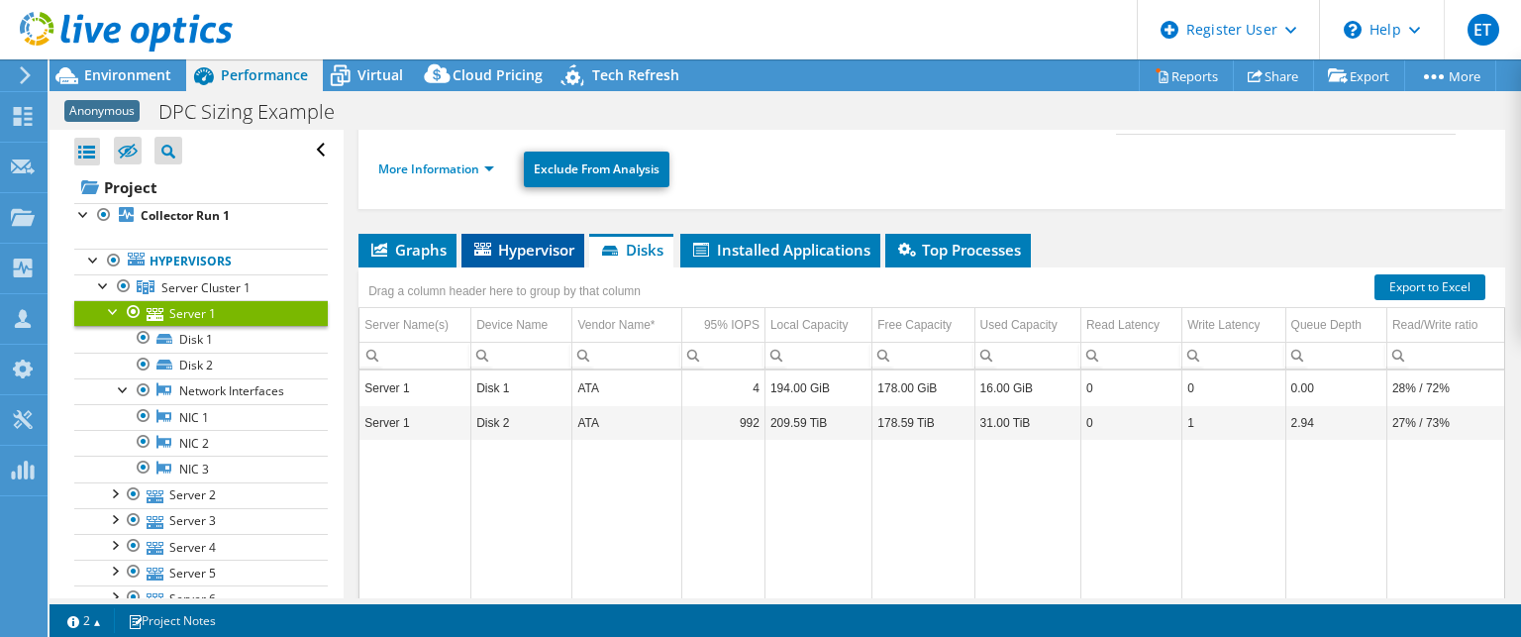
click at [550, 249] on span "Hypervisor" at bounding box center [522, 250] width 103 height 20
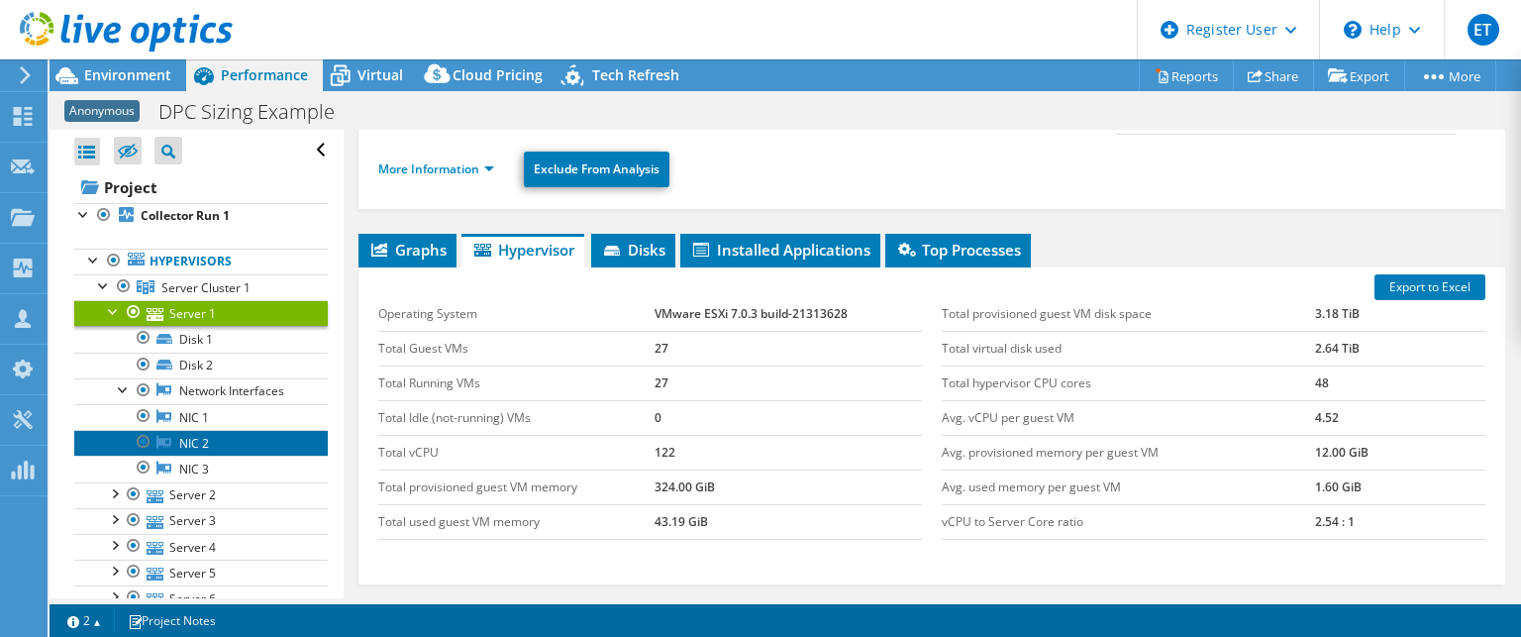
click at [185, 441] on link "NIC 2" at bounding box center [201, 443] width 254 height 26
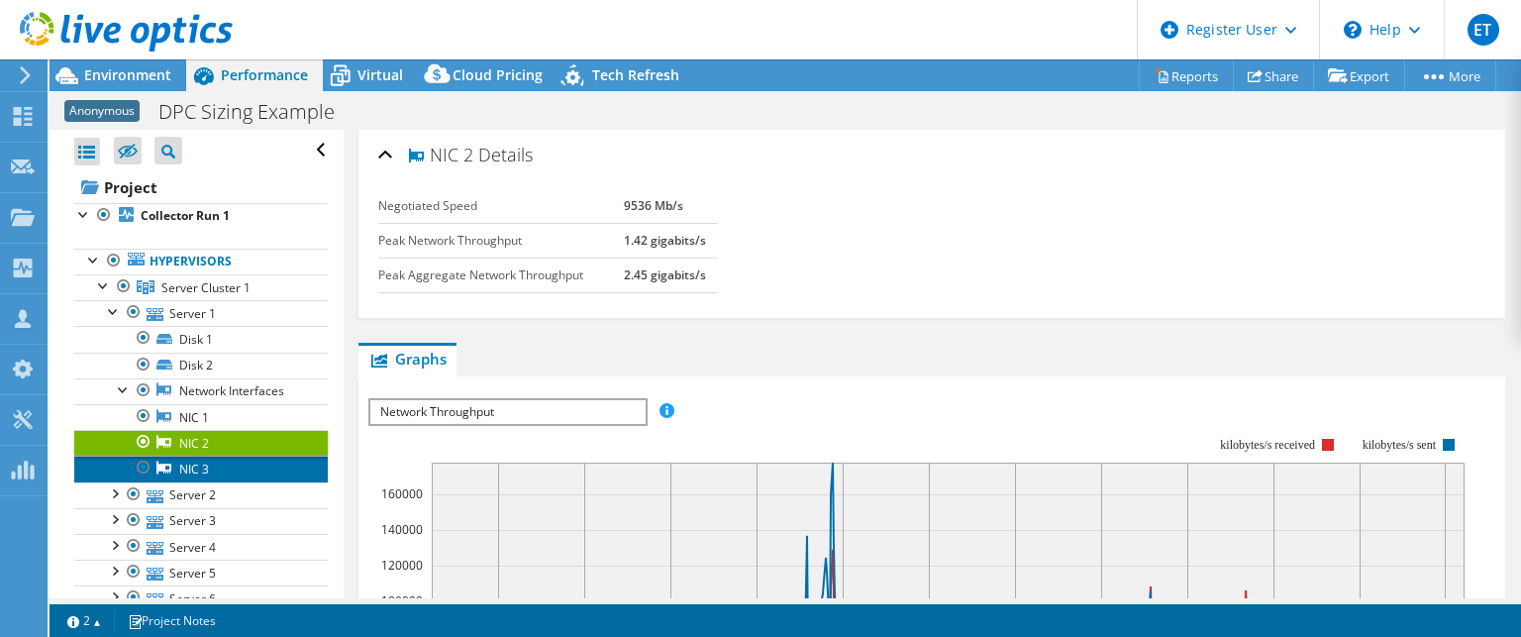
click at [178, 459] on link "NIC 3" at bounding box center [201, 469] width 254 height 26
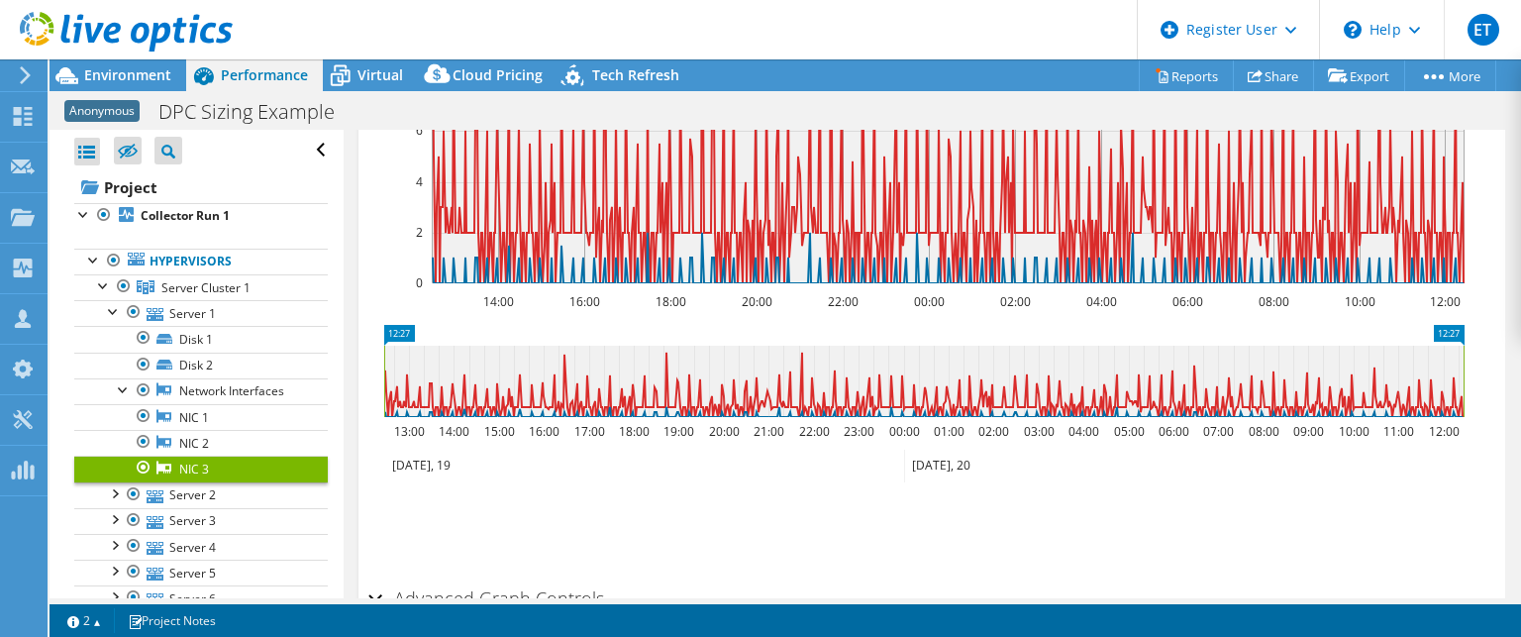
scroll to position [608, 0]
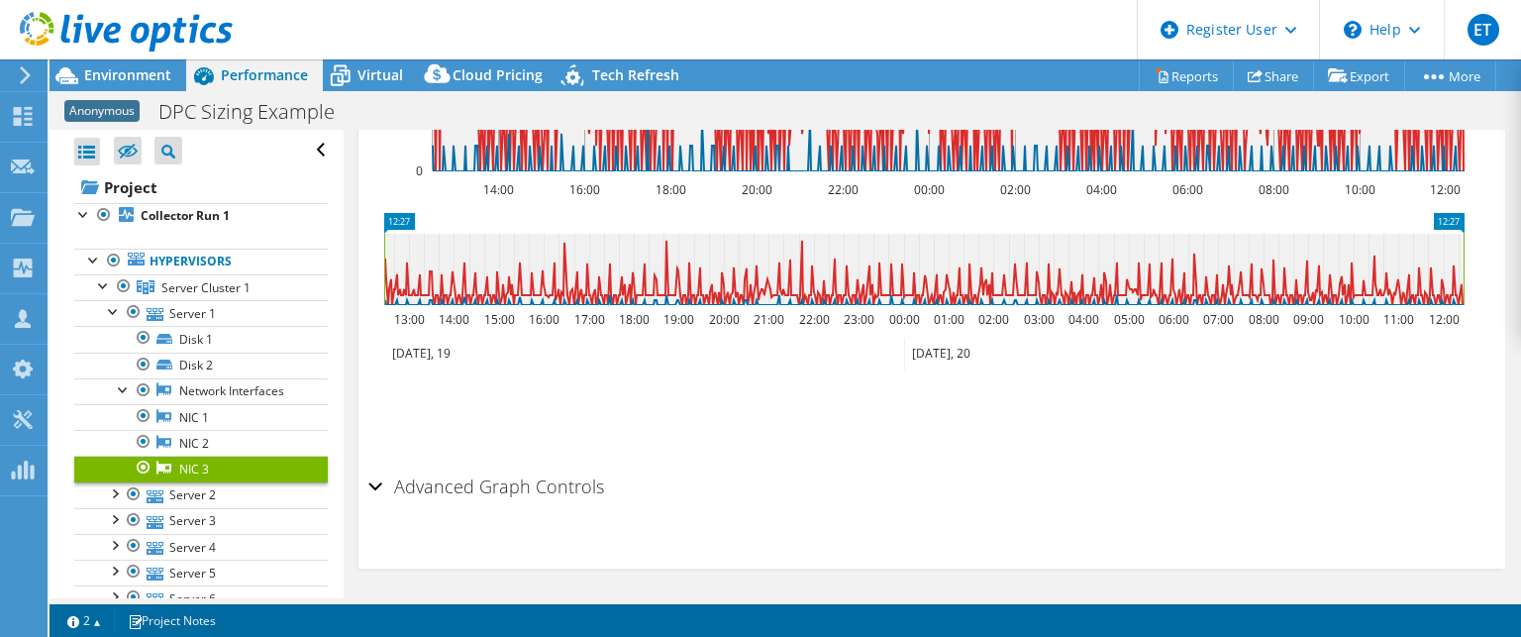
click at [496, 480] on h2 "Advanced Graph Controls" at bounding box center [486, 486] width 236 height 40
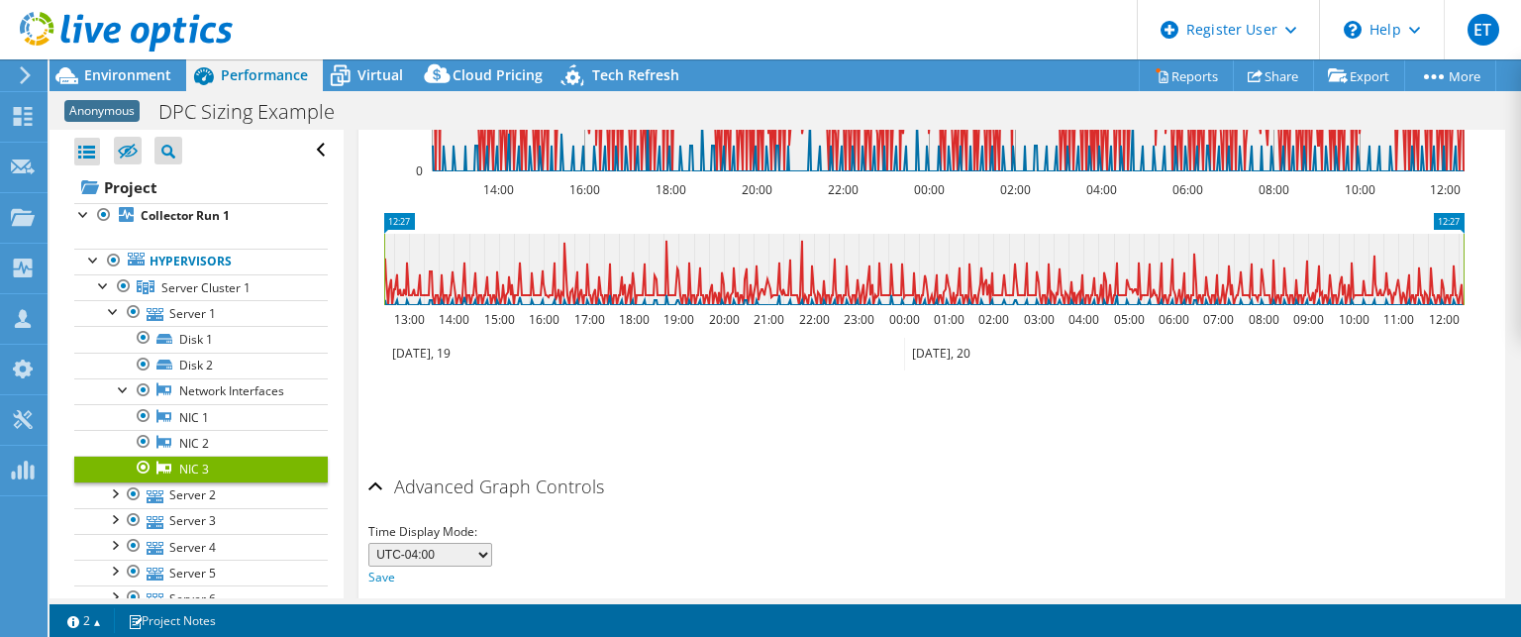
click at [496, 478] on h2 "Advanced Graph Controls" at bounding box center [486, 486] width 236 height 40
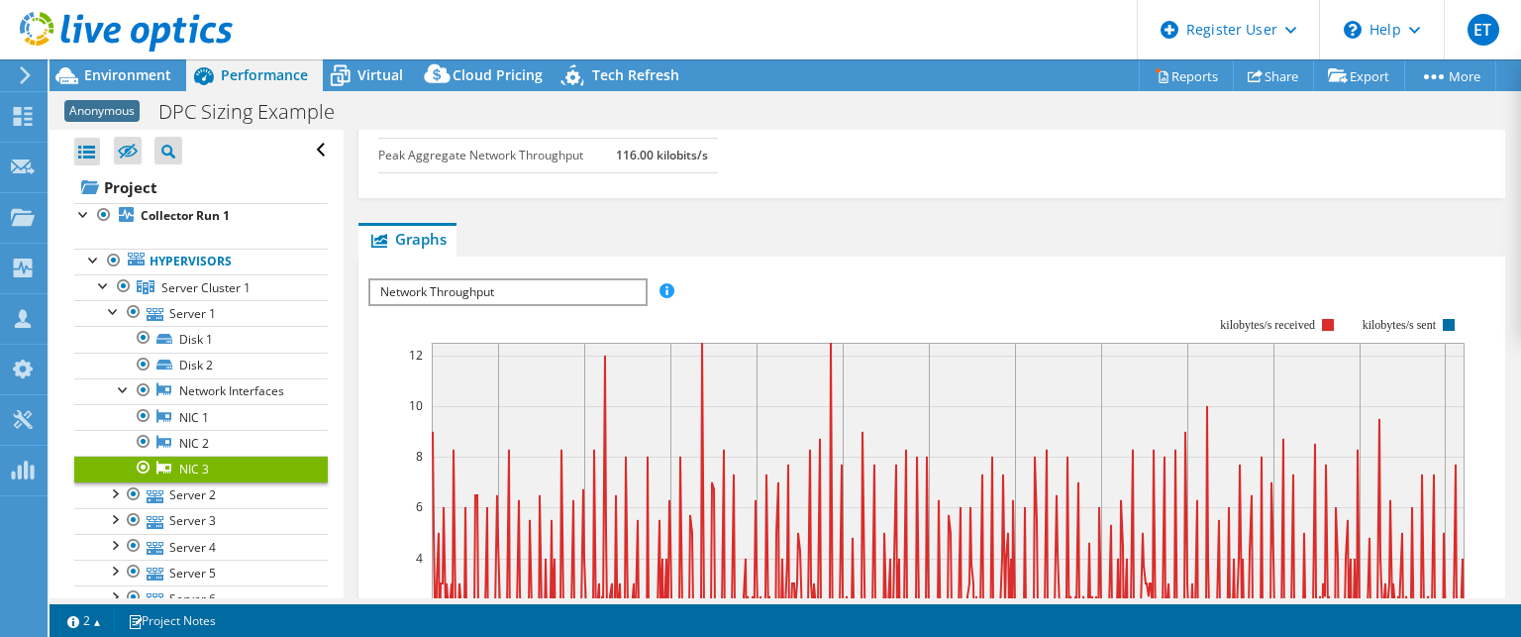
scroll to position [14, 0]
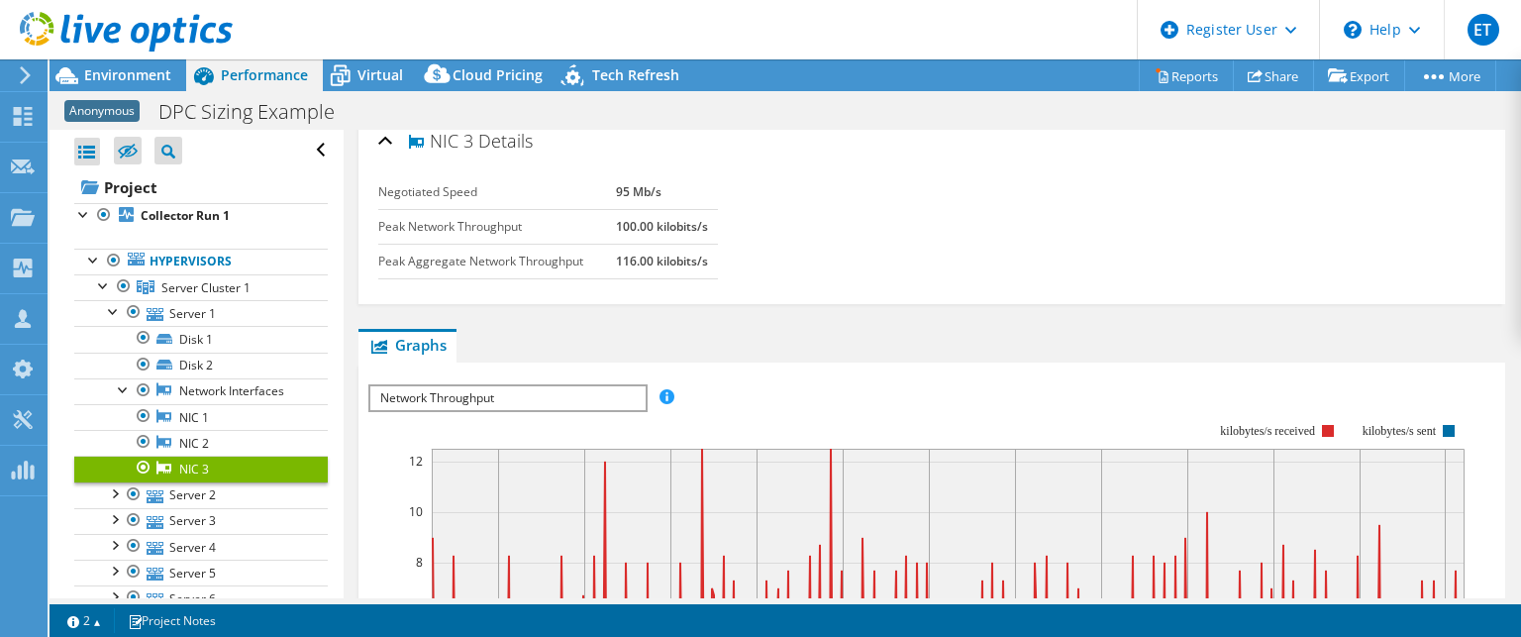
drag, startPoint x: 518, startPoint y: 416, endPoint x: 525, endPoint y: 393, distance: 23.8
click at [518, 415] on rect at bounding box center [916, 594] width 1096 height 396
click at [525, 392] on span "Network Throughput" at bounding box center [507, 398] width 274 height 24
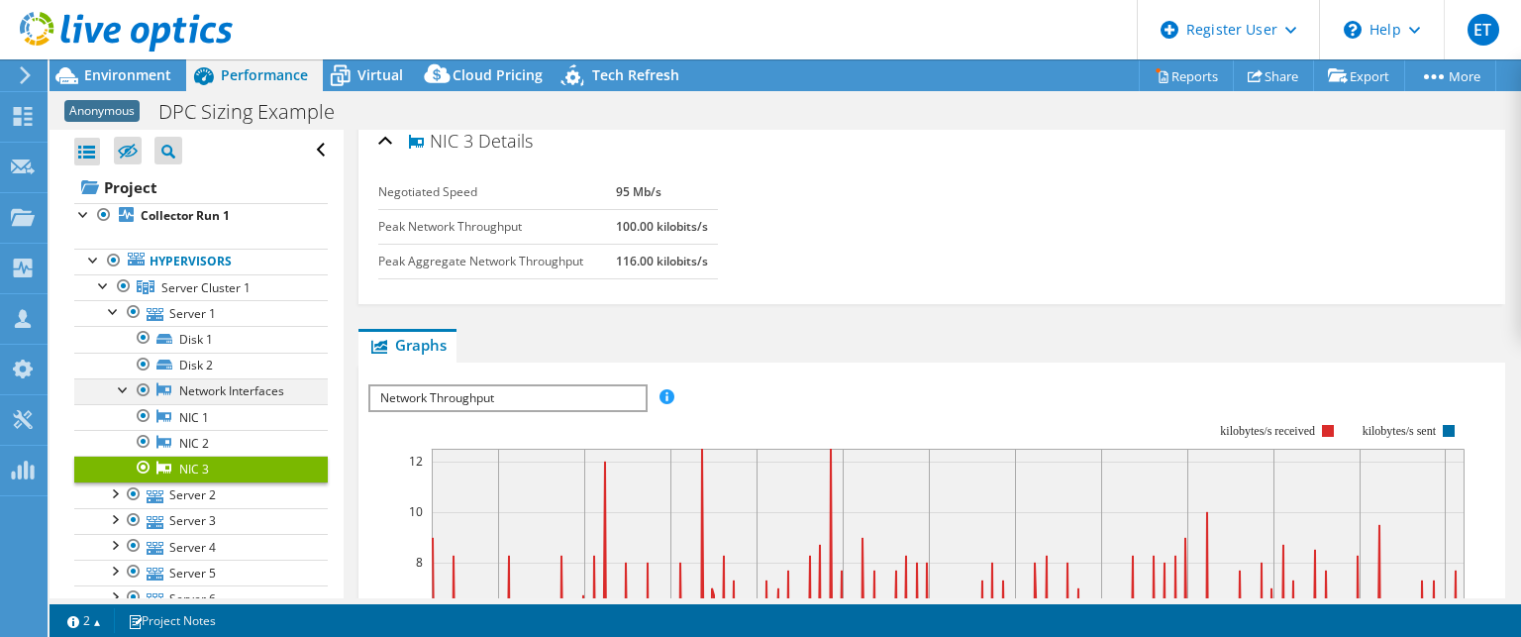
click at [122, 388] on div at bounding box center [124, 388] width 20 height 20
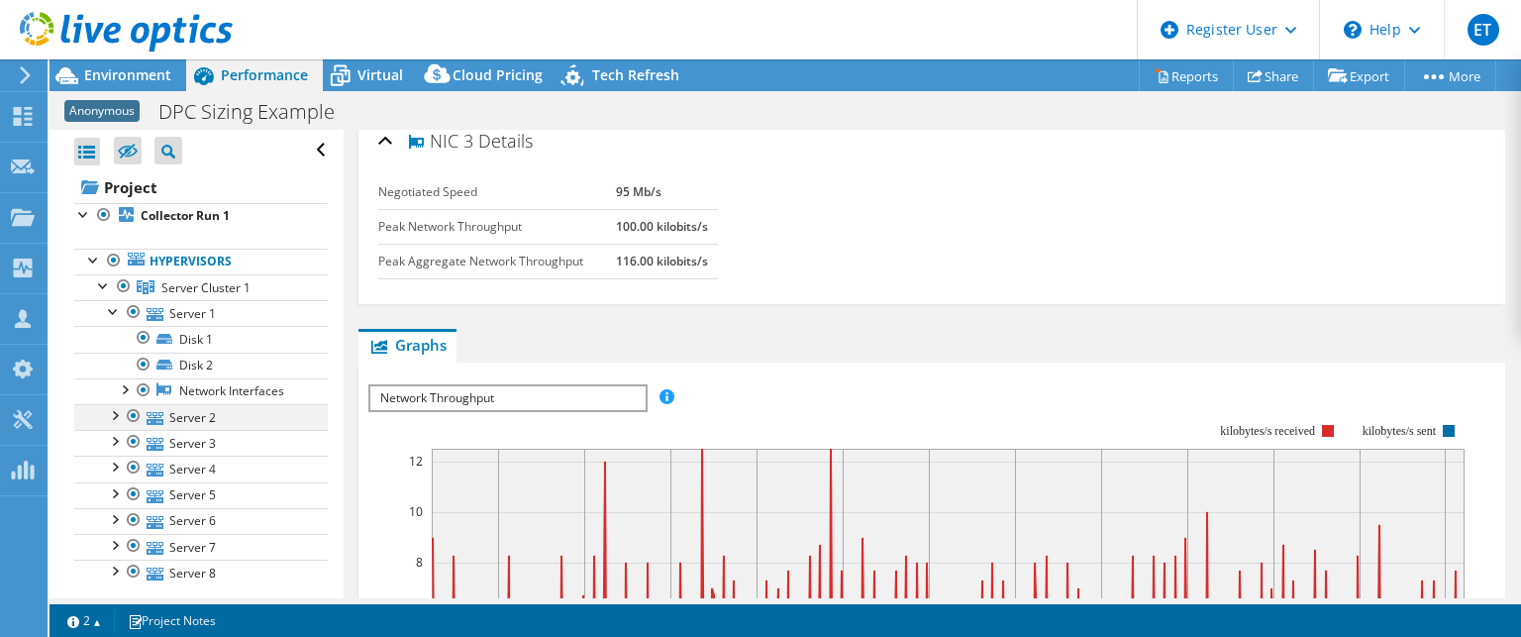
click at [117, 410] on div at bounding box center [114, 414] width 20 height 20
click at [134, 495] on div at bounding box center [144, 494] width 20 height 24
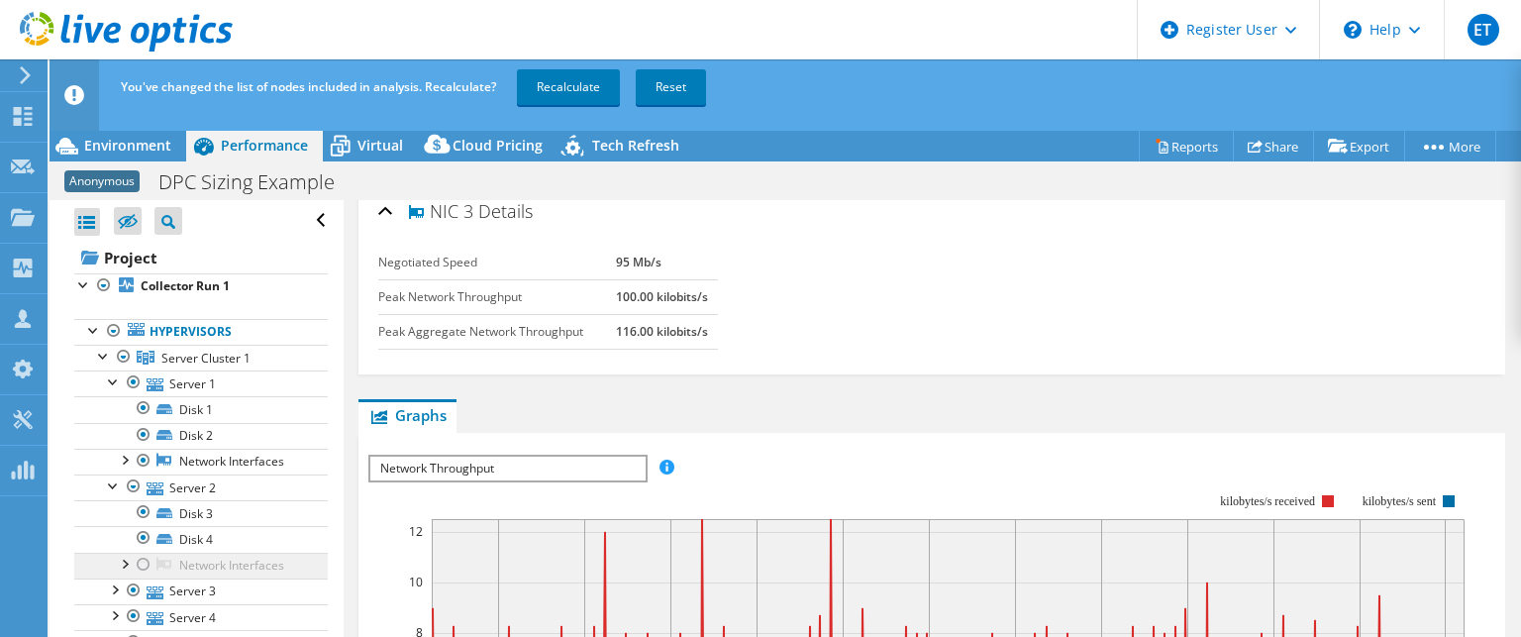
click at [153, 561] on link "Network Interfaces" at bounding box center [201, 566] width 254 height 26
click at [146, 559] on div at bounding box center [144, 565] width 20 height 24
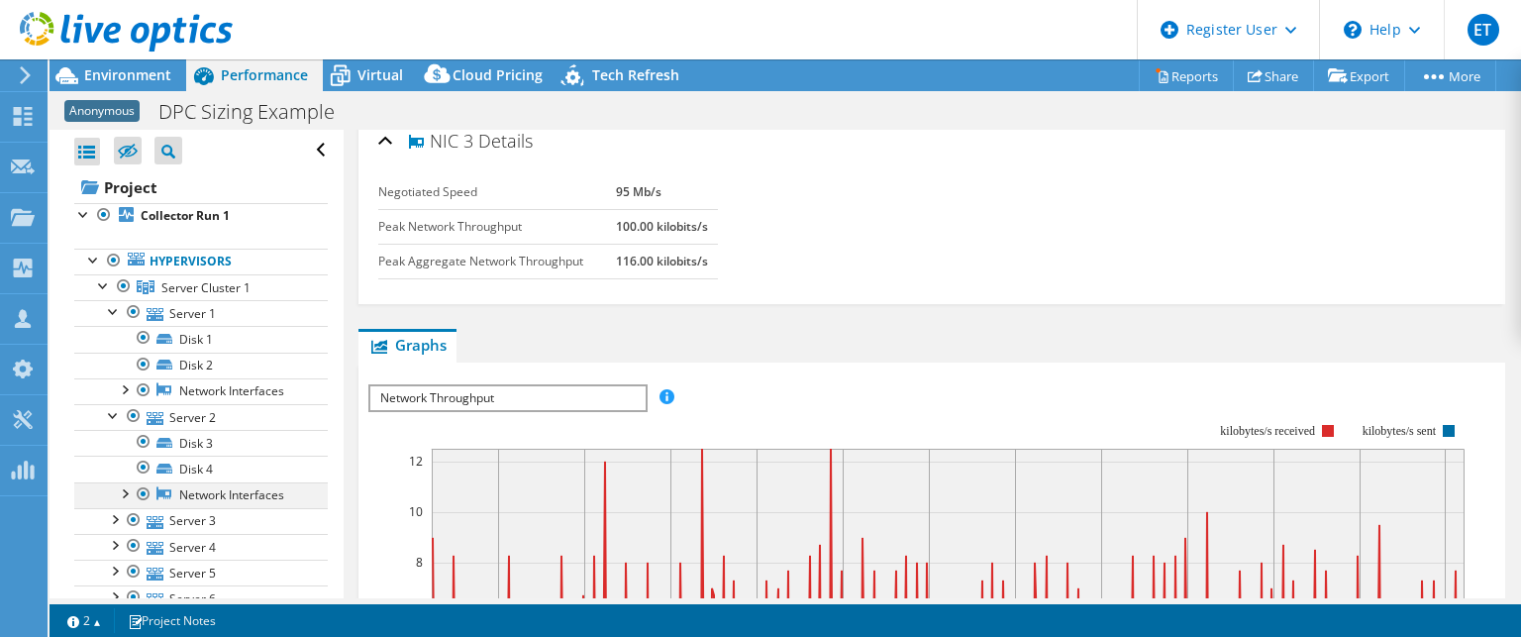
click at [127, 490] on div at bounding box center [124, 492] width 20 height 20
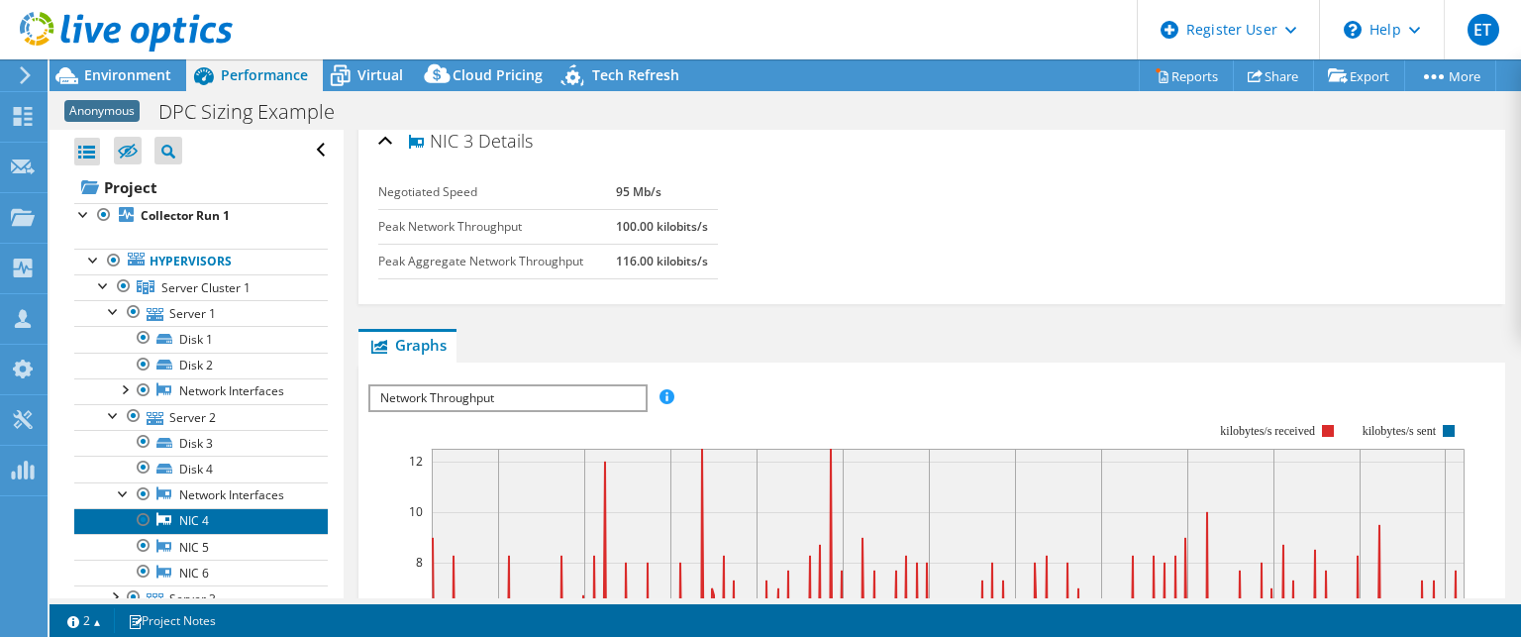
click at [191, 520] on link "NIC 4" at bounding box center [201, 521] width 254 height 26
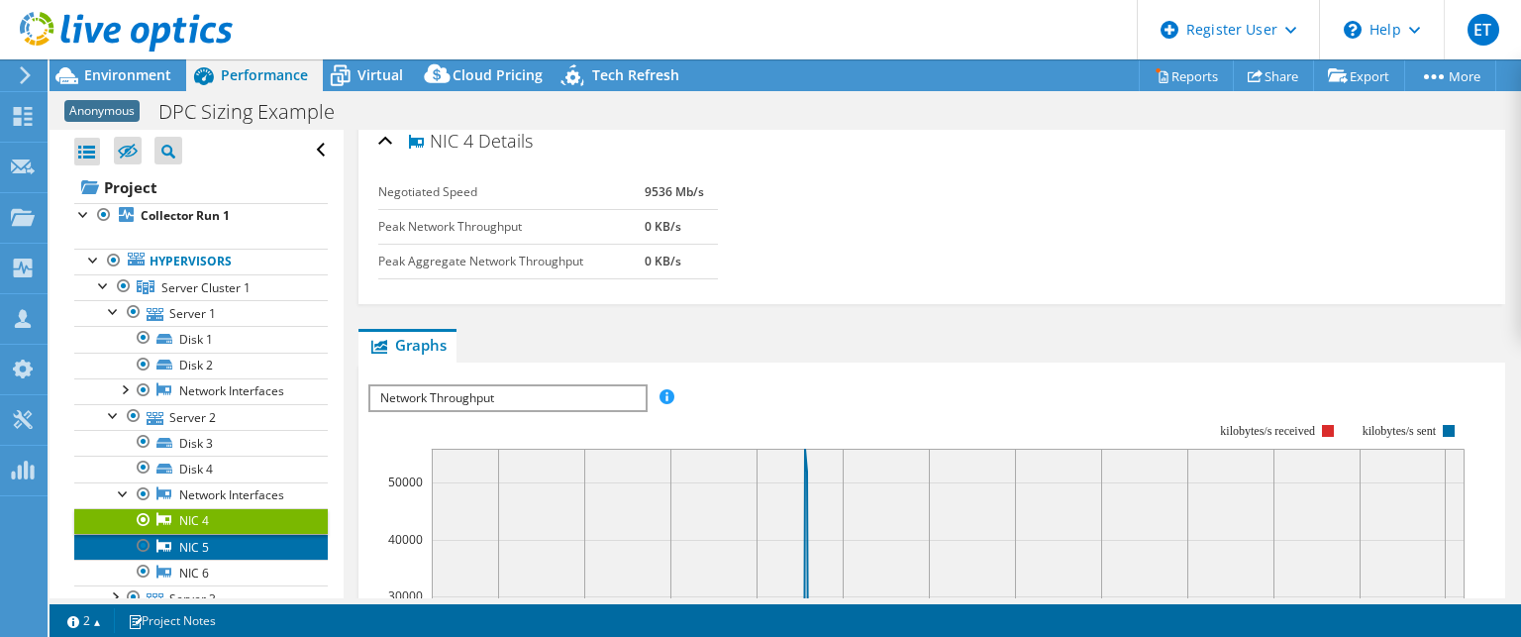
click at [205, 553] on link "NIC 5" at bounding box center [201, 547] width 254 height 26
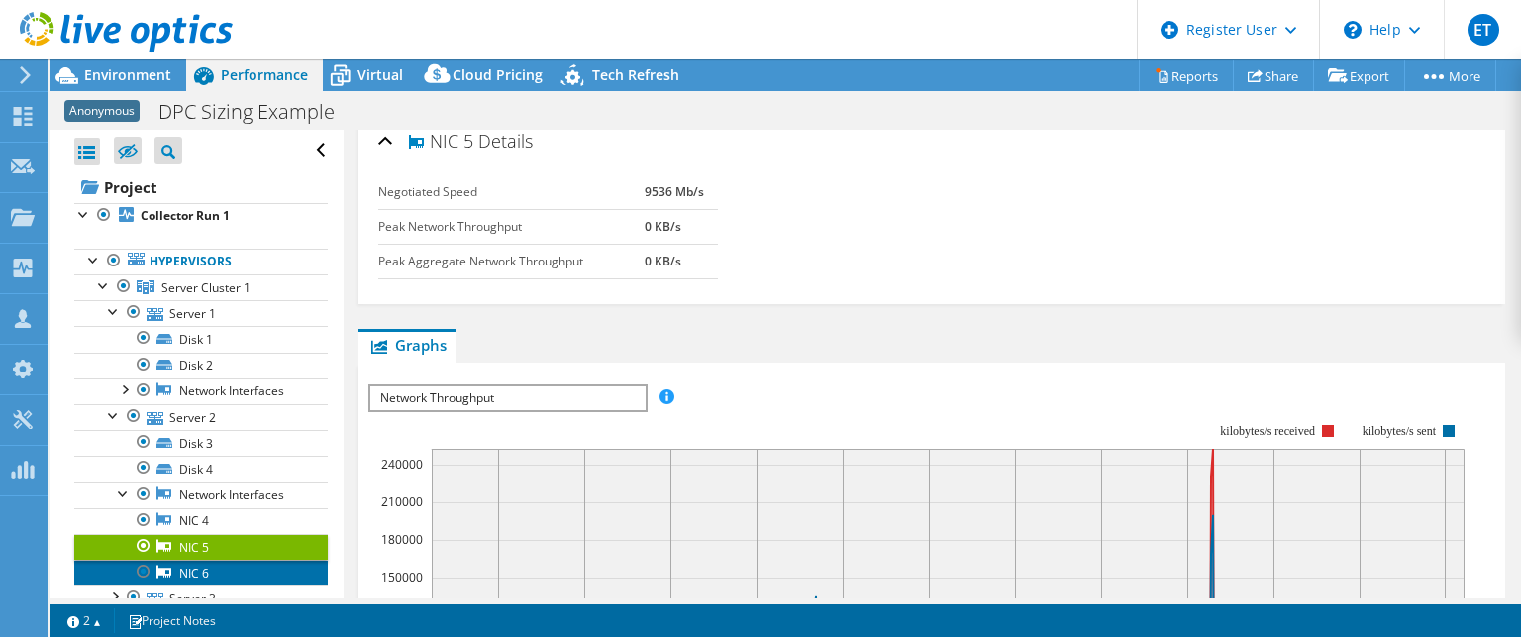
click at [222, 570] on link "NIC 6" at bounding box center [201, 572] width 254 height 26
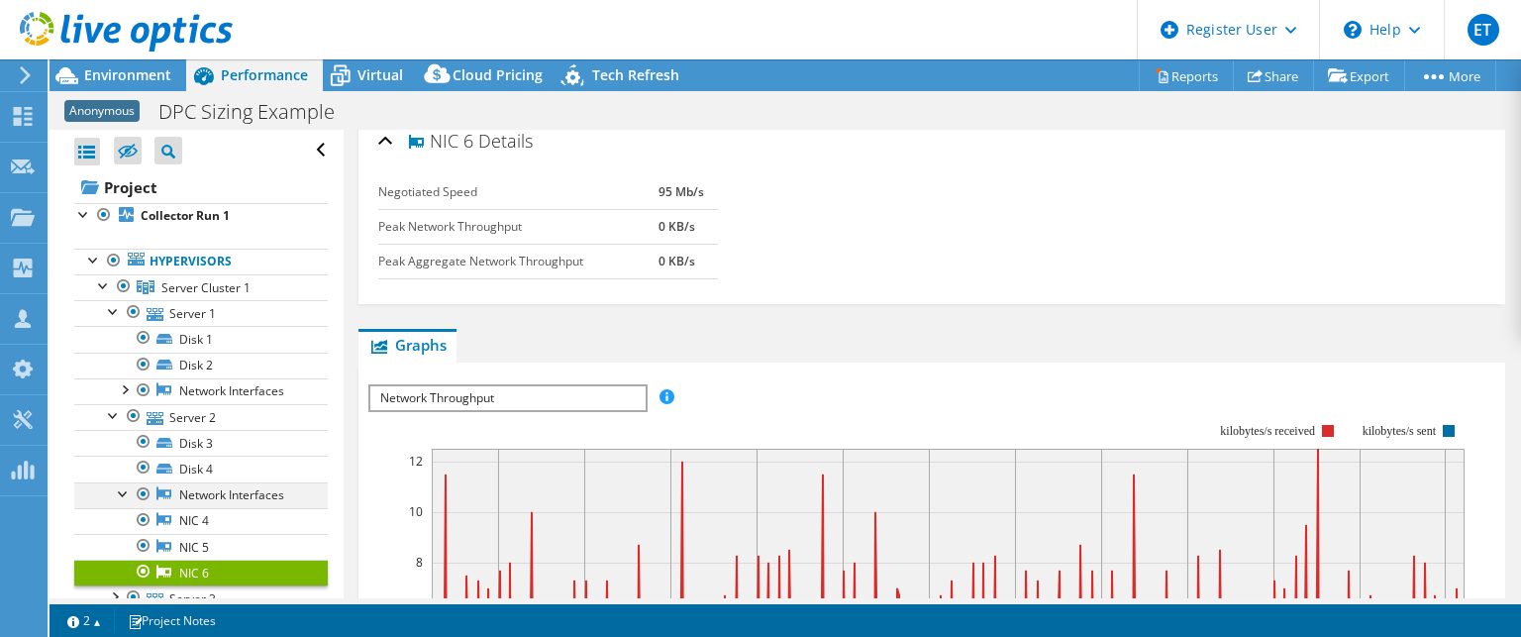
click at [119, 498] on div at bounding box center [124, 492] width 20 height 20
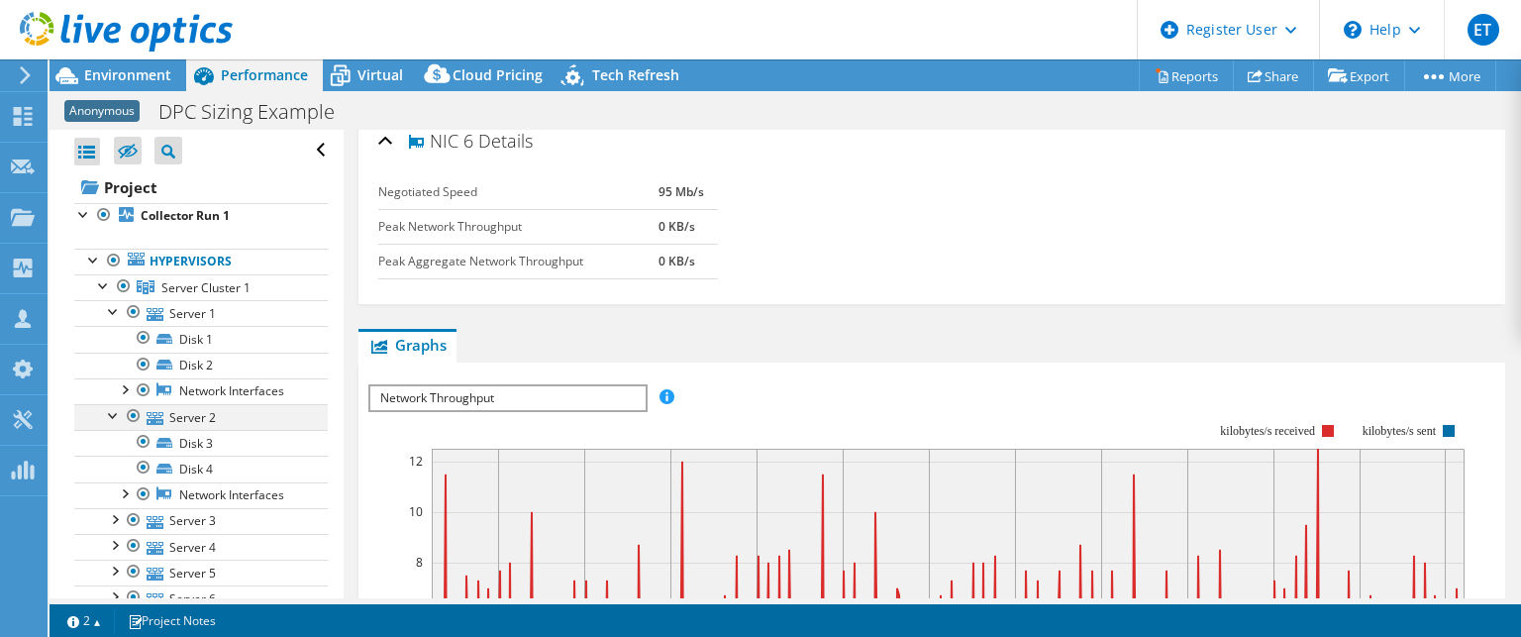
click at [109, 407] on div at bounding box center [114, 414] width 20 height 20
click at [107, 305] on div at bounding box center [114, 310] width 20 height 20
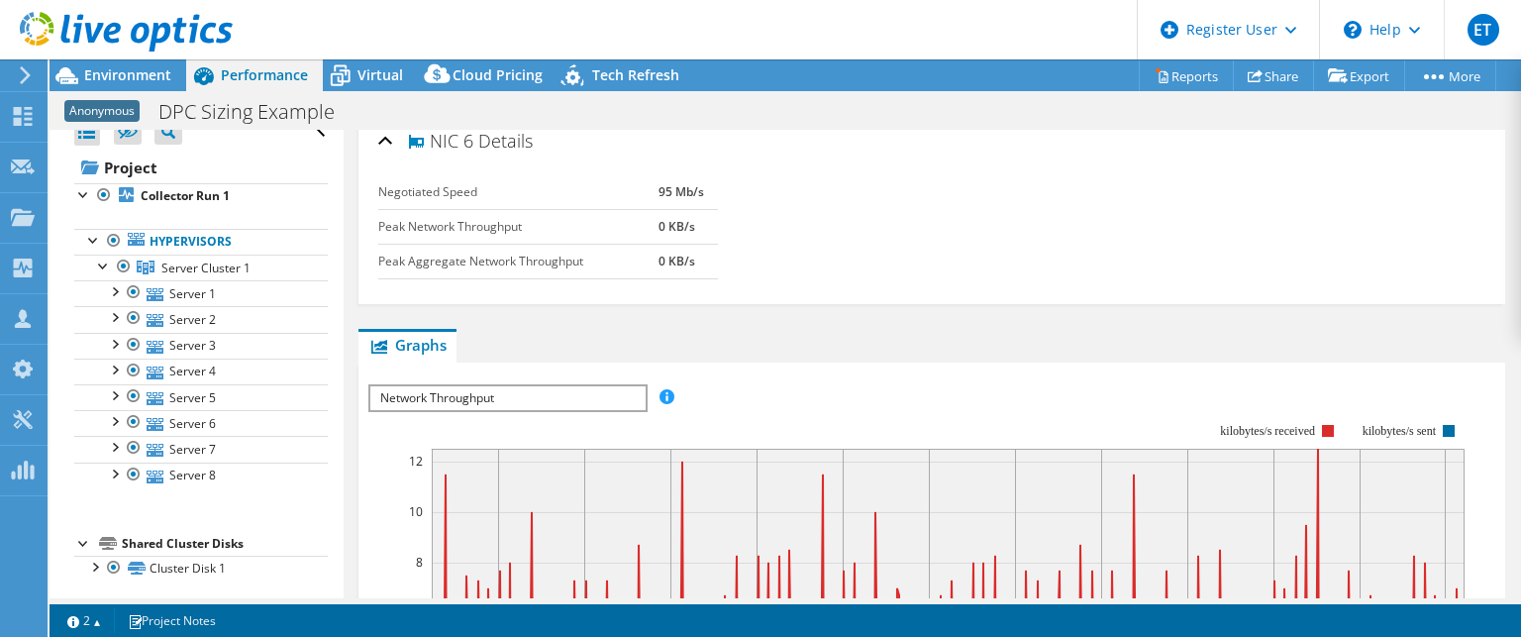
scroll to position [24, 0]
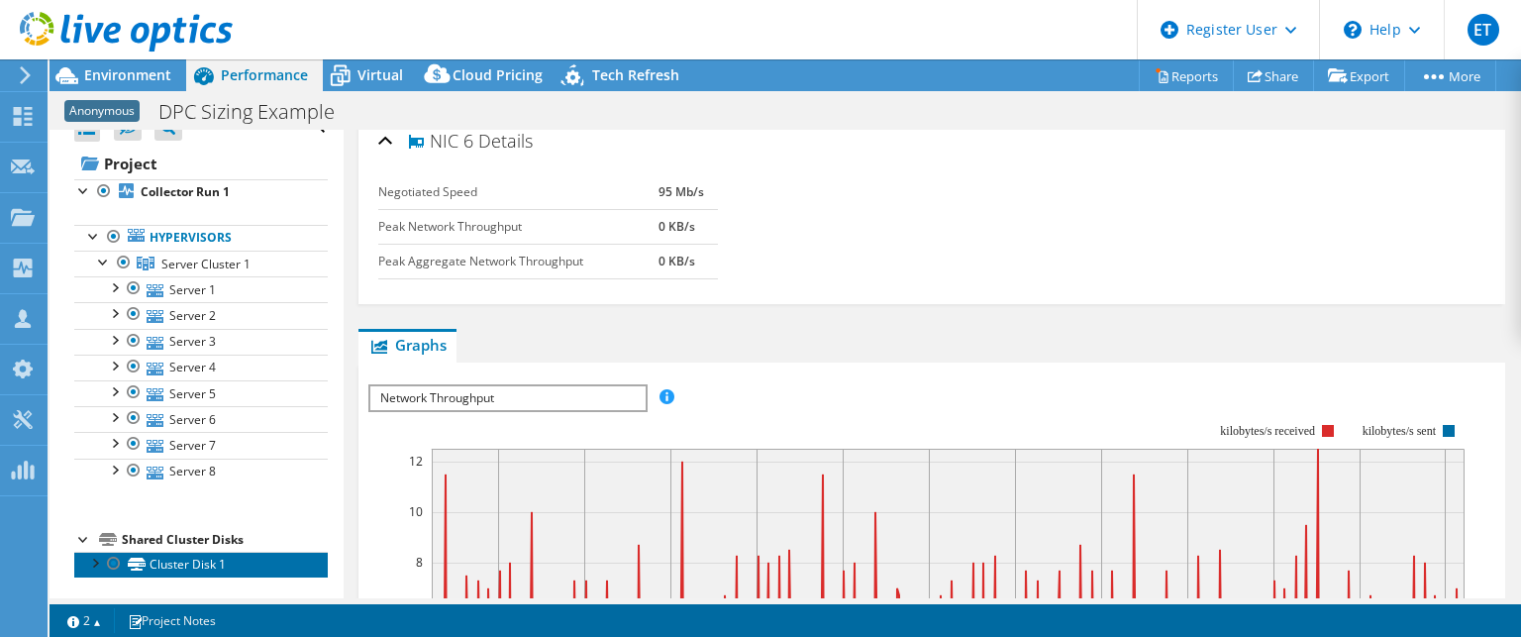
click at [177, 563] on link "Cluster Disk 1" at bounding box center [201, 565] width 254 height 26
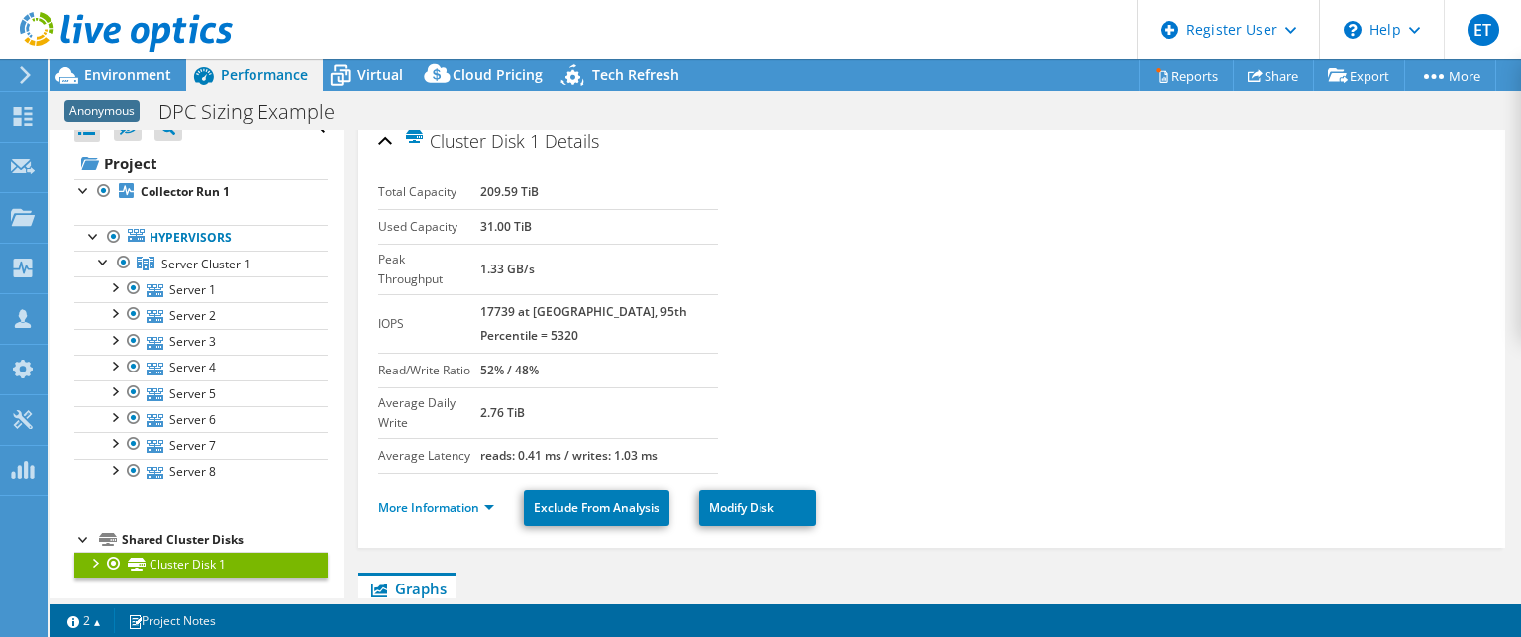
click at [91, 558] on div at bounding box center [94, 562] width 20 height 20
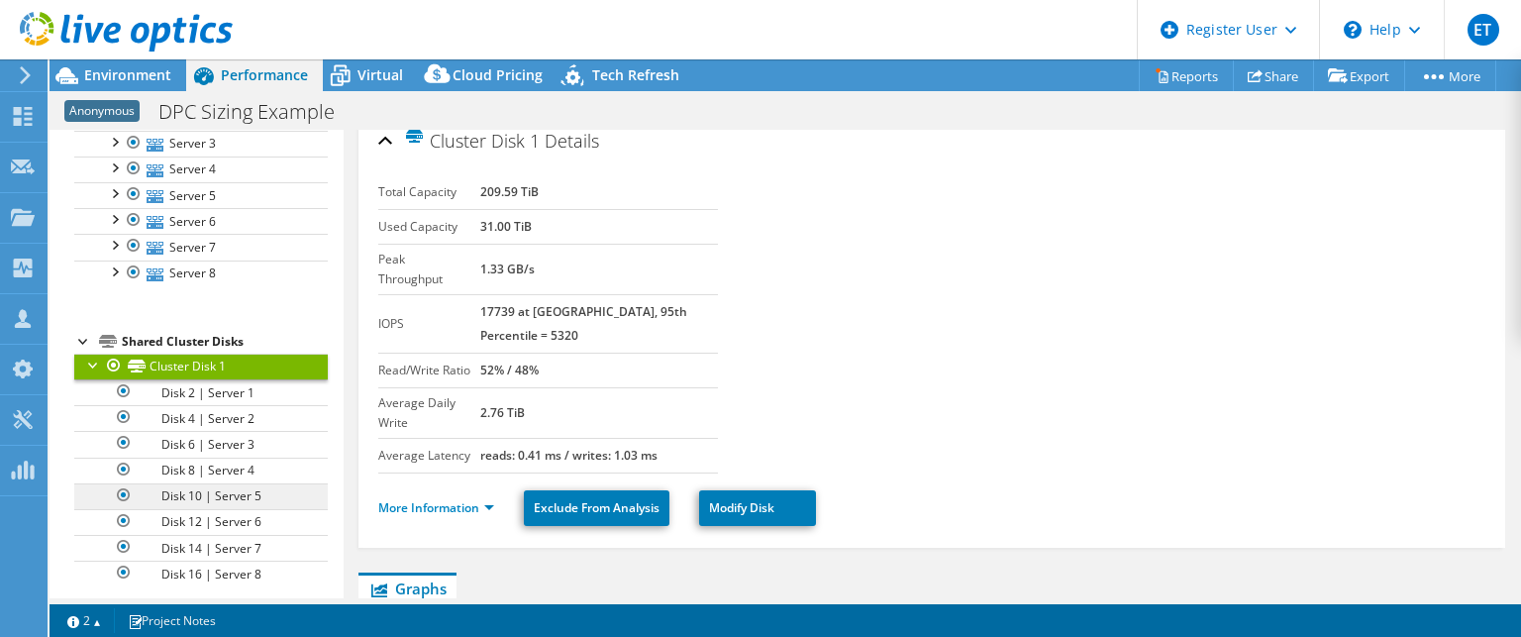
scroll to position [230, 0]
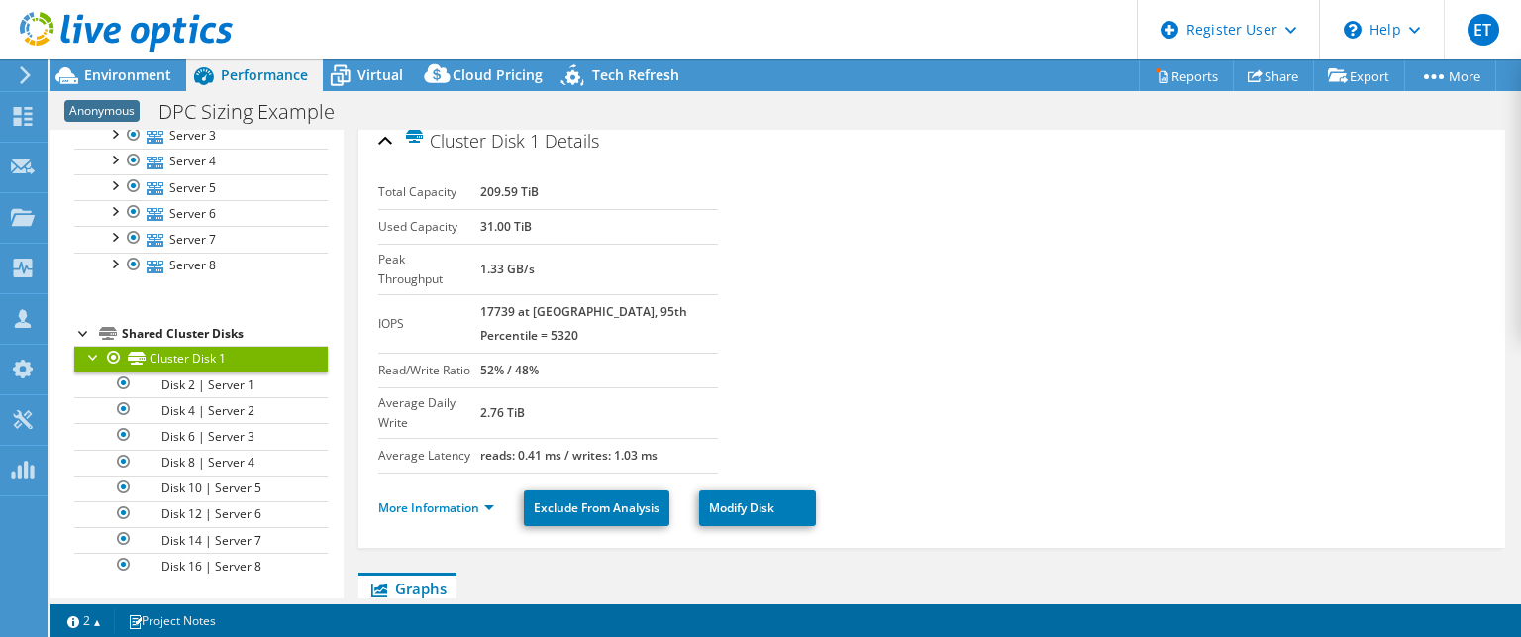
drag, startPoint x: 29, startPoint y: 560, endPoint x: 48, endPoint y: 532, distance: 34.3
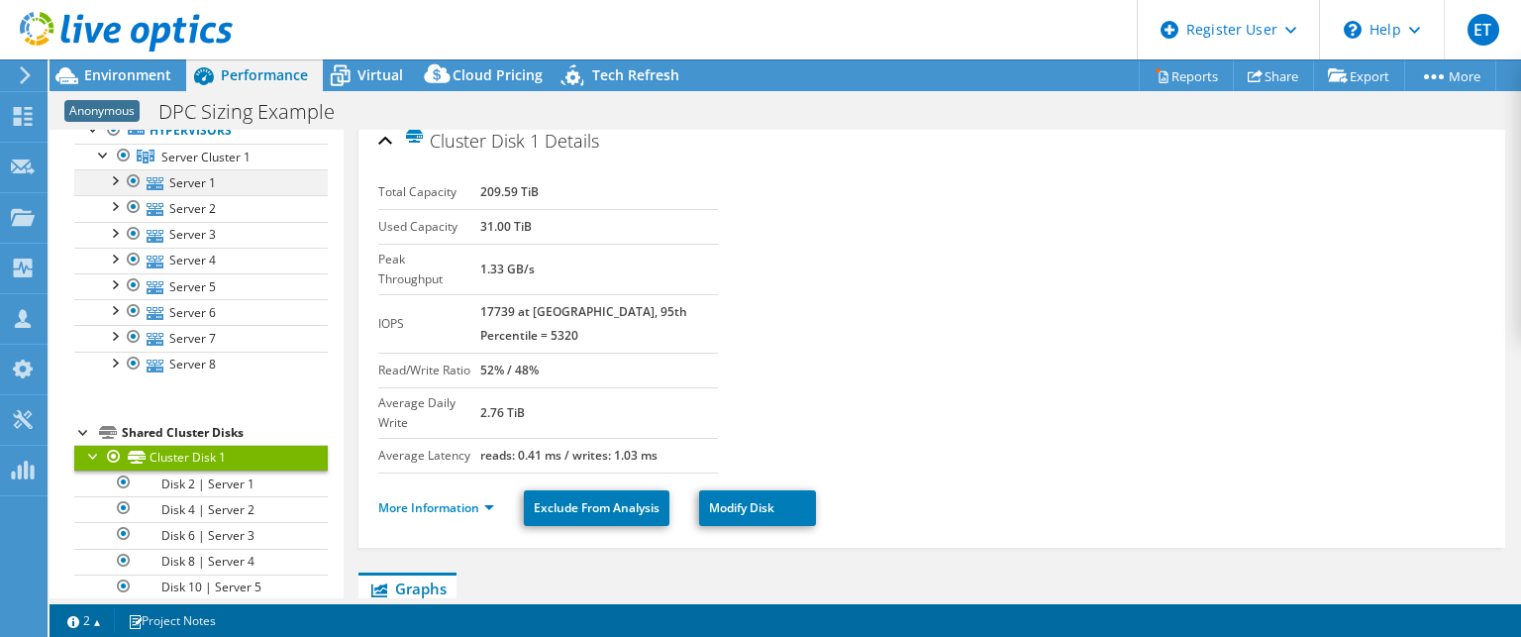
click at [113, 176] on div at bounding box center [114, 179] width 20 height 20
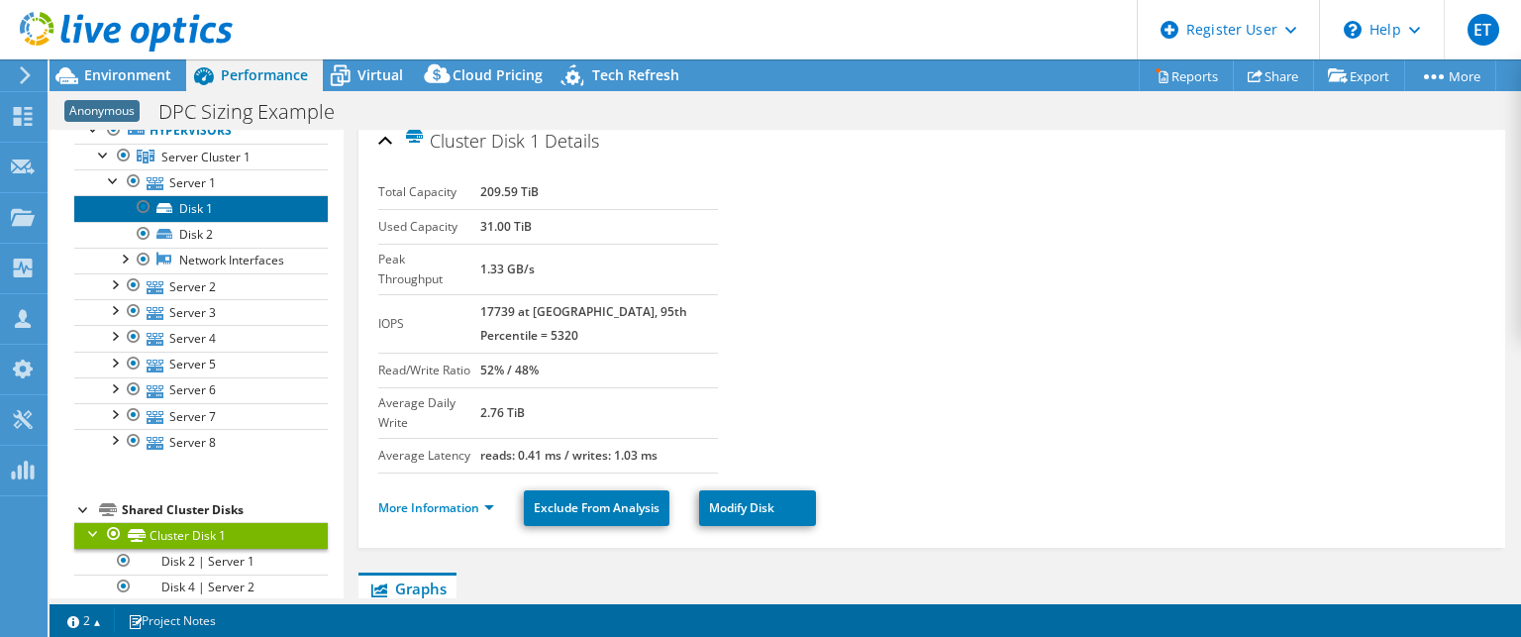
click at [194, 210] on link "Disk 1" at bounding box center [201, 208] width 254 height 26
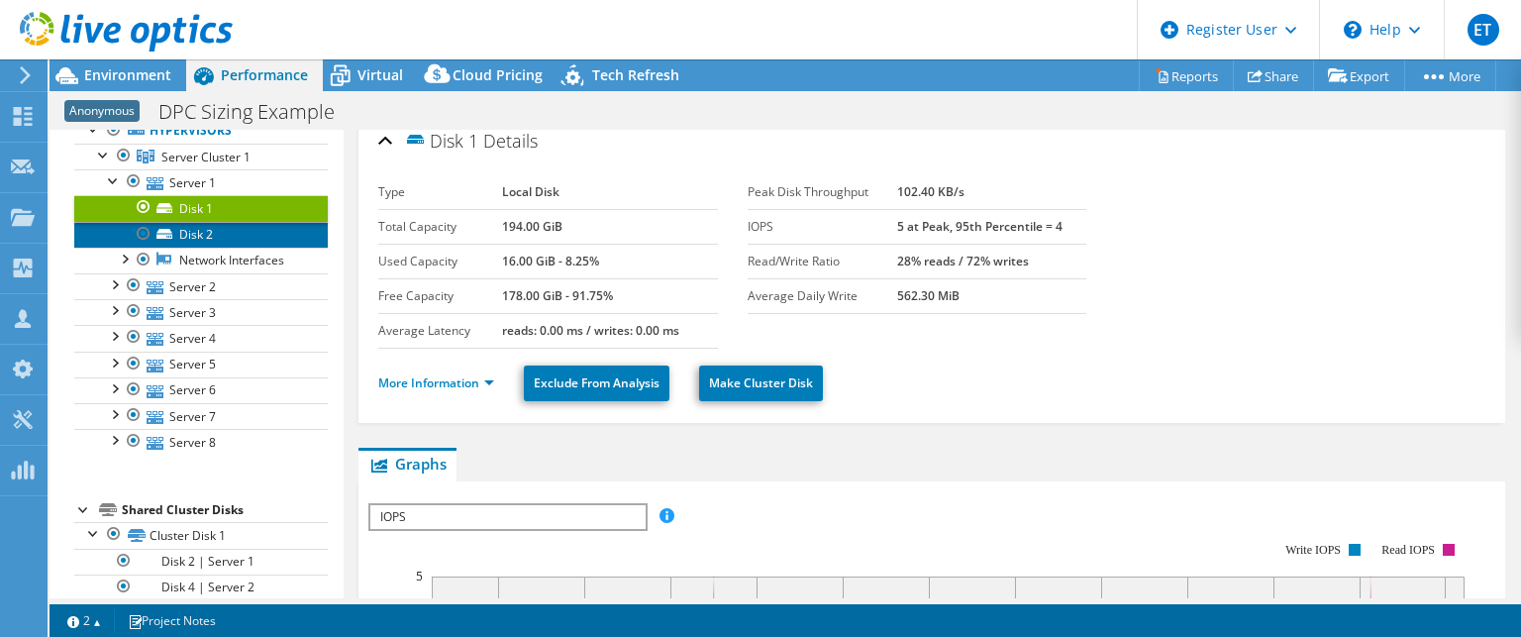
click at [183, 233] on link "Disk 2" at bounding box center [201, 235] width 254 height 26
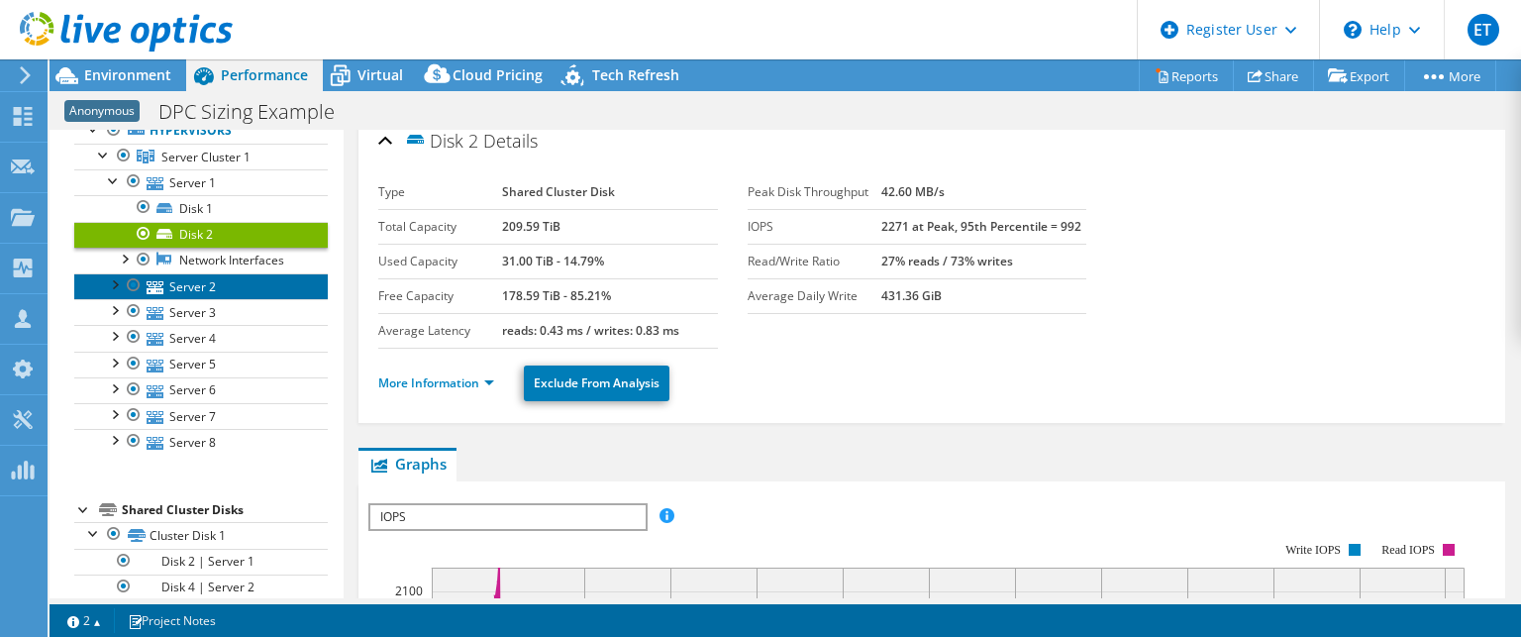
click at [184, 284] on link "Server 2" at bounding box center [201, 286] width 254 height 26
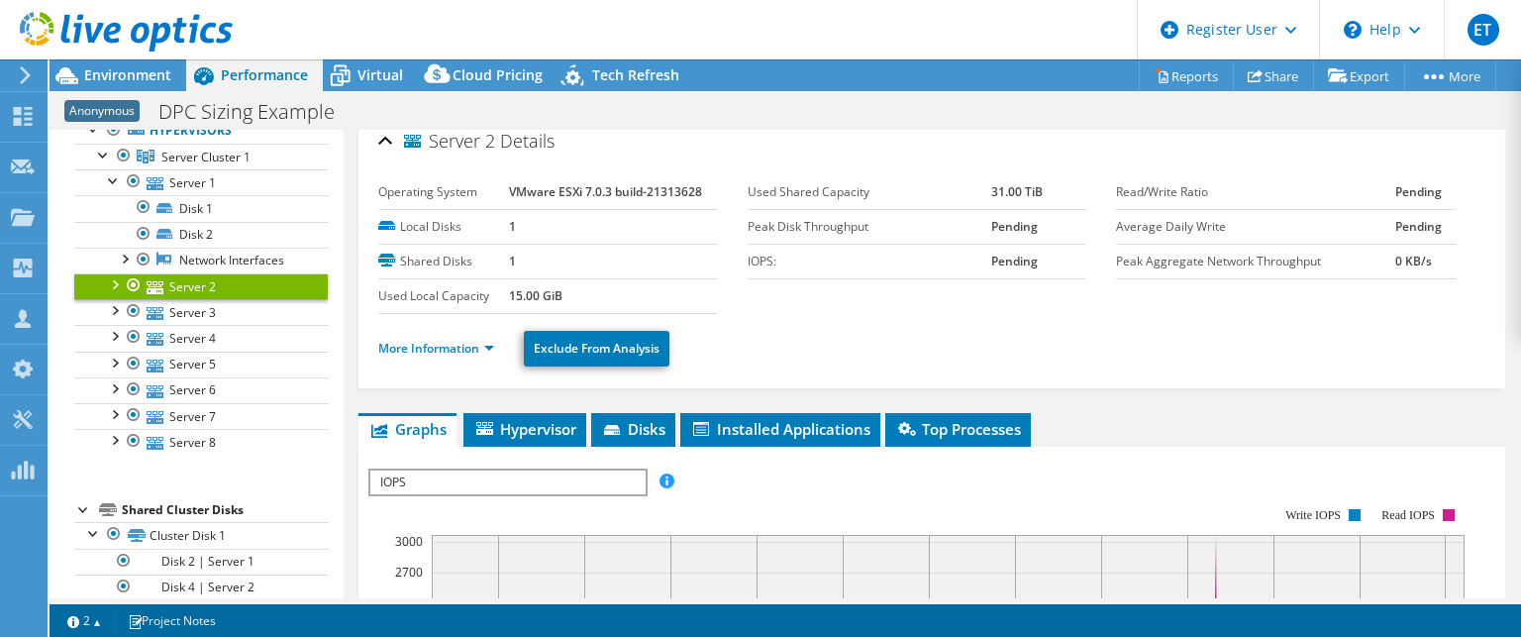
scroll to position [0, 0]
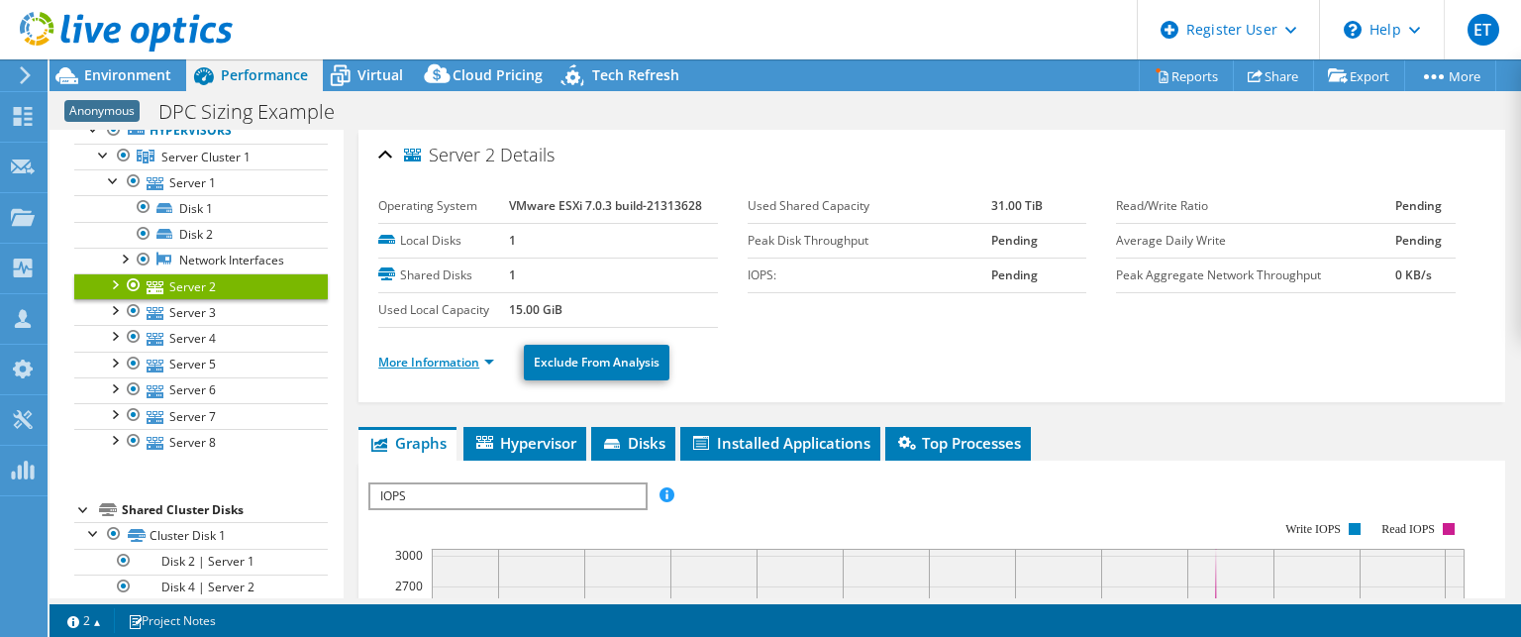
click at [452, 362] on link "More Information" at bounding box center [436, 362] width 116 height 17
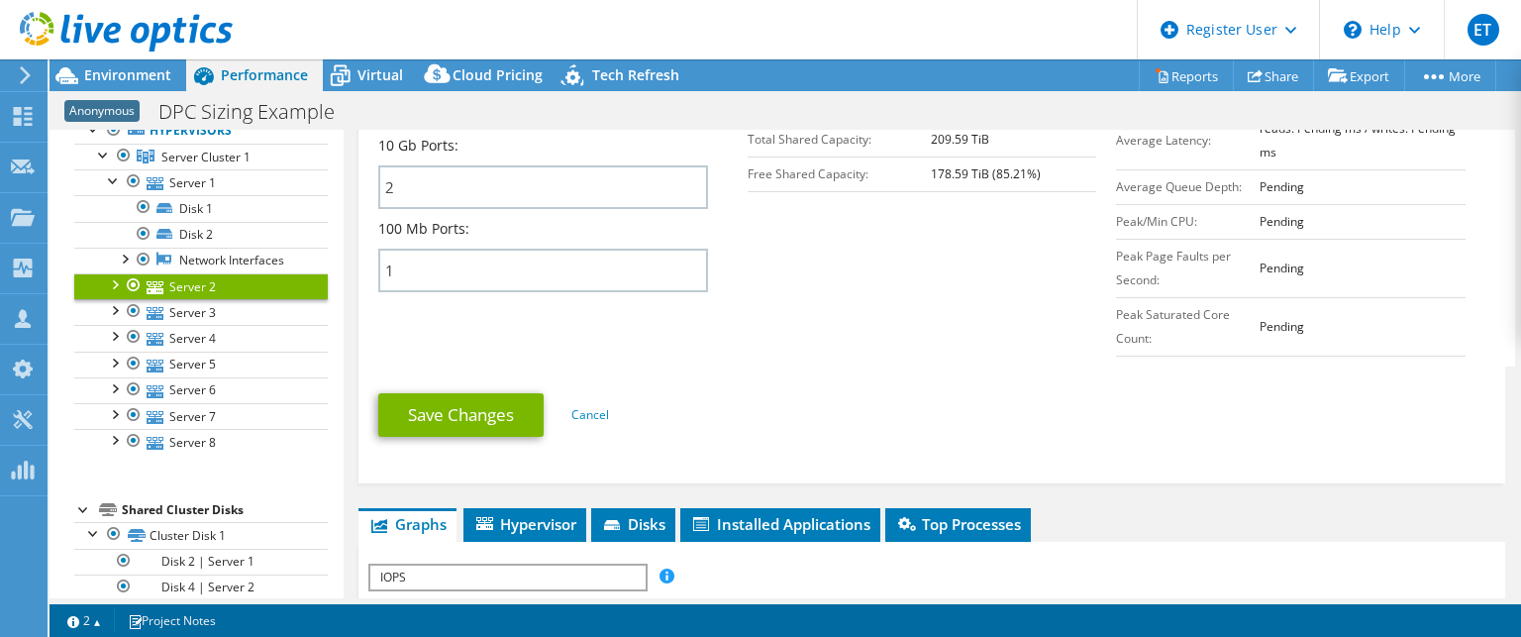
scroll to position [891, 0]
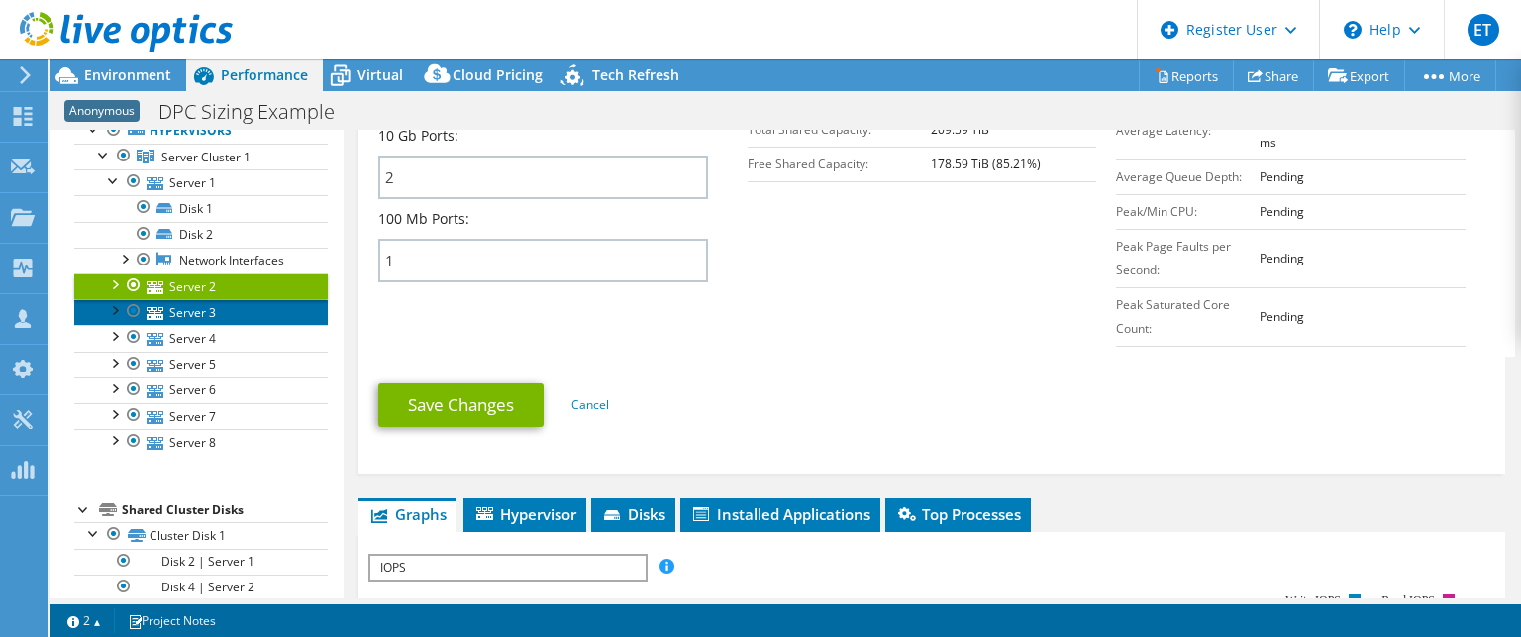
click at [186, 313] on link "Server 3" at bounding box center [201, 312] width 254 height 26
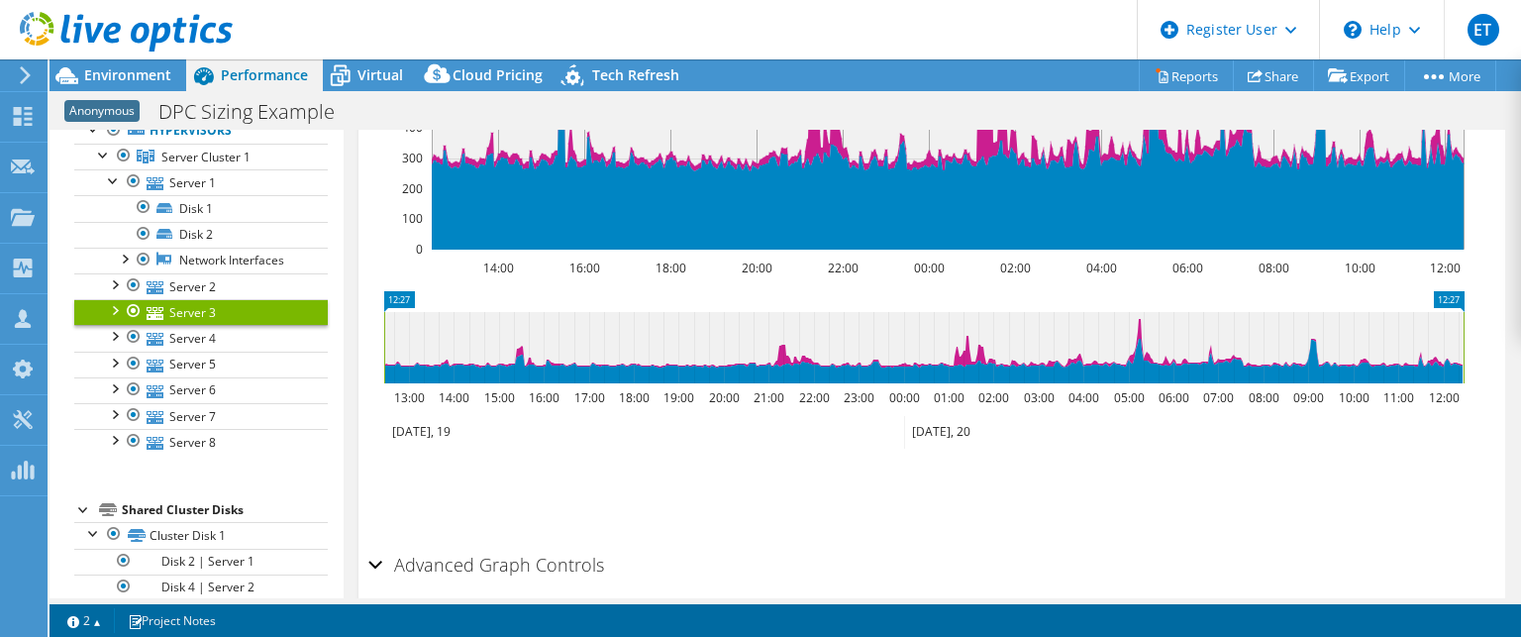
scroll to position [692, 0]
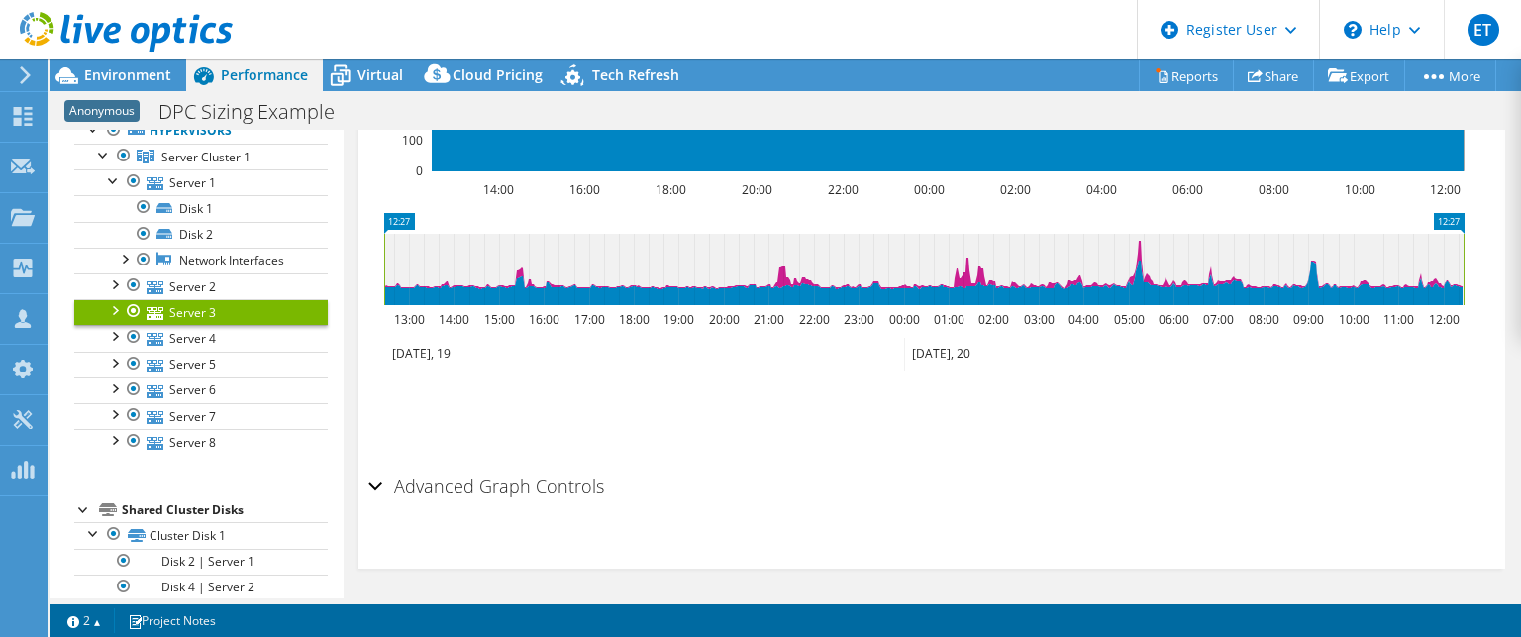
click at [471, 475] on h2 "Advanced Graph Controls" at bounding box center [486, 486] width 236 height 40
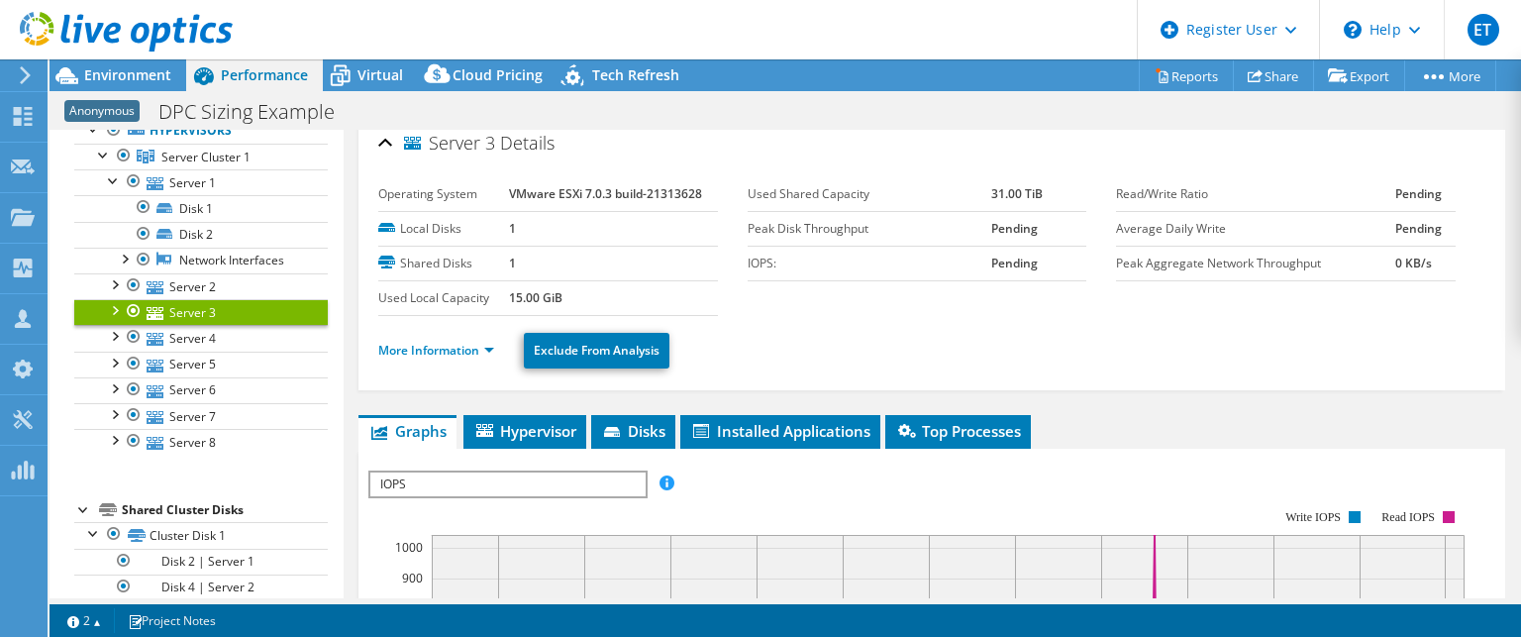
scroll to position [0, 0]
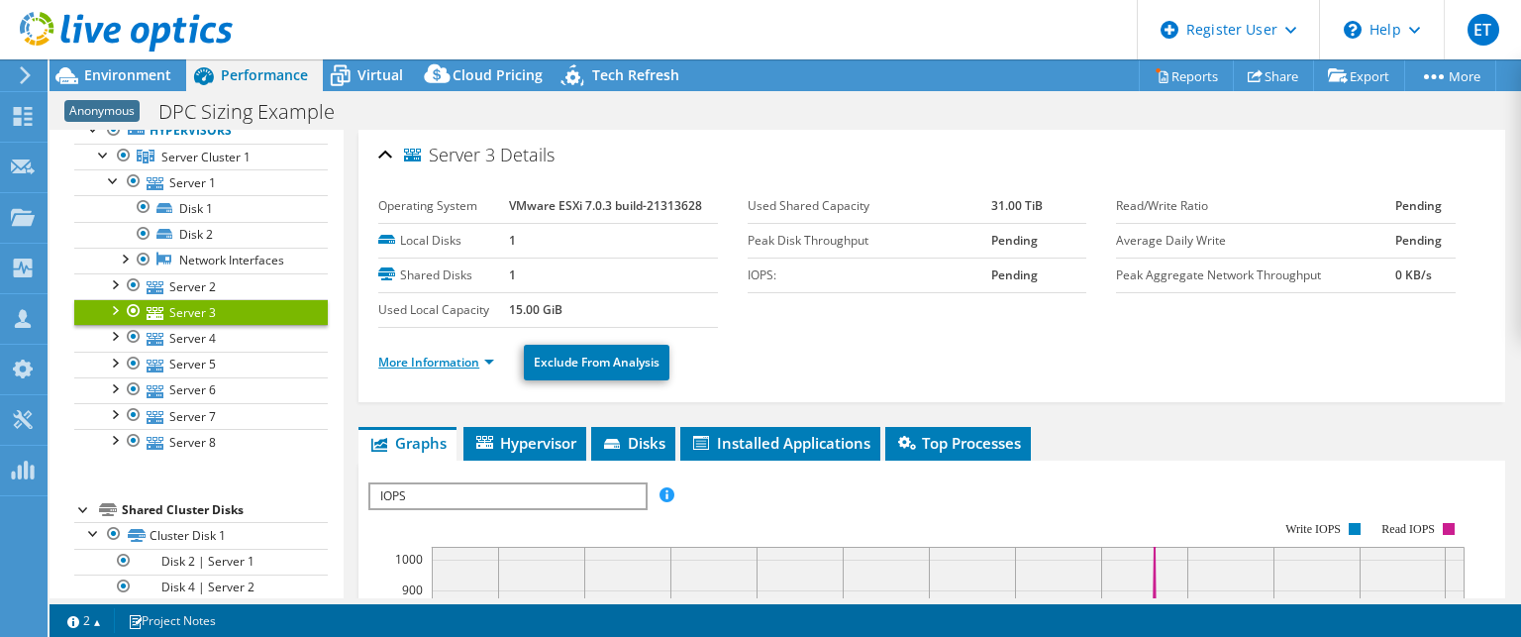
click at [464, 356] on link "More Information" at bounding box center [436, 362] width 116 height 17
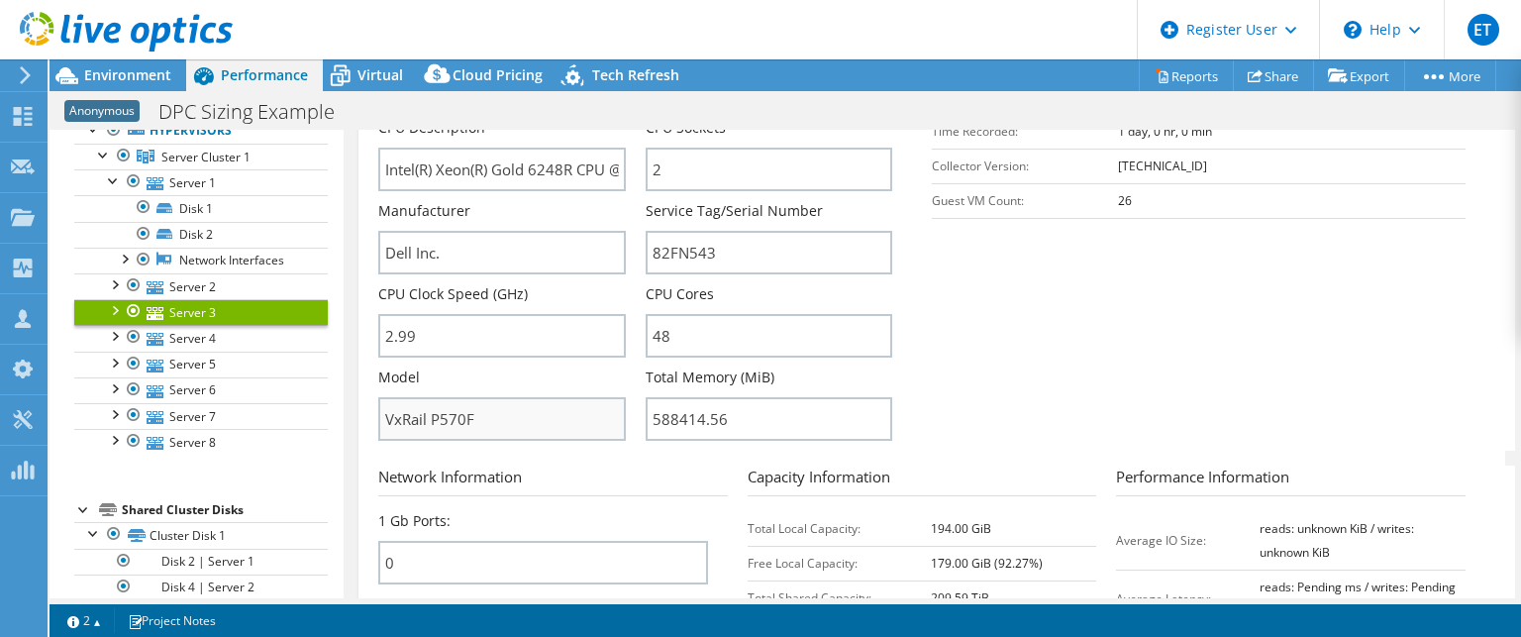
scroll to position [396, 0]
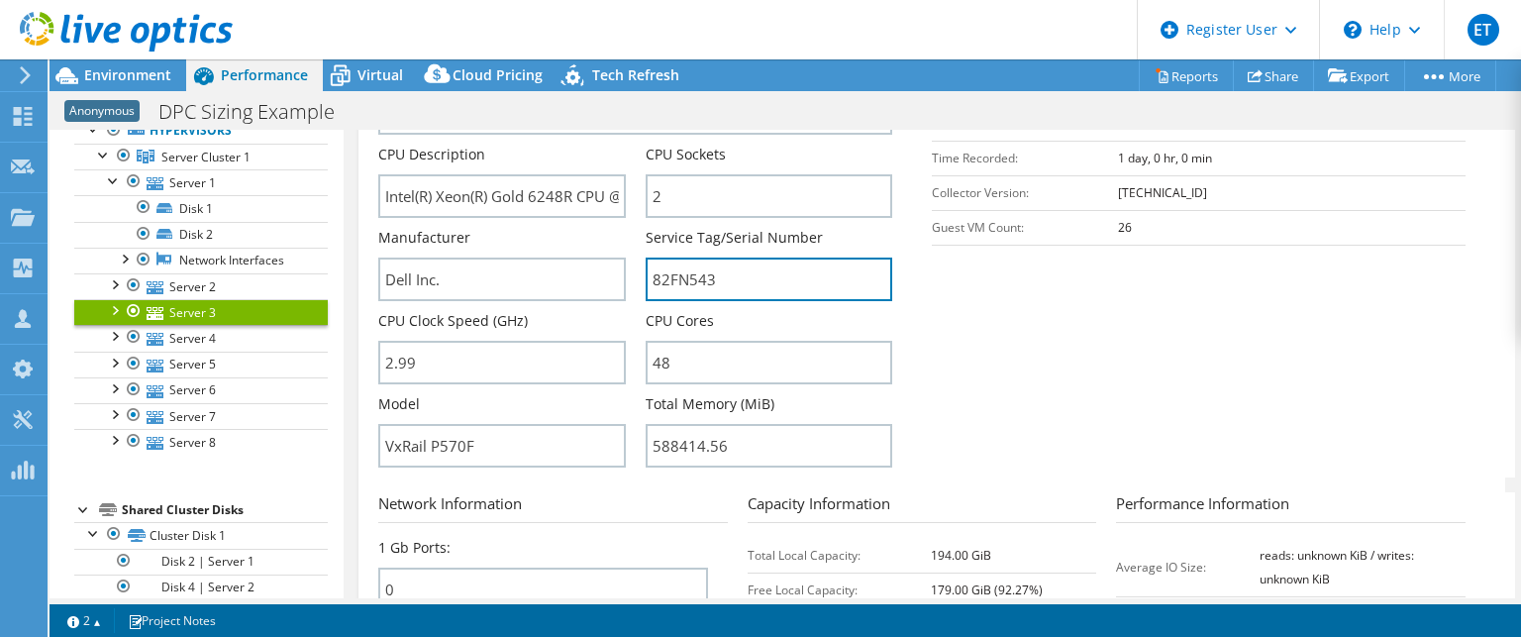
drag, startPoint x: 717, startPoint y: 271, endPoint x: 631, endPoint y: 272, distance: 86.2
click at [631, 61] on div "Server Name Server 3 CPU Description Intel(R) Xeon(R) Gold 6248R CPU @ 3.00GHz …" at bounding box center [645, 61] width 534 height 0
